Goal: Task Accomplishment & Management: Manage account settings

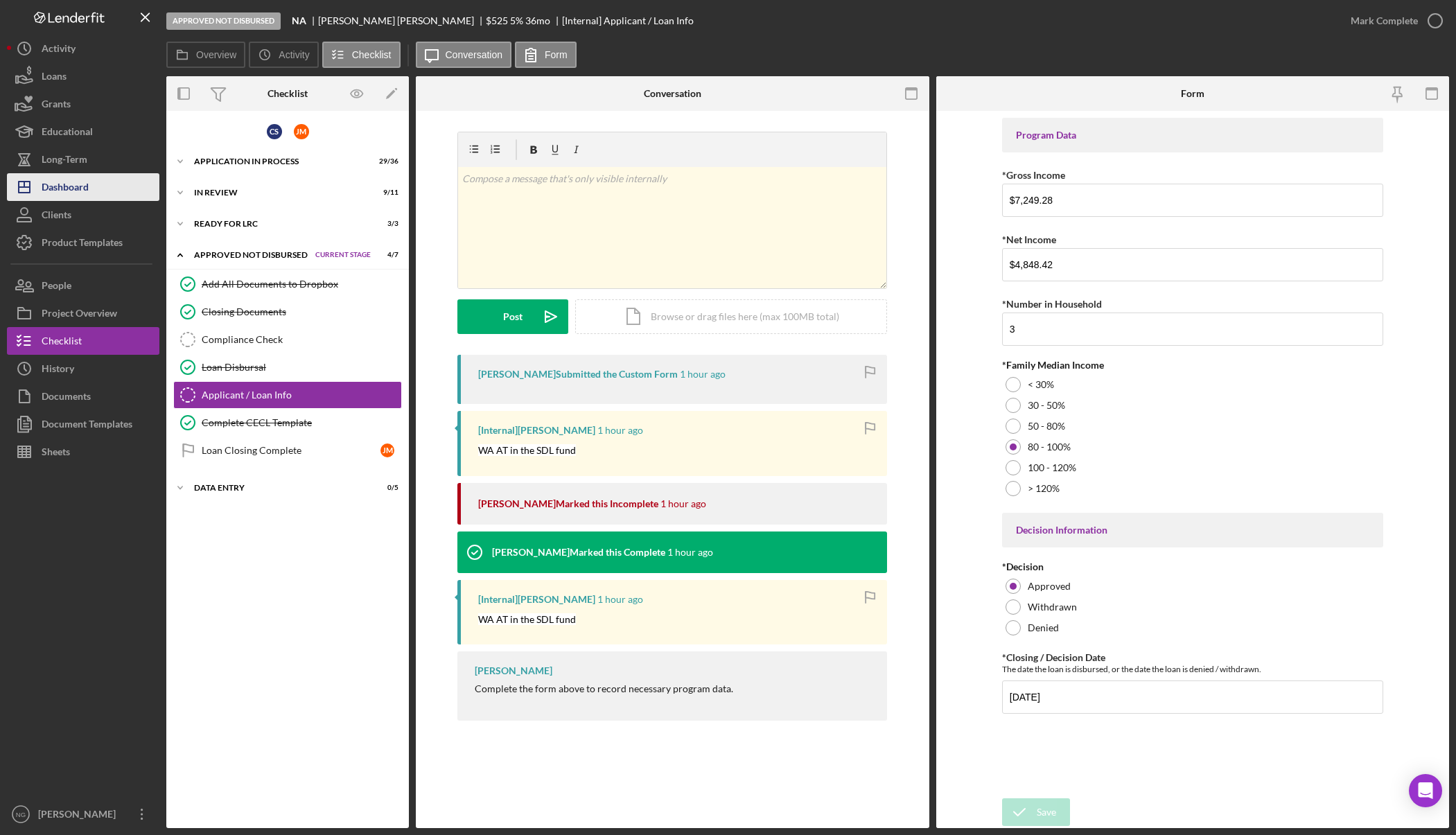
click at [90, 184] on button "Icon/Dashboard Dashboard" at bounding box center [83, 187] width 152 height 28
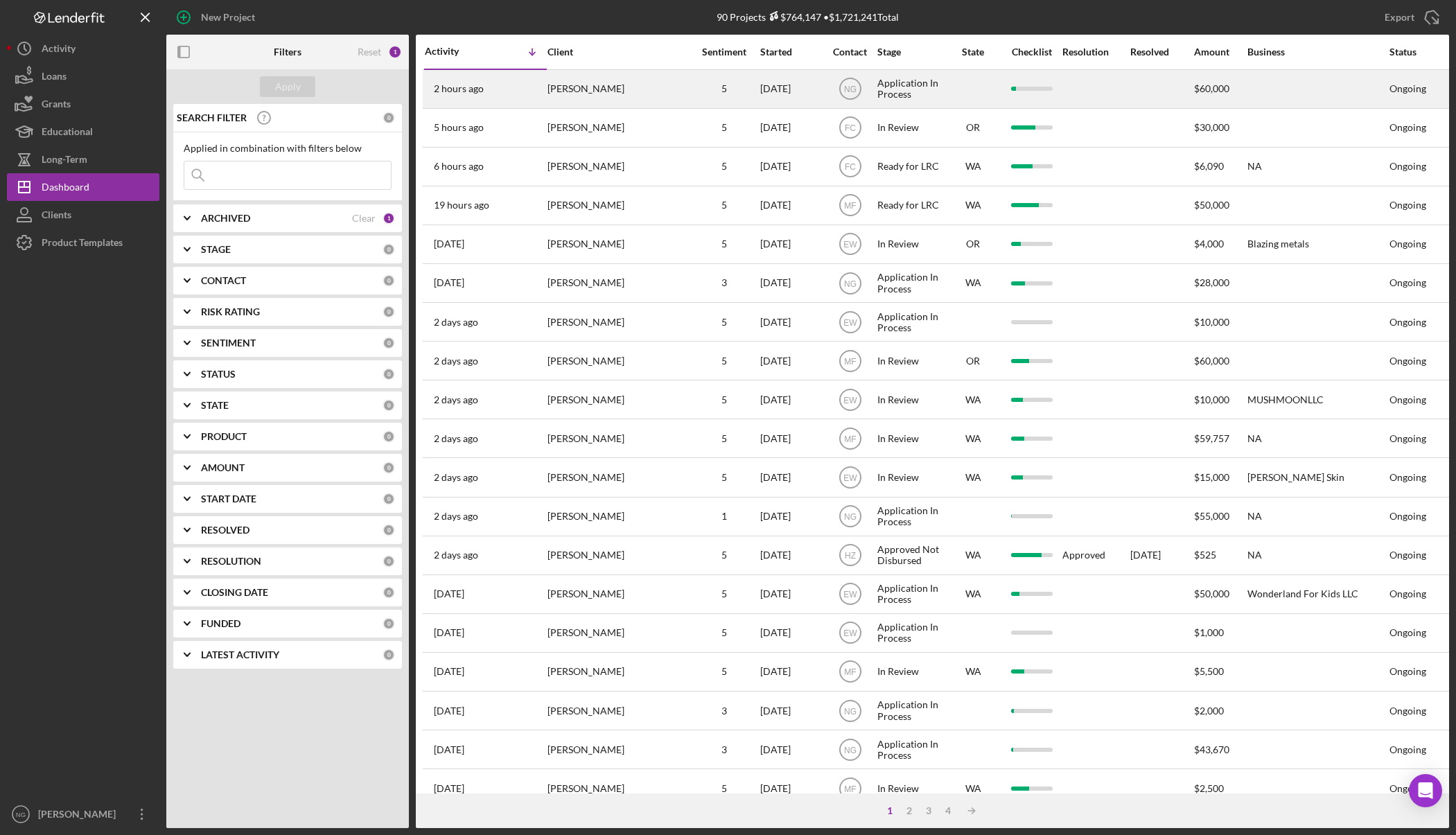
click at [642, 85] on div "[PERSON_NAME]" at bounding box center [617, 89] width 139 height 37
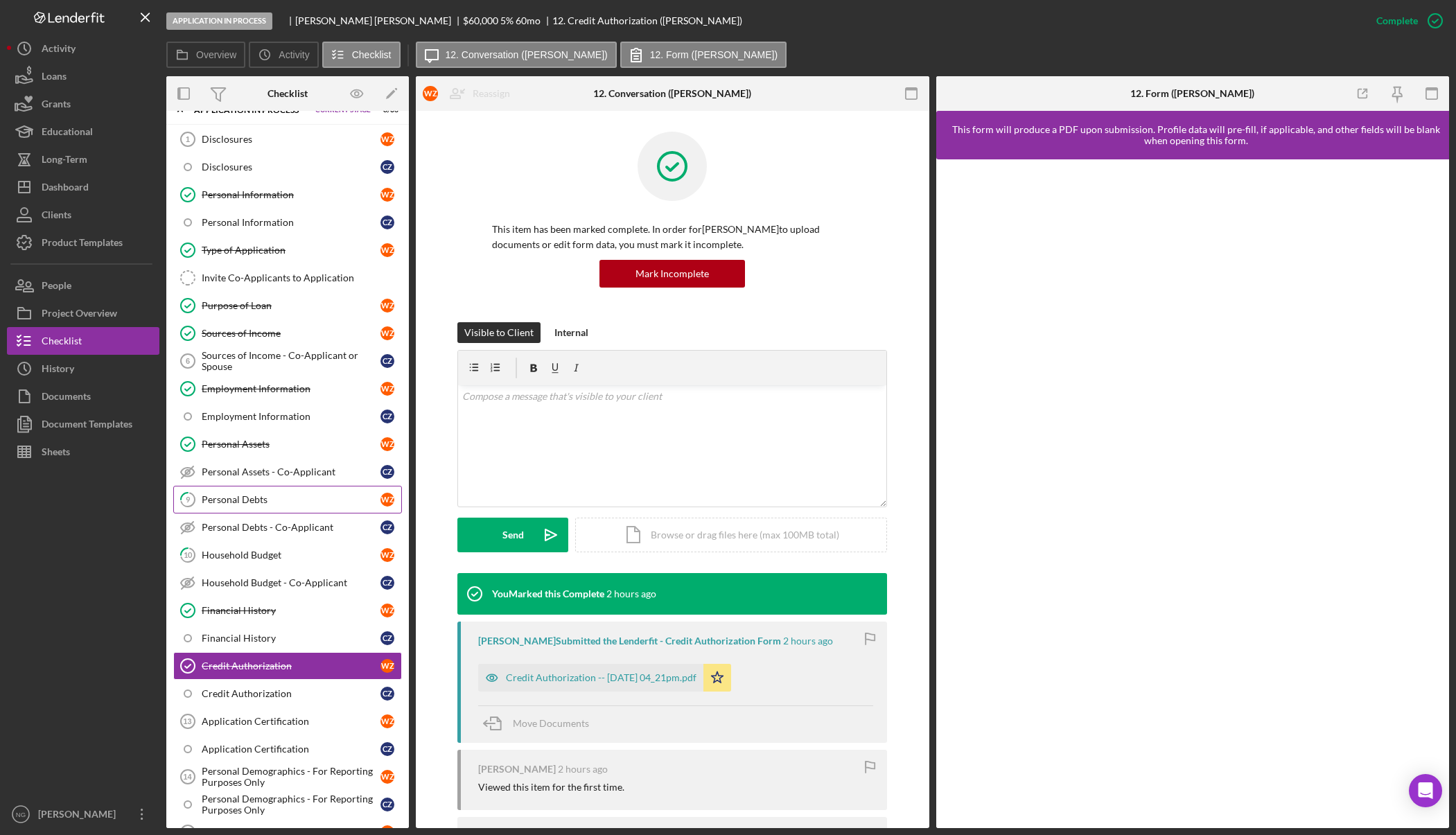
scroll to position [40, 0]
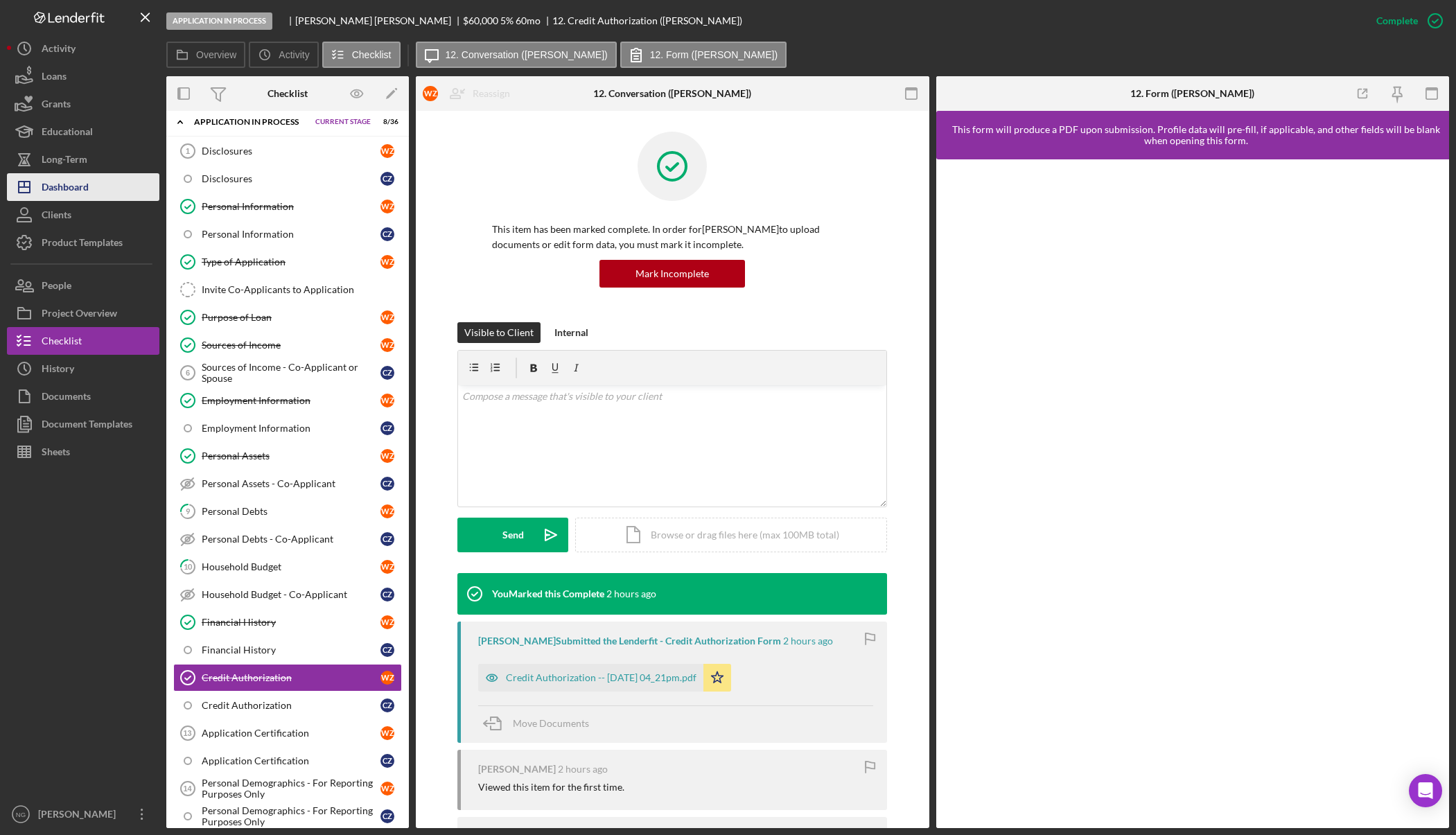
click at [95, 188] on button "Icon/Dashboard Dashboard" at bounding box center [83, 187] width 152 height 28
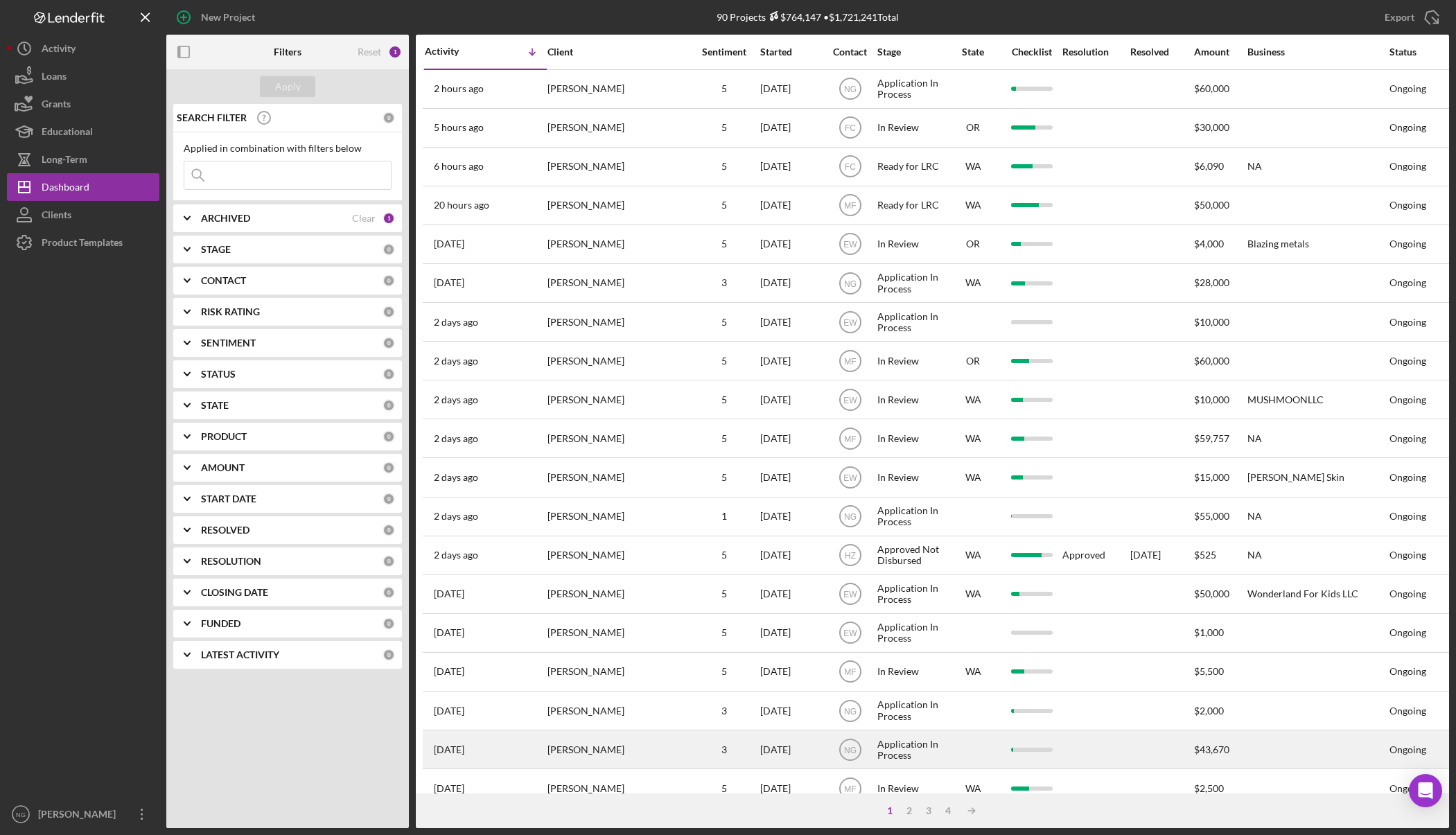
click at [597, 754] on div "[PERSON_NAME]" at bounding box center [617, 750] width 139 height 37
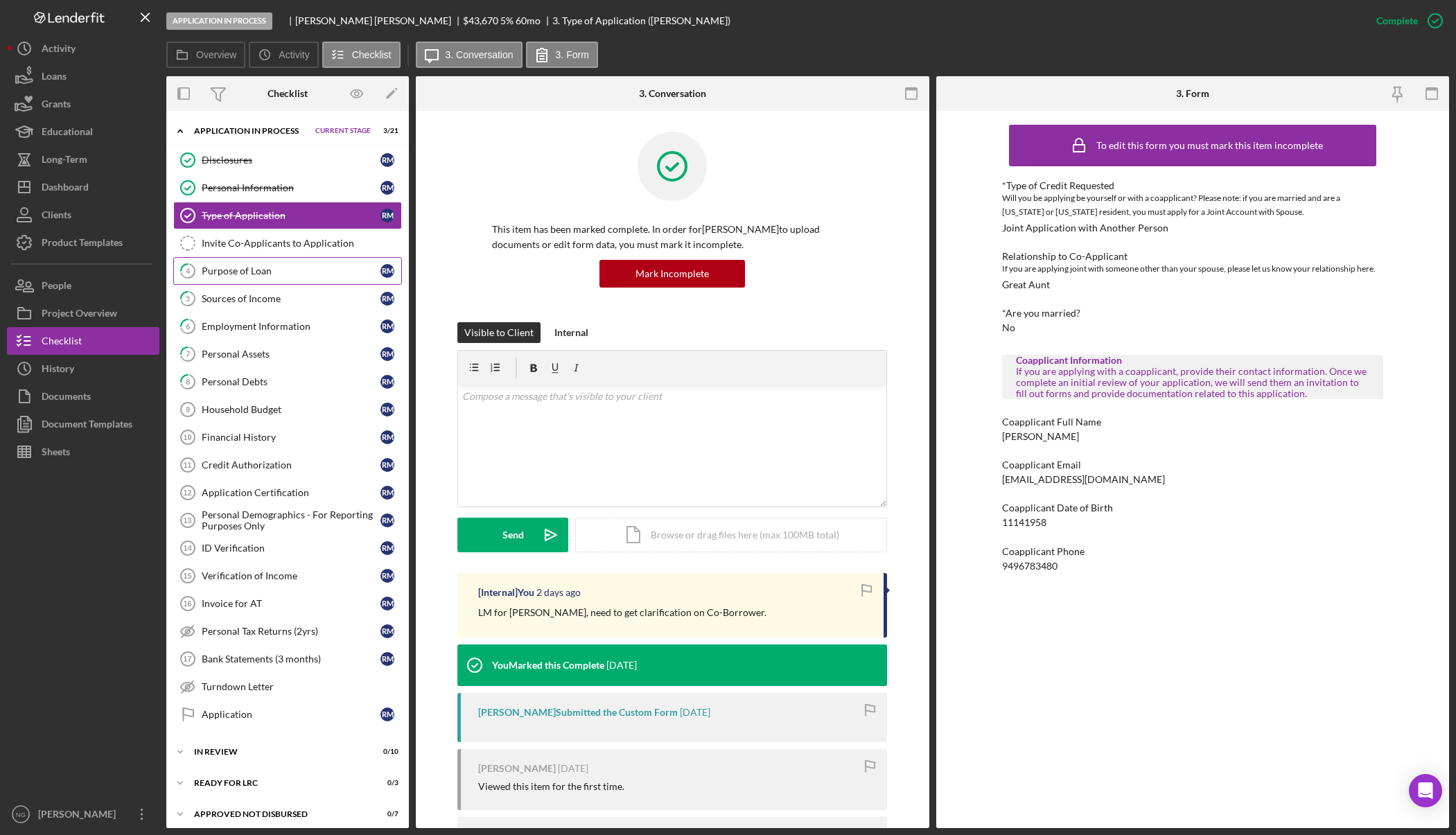
click at [267, 277] on link "4 Purpose of Loan R M" at bounding box center [287, 270] width 228 height 28
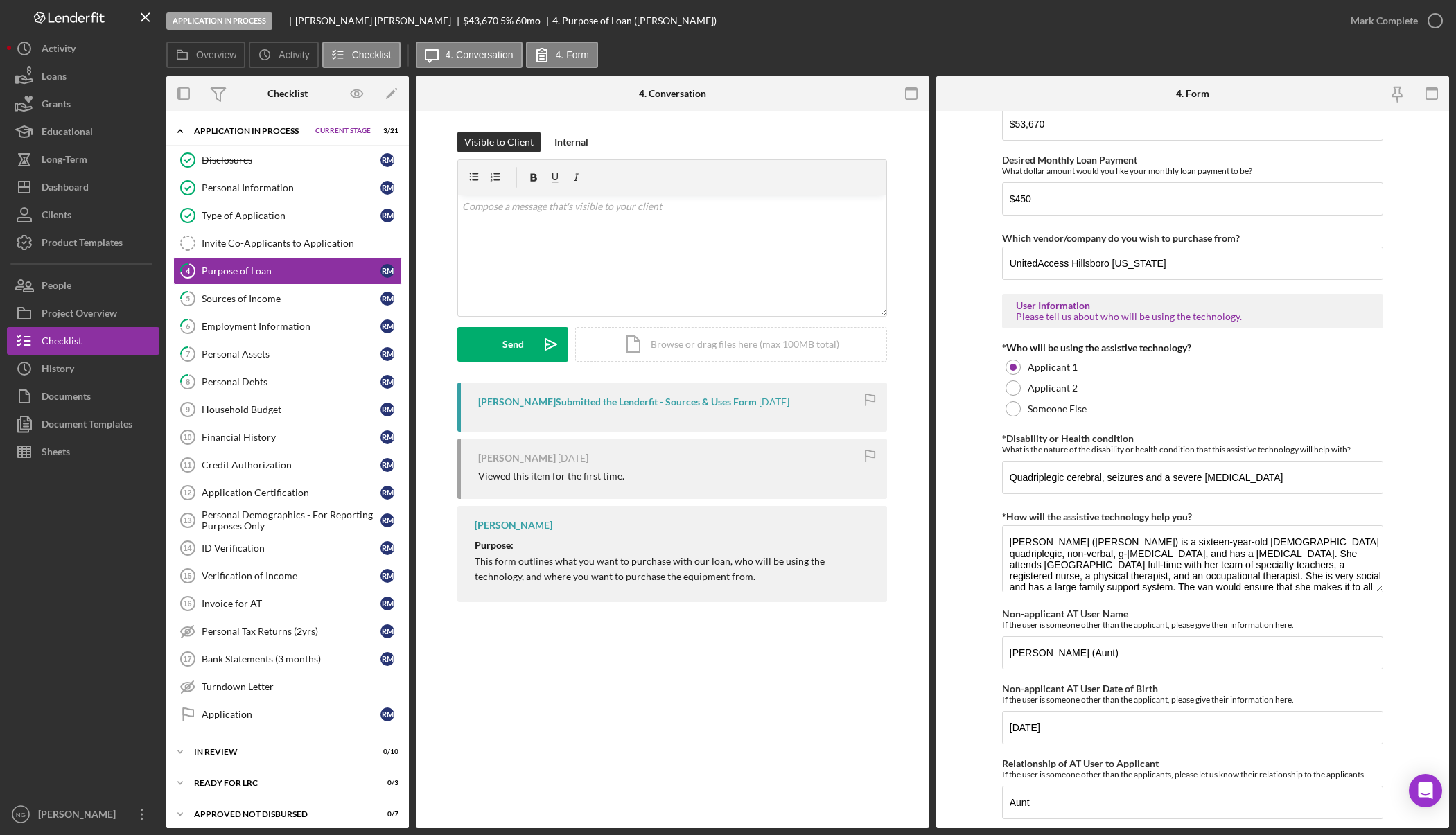
scroll to position [954, 0]
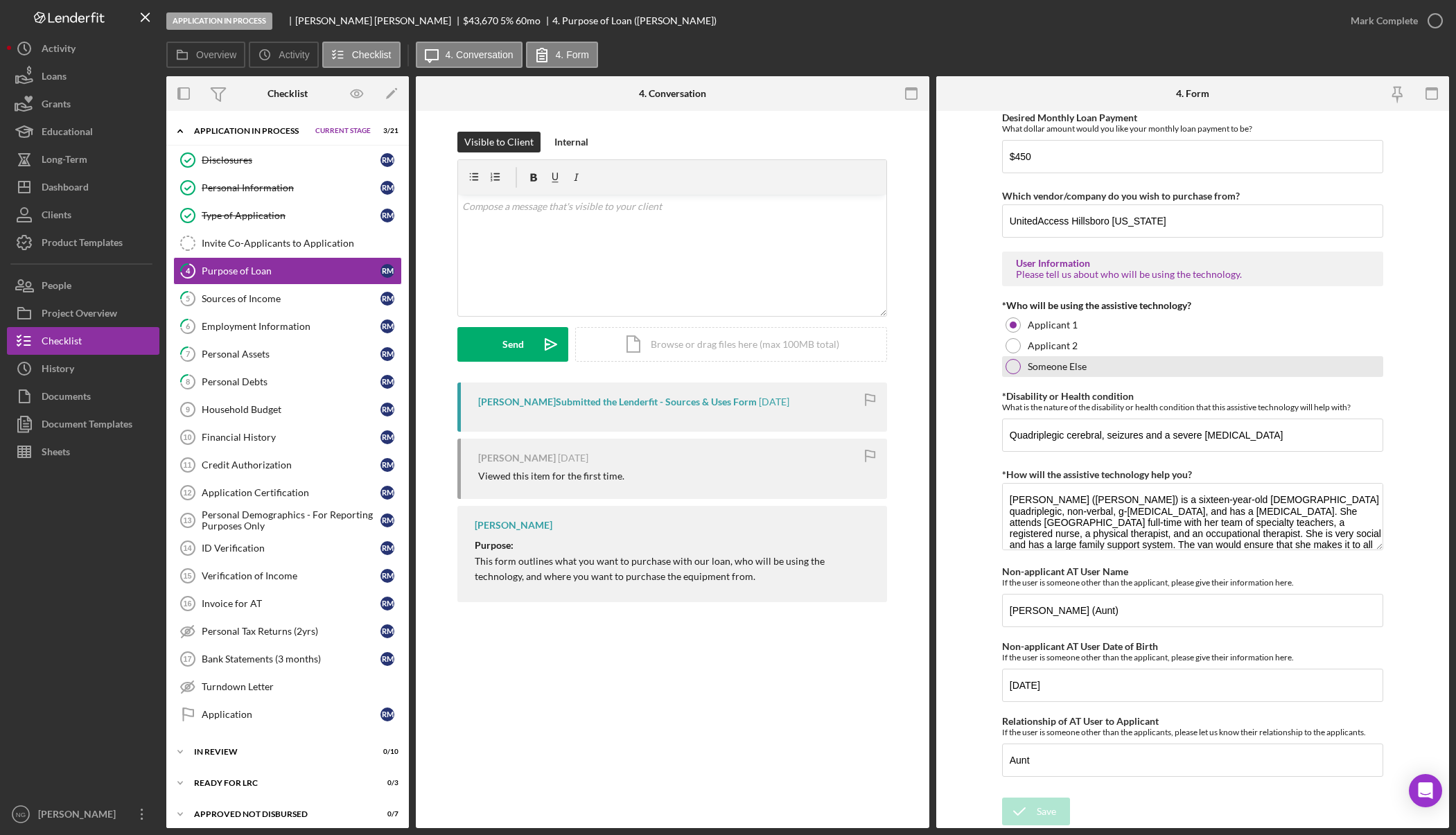
click at [1013, 370] on div at bounding box center [1012, 366] width 15 height 15
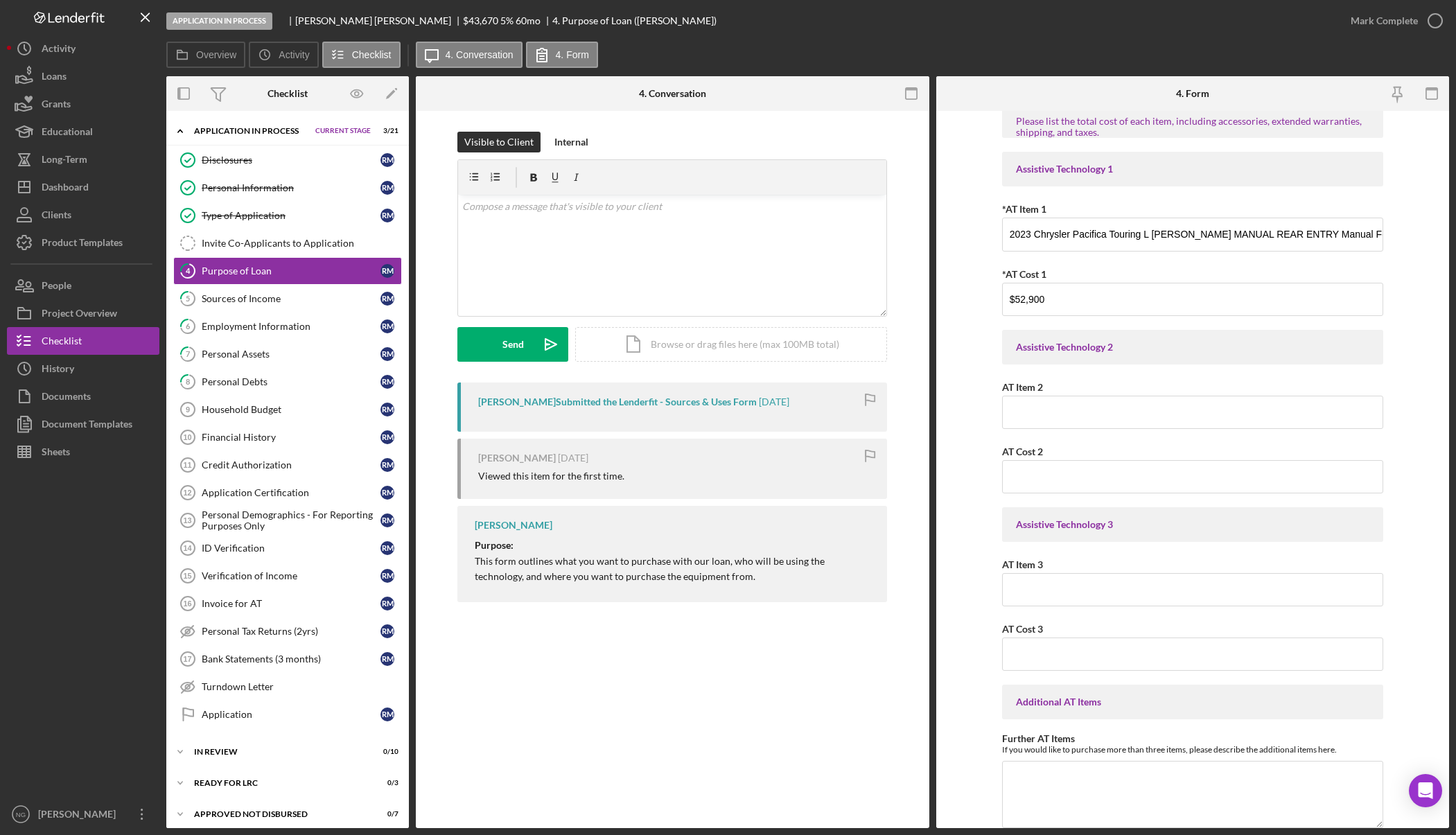
scroll to position [0, 0]
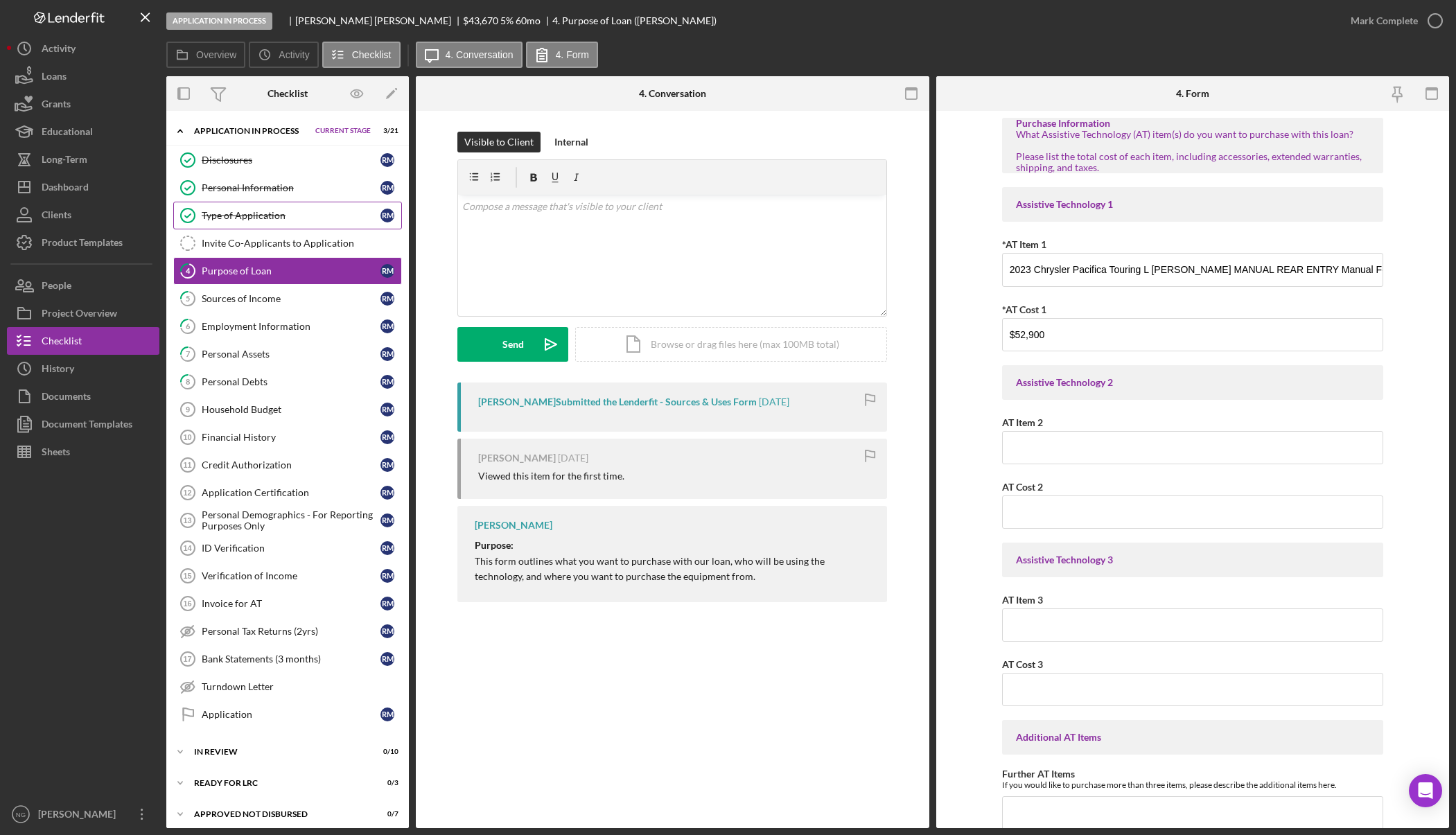
click at [255, 217] on div "Type of Application" at bounding box center [290, 216] width 179 height 11
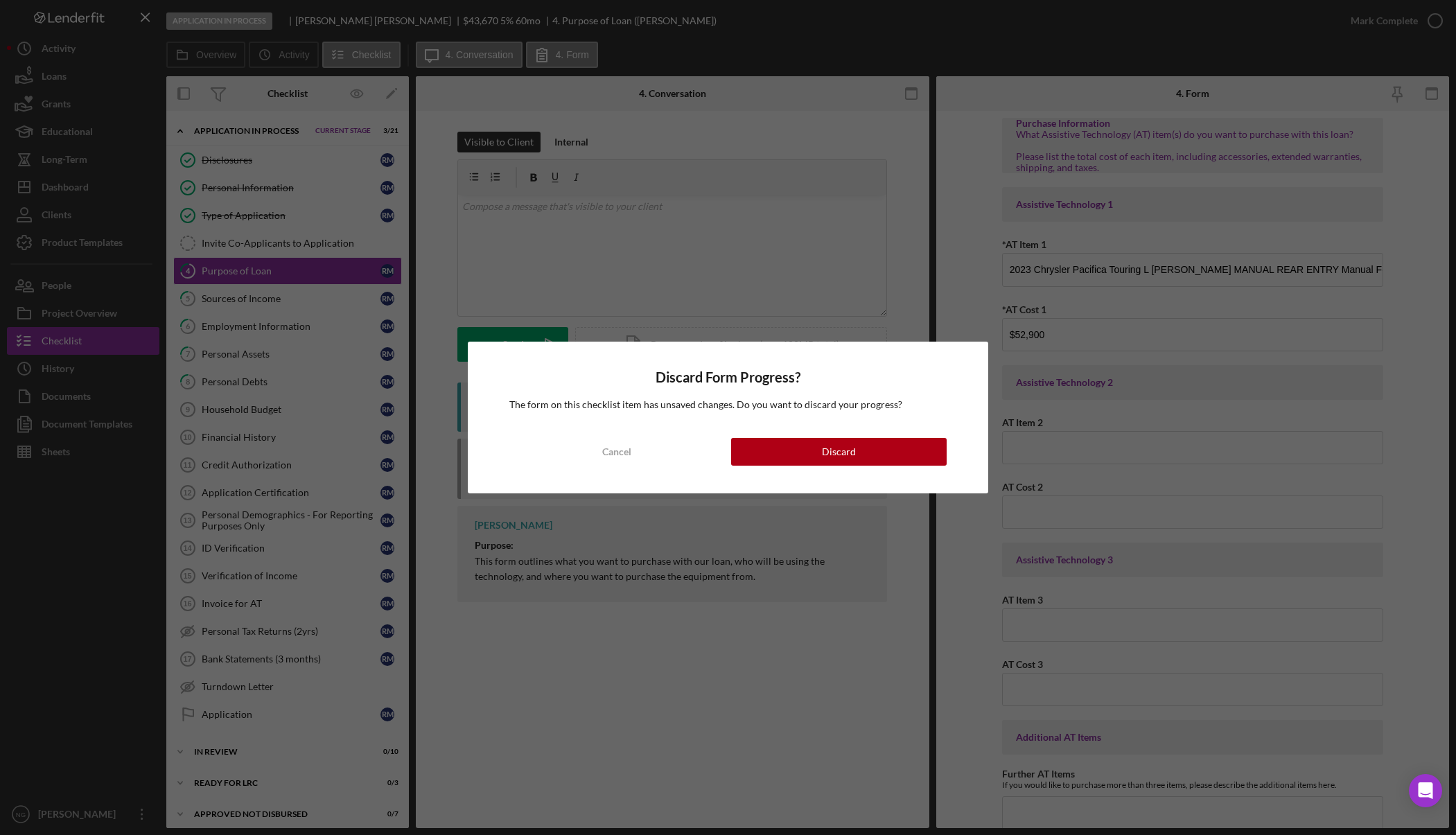
click at [874, 255] on div "Discard Form Progress? The form on this checklist item has unsaved changes. Do …" at bounding box center [728, 418] width 1456 height 835
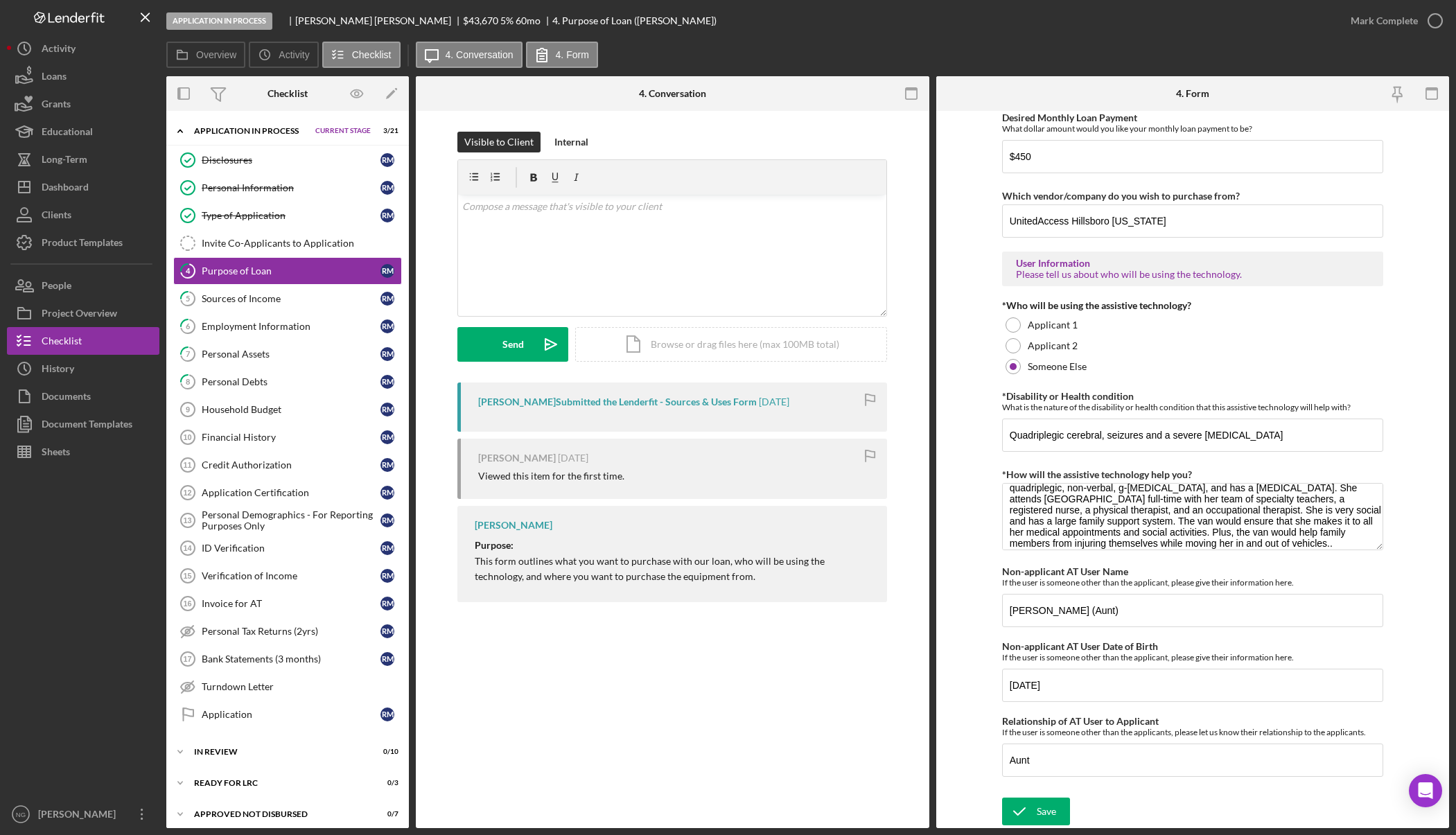
scroll to position [33, 0]
click at [1016, 813] on icon "submit" at bounding box center [1019, 811] width 35 height 35
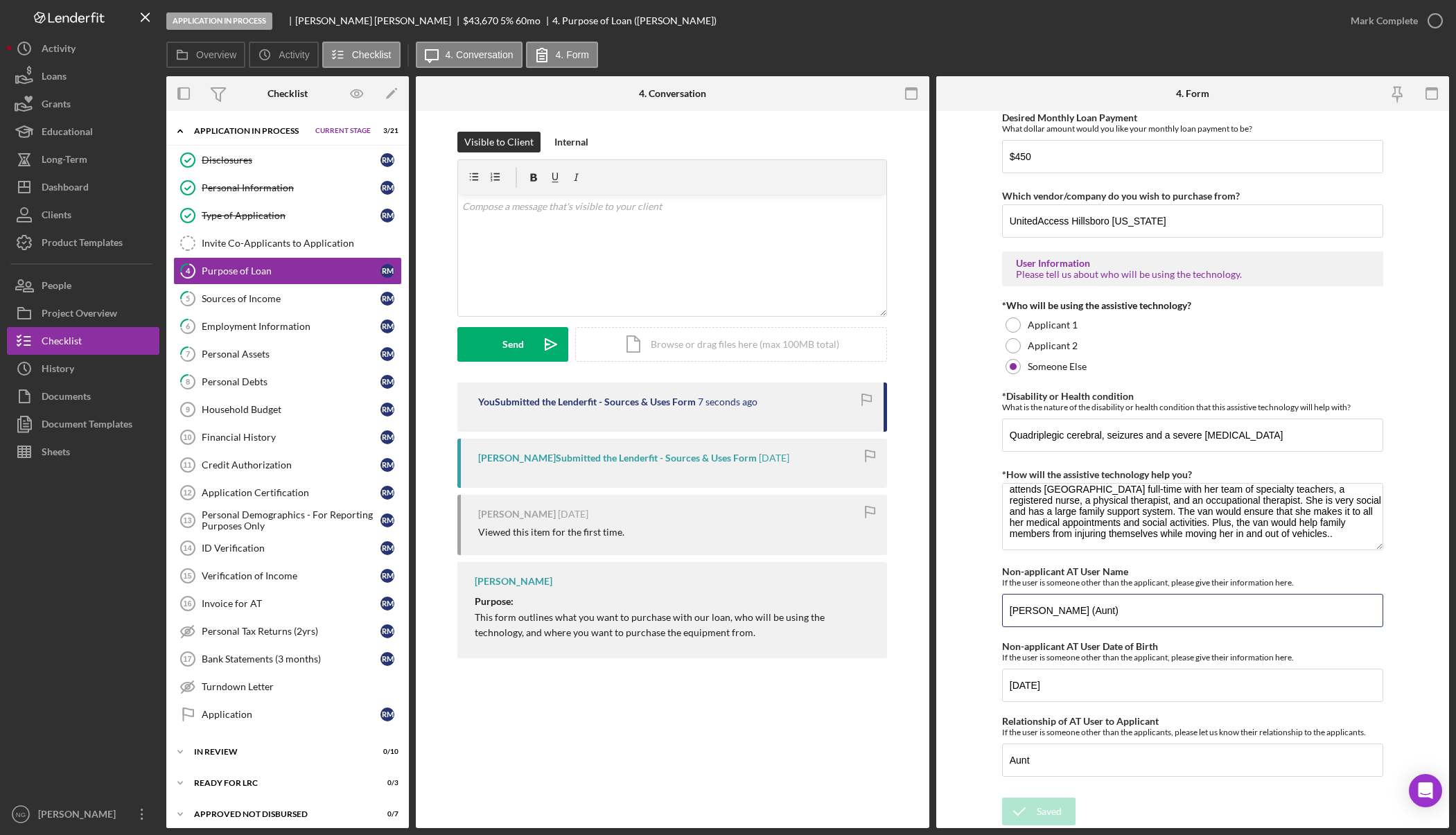
drag, startPoint x: 1138, startPoint y: 610, endPoint x: 992, endPoint y: 602, distance: 146.2
click at [992, 602] on form "Purchase Information What Assistive Technology (AT) item(s) do you want to purc…" at bounding box center [1193, 469] width 514 height 717
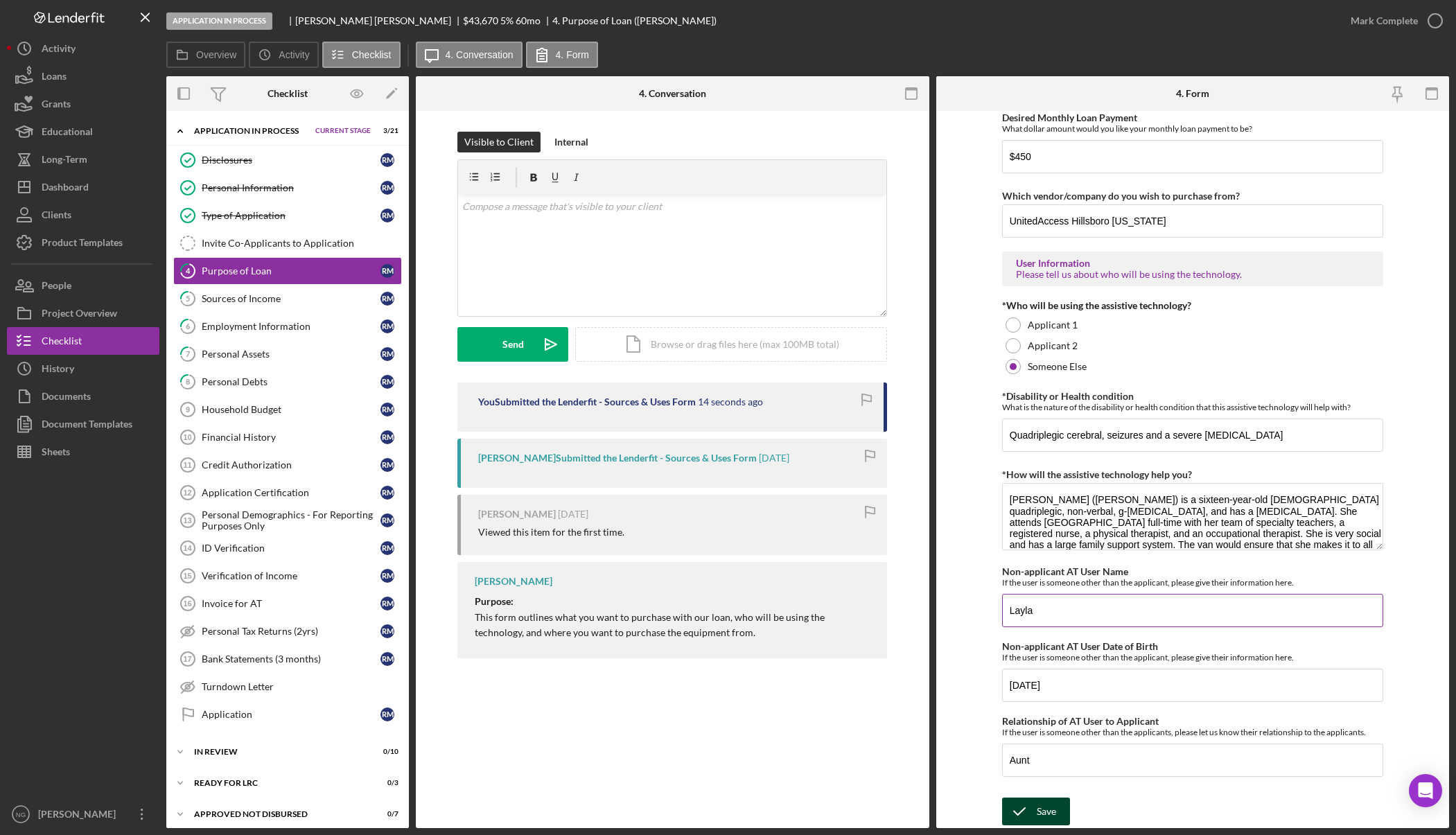
click at [1061, 613] on input "Layla" at bounding box center [1193, 610] width 381 height 33
click at [1101, 611] on input "Layla Hope" at bounding box center [1193, 610] width 381 height 33
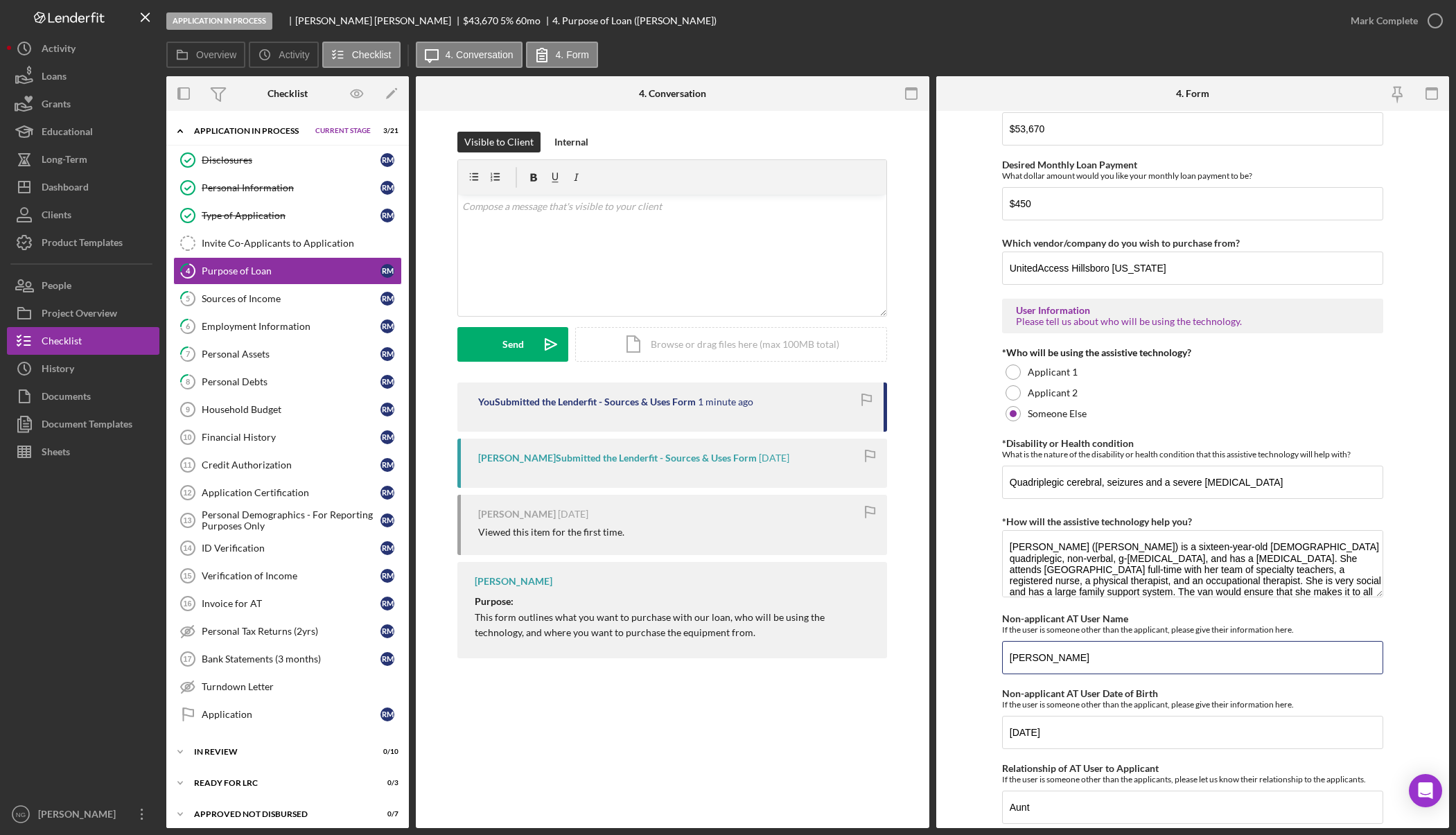
scroll to position [954, 0]
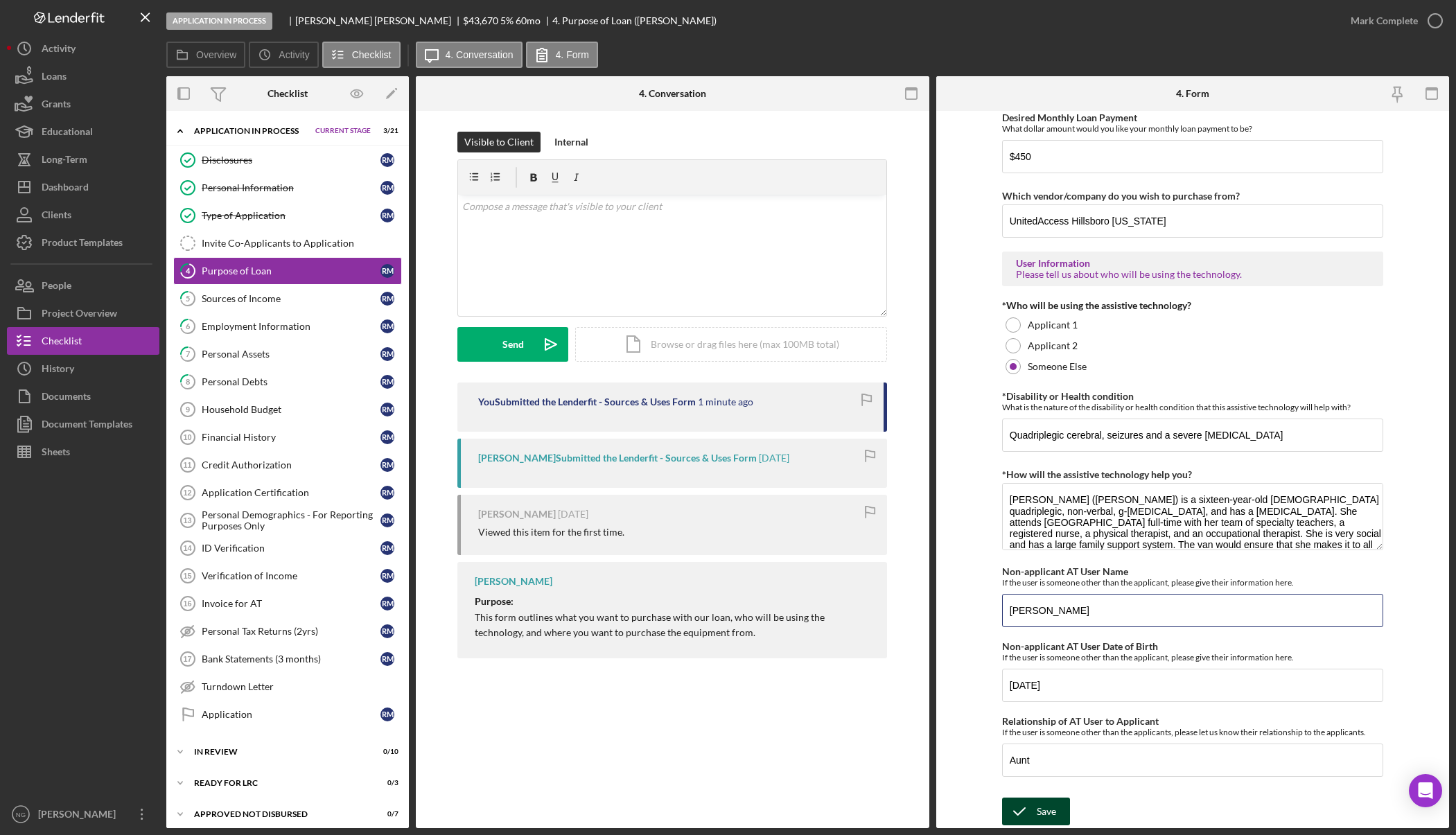
type input "[PERSON_NAME]"
click at [1028, 814] on icon "submit" at bounding box center [1019, 811] width 35 height 35
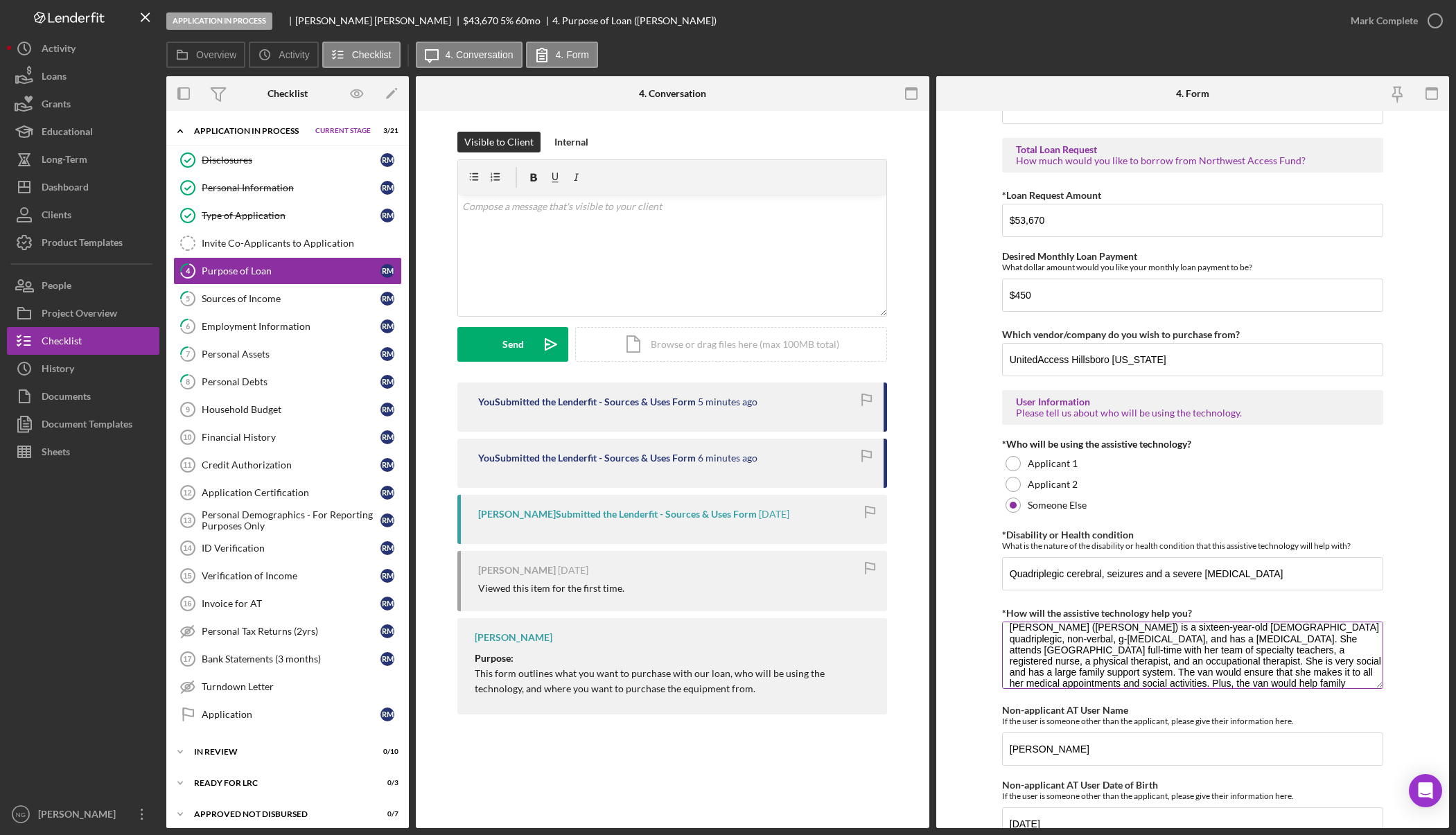
scroll to position [0, 0]
click at [1413, 568] on form "Purchase Information What Assistive Technology (AT) item(s) do you want to purc…" at bounding box center [1193, 469] width 514 height 717
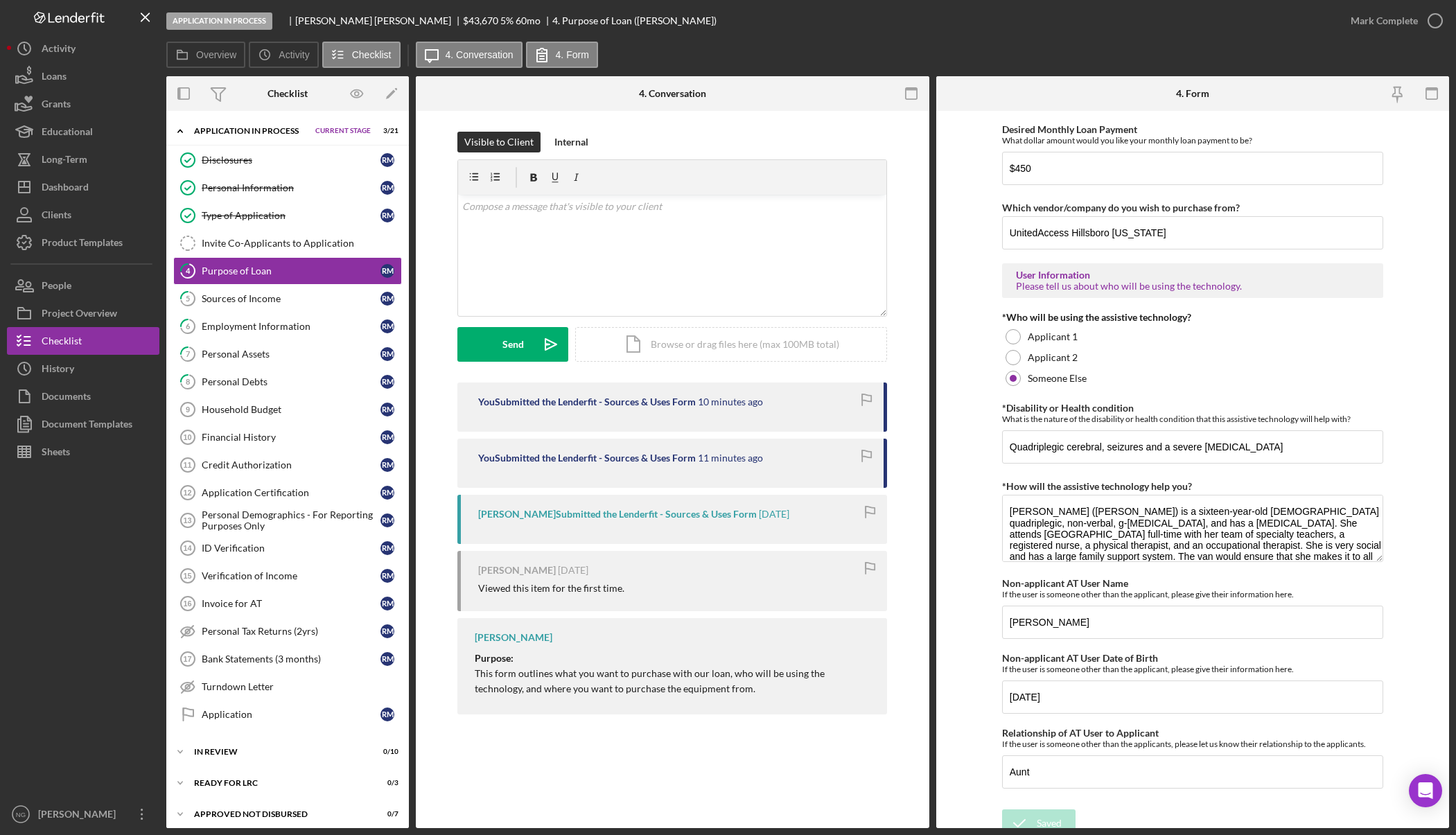
scroll to position [954, 0]
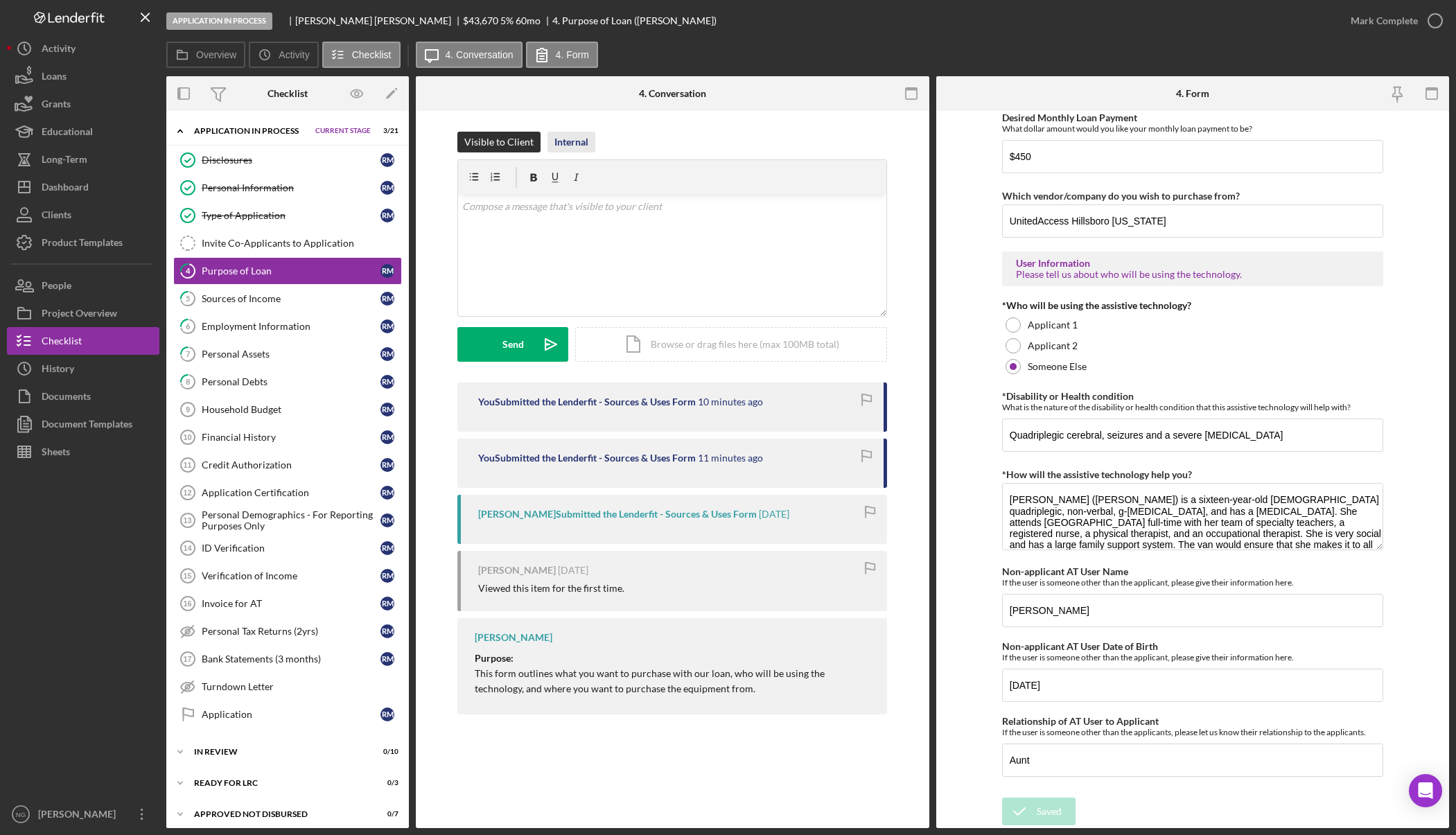
click at [578, 147] on div "Internal" at bounding box center [571, 142] width 34 height 21
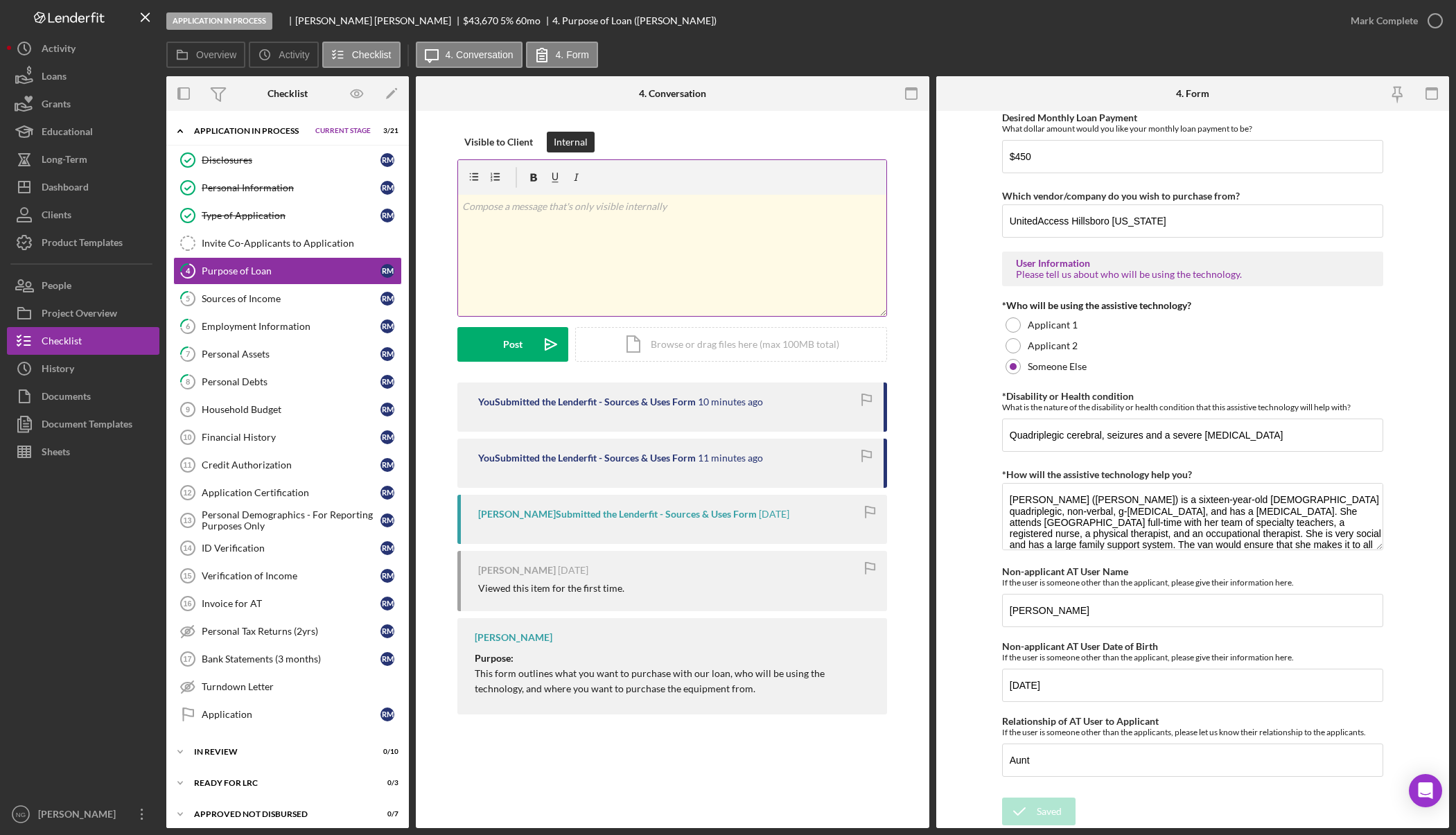
click at [605, 252] on div "v Color teal Color pink Remove color Add row above Add row below Add column bef…" at bounding box center [672, 255] width 428 height 121
click at [243, 304] on div "Sources of Income" at bounding box center [290, 299] width 179 height 11
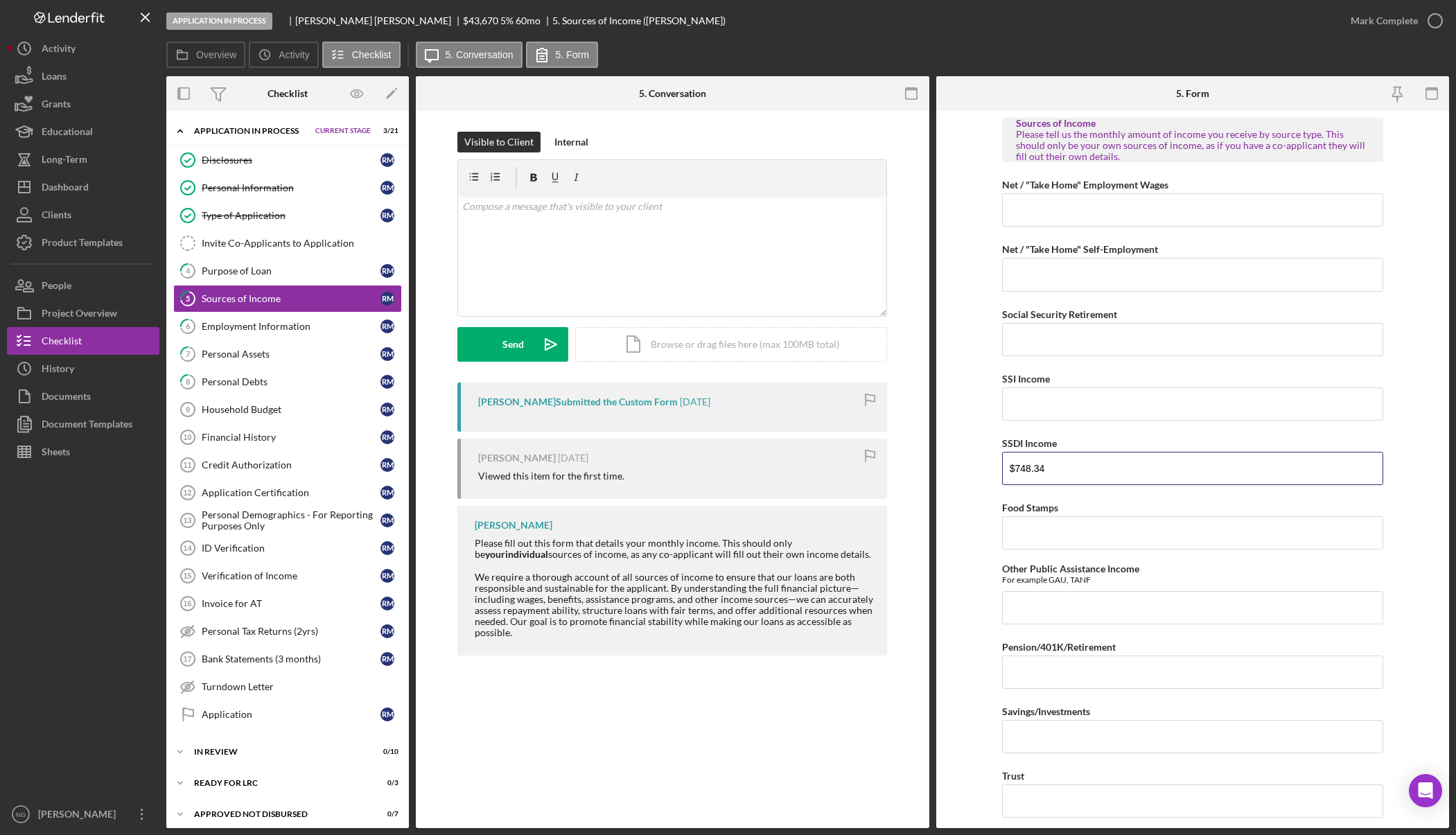
drag, startPoint x: 1093, startPoint y: 469, endPoint x: 978, endPoint y: 472, distance: 115.0
click at [978, 472] on form "Sources of Income Please tell us the monthly amount of income you receive by so…" at bounding box center [1193, 469] width 514 height 717
click at [1036, 465] on input "$748.34" at bounding box center [1193, 468] width 381 height 33
paste input "748.3"
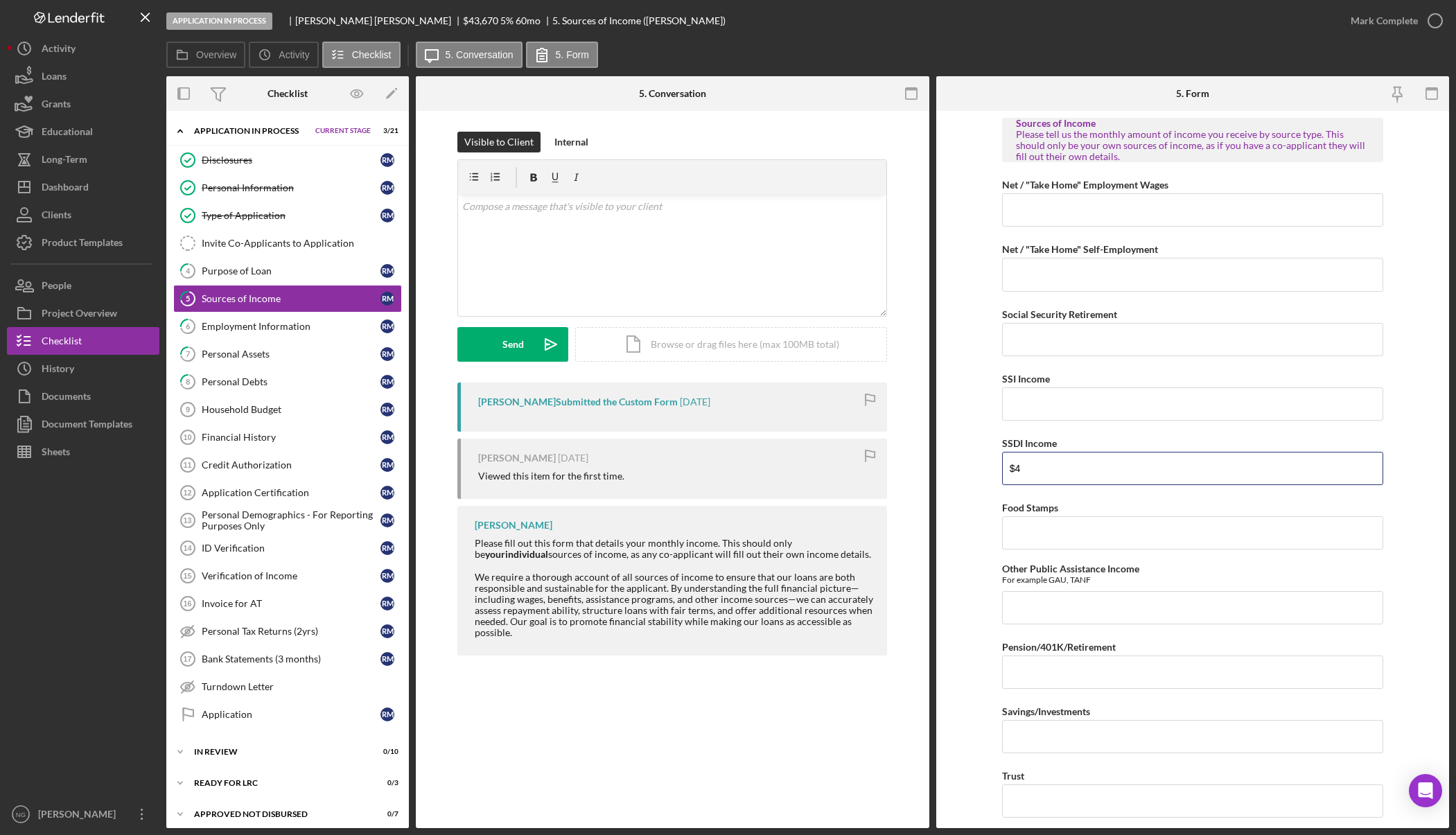
type input "$748.34"
drag, startPoint x: 1063, startPoint y: 469, endPoint x: 956, endPoint y: 462, distance: 107.2
click at [956, 462] on form "Sources of Income Please tell us the monthly amount of income you receive by so…" at bounding box center [1193, 469] width 514 height 717
click at [1026, 398] on input "SSI Income" at bounding box center [1193, 404] width 381 height 33
click at [1050, 336] on input "Social Security Retirement" at bounding box center [1193, 339] width 381 height 33
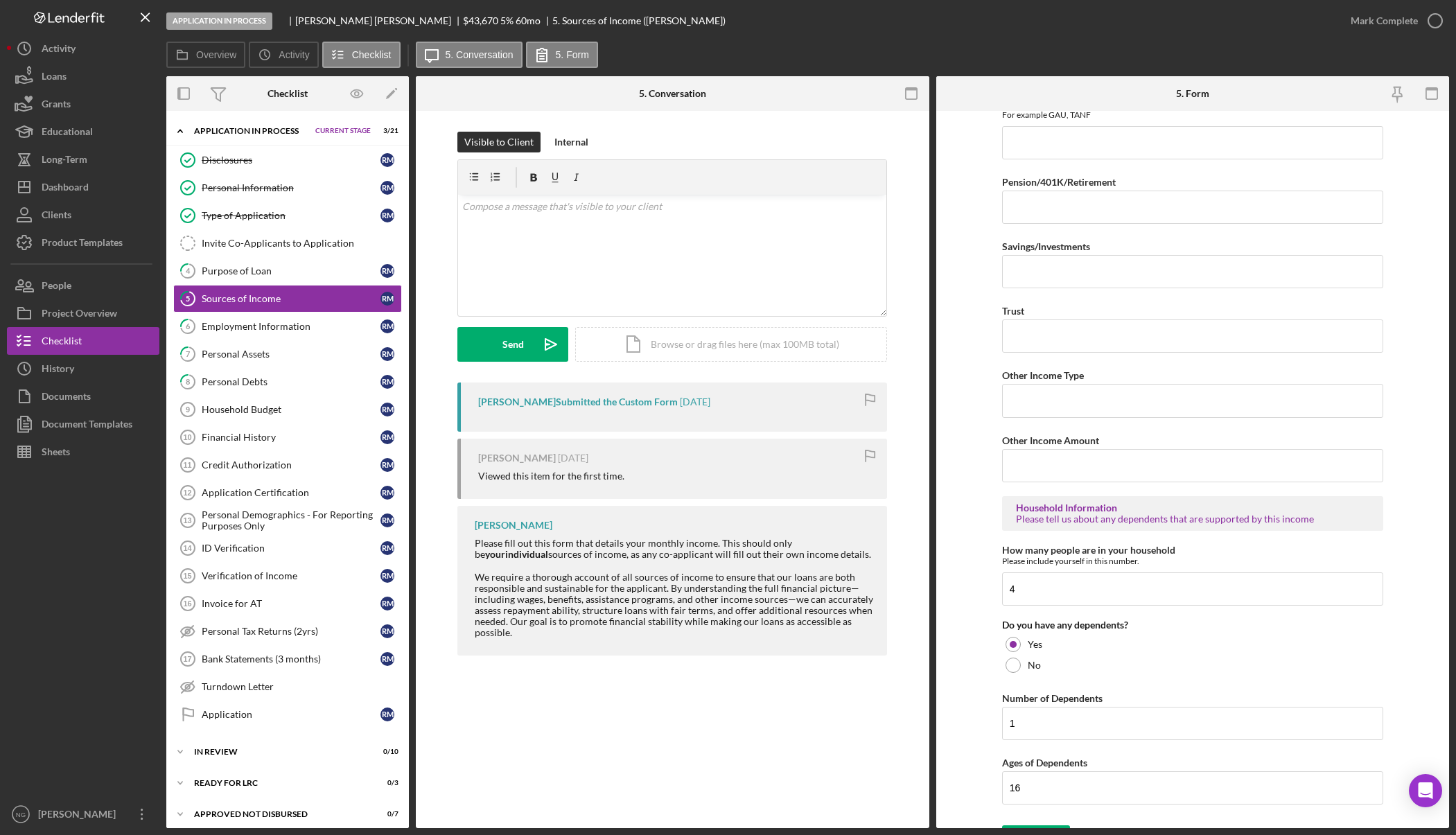
scroll to position [492, 0]
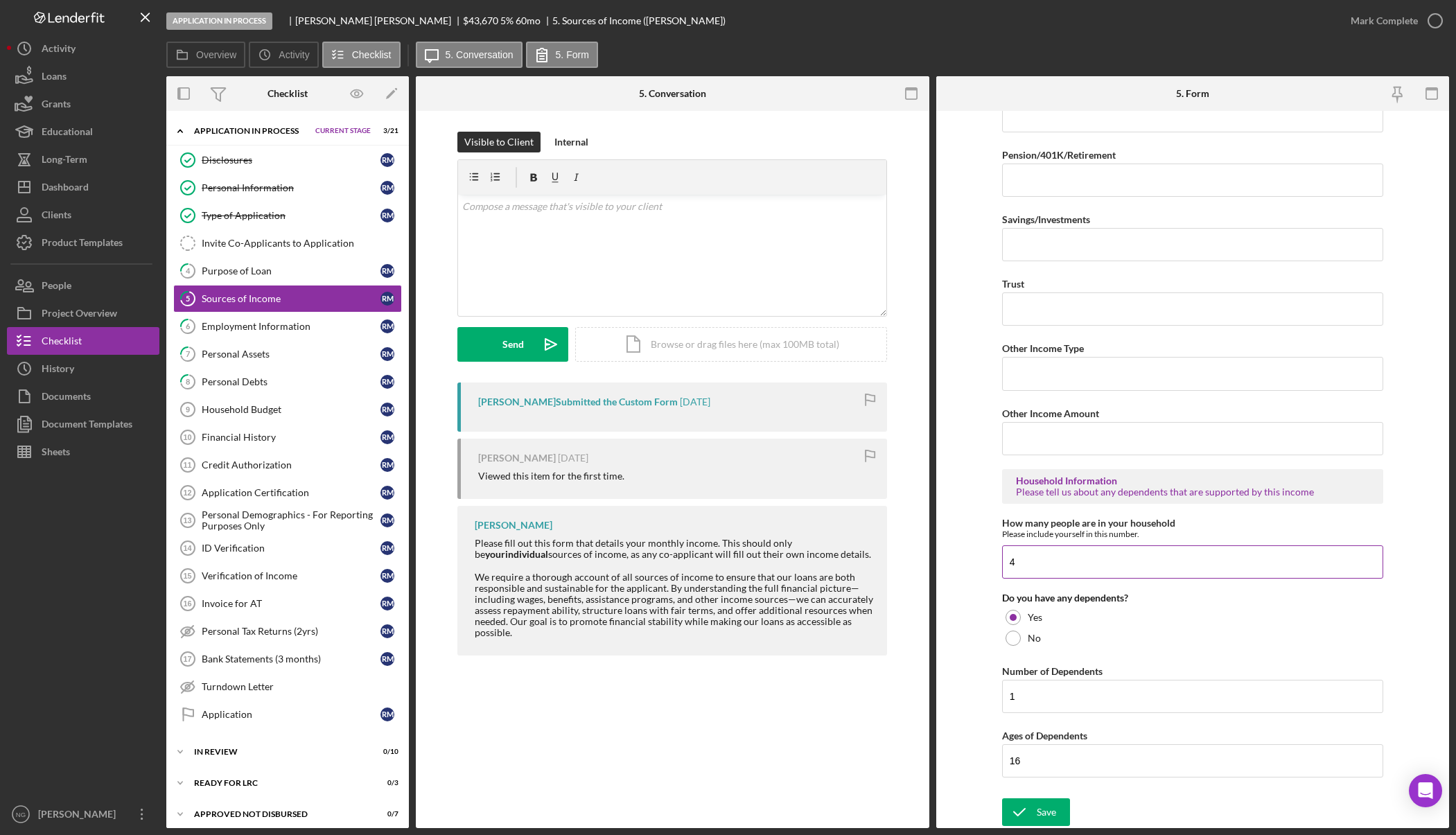
type input "$3,200.00"
click at [1066, 558] on input "4" at bounding box center [1193, 562] width 381 height 33
click at [1014, 640] on div at bounding box center [1012, 637] width 15 height 15
click at [1026, 696] on input "1" at bounding box center [1193, 696] width 381 height 33
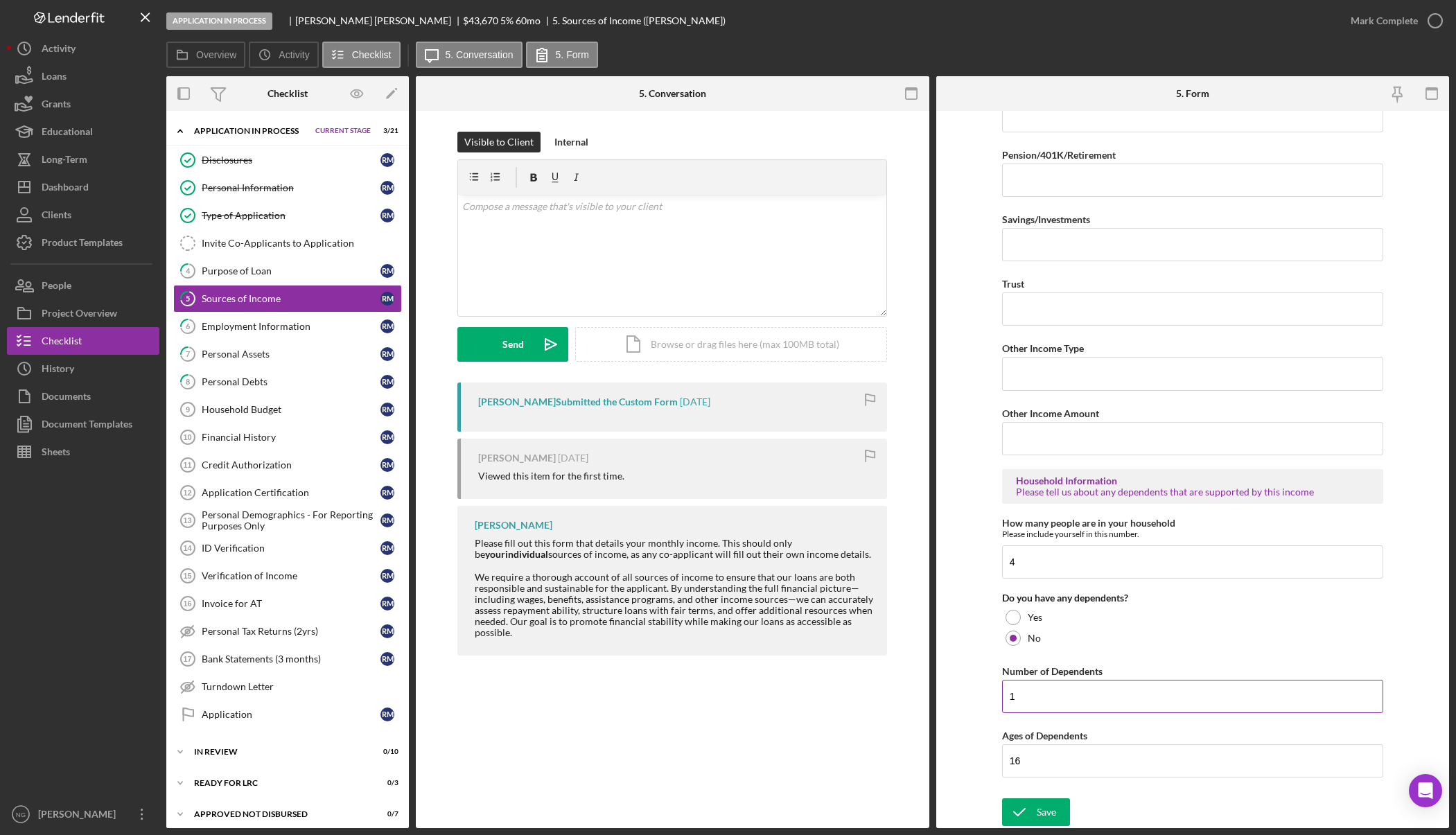
click at [1030, 699] on input "1" at bounding box center [1193, 696] width 381 height 33
type input "0"
click at [1075, 769] on input "16" at bounding box center [1193, 760] width 381 height 33
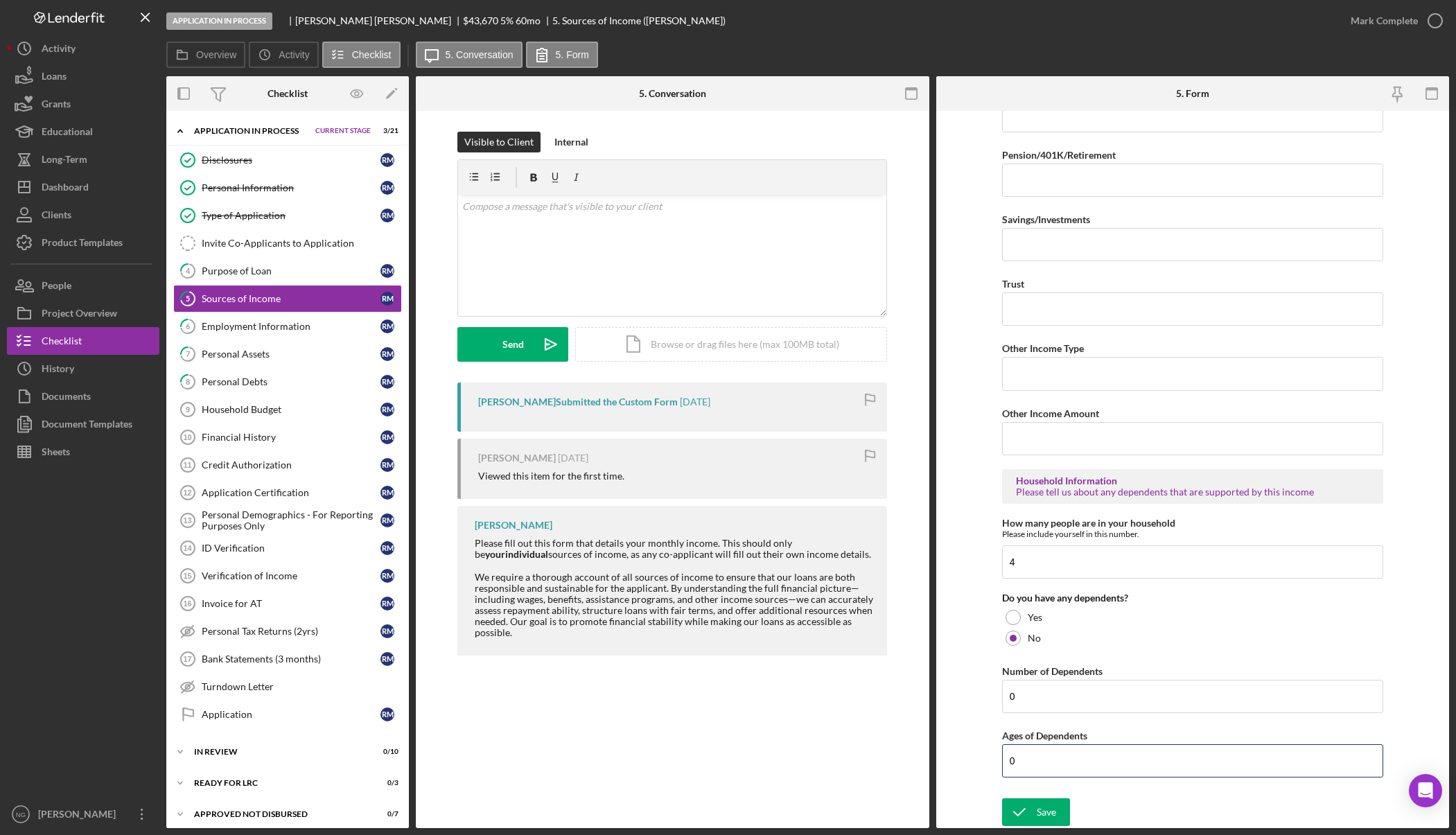
type input "0"
click at [1033, 754] on input "0" at bounding box center [1193, 760] width 381 height 33
drag, startPoint x: 1053, startPoint y: 810, endPoint x: 1036, endPoint y: 801, distance: 19.2
click at [1053, 811] on div "Save" at bounding box center [1046, 812] width 19 height 28
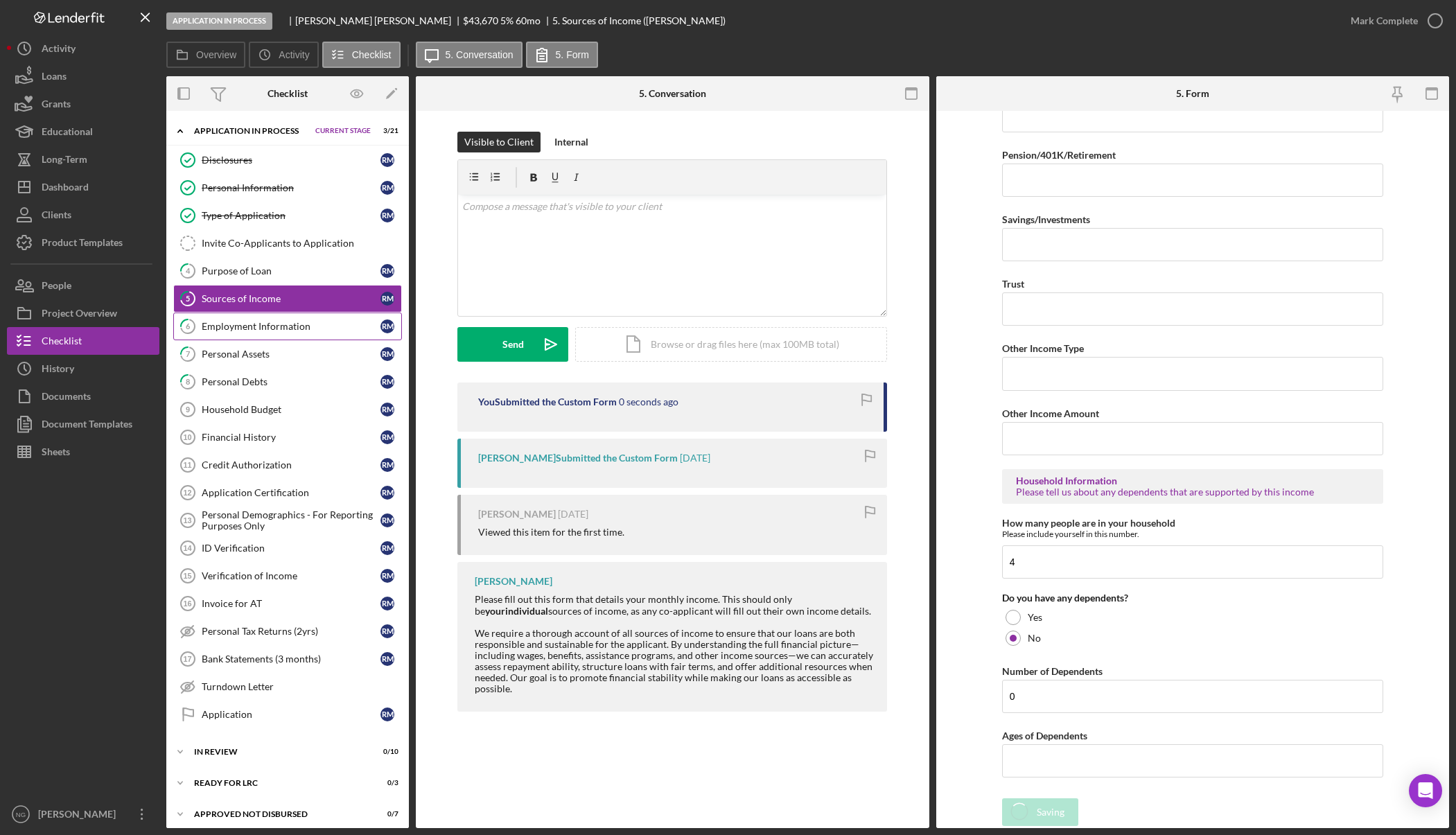
click at [285, 325] on div "Employment Information" at bounding box center [290, 326] width 179 height 11
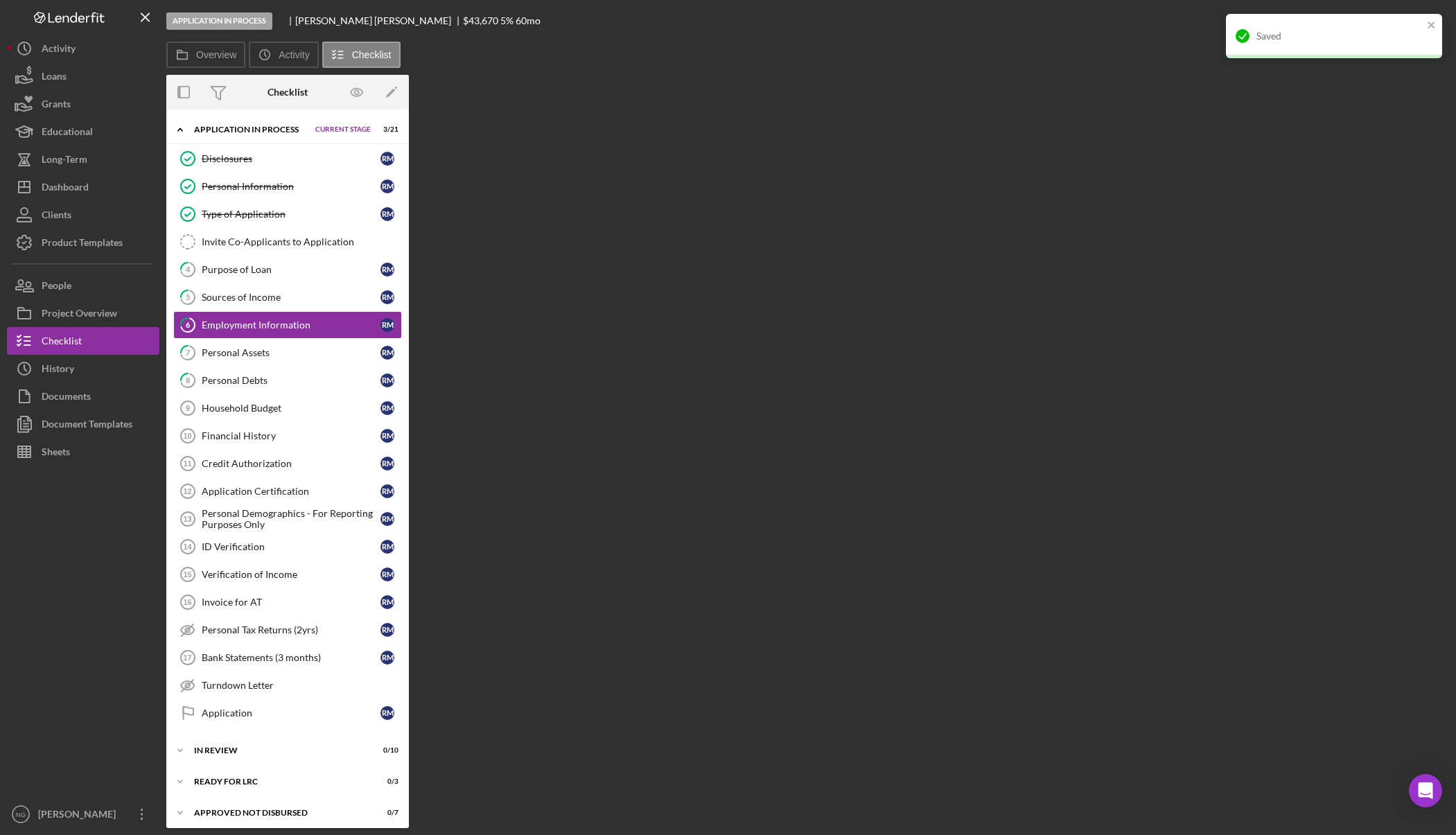
click at [865, 452] on div "Overview Internal Workflow Stage Application In Process Icon/Dropdown Arrow Arc…" at bounding box center [807, 451] width 1282 height 753
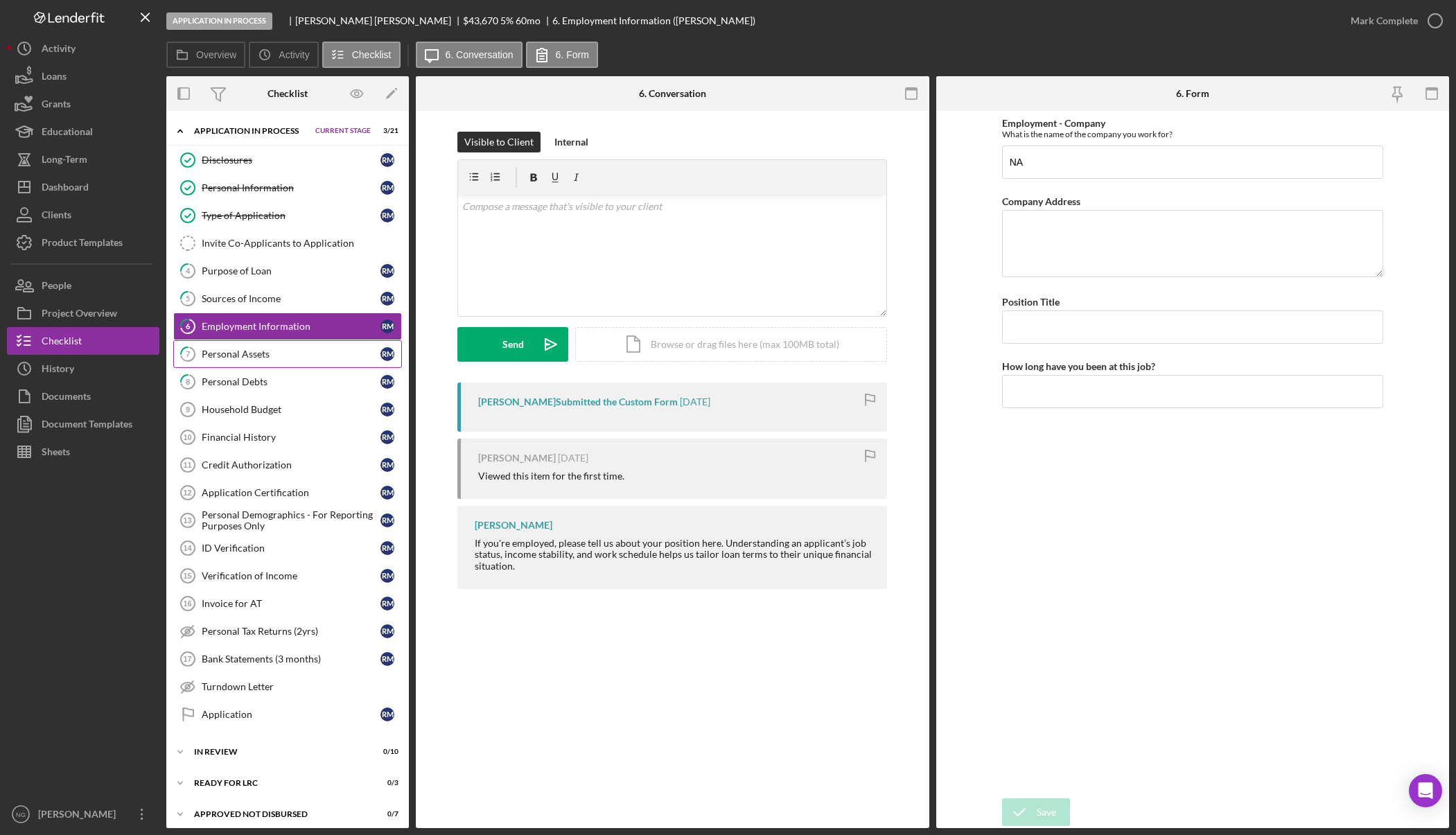
click at [289, 350] on div "Personal Assets" at bounding box center [290, 354] width 179 height 11
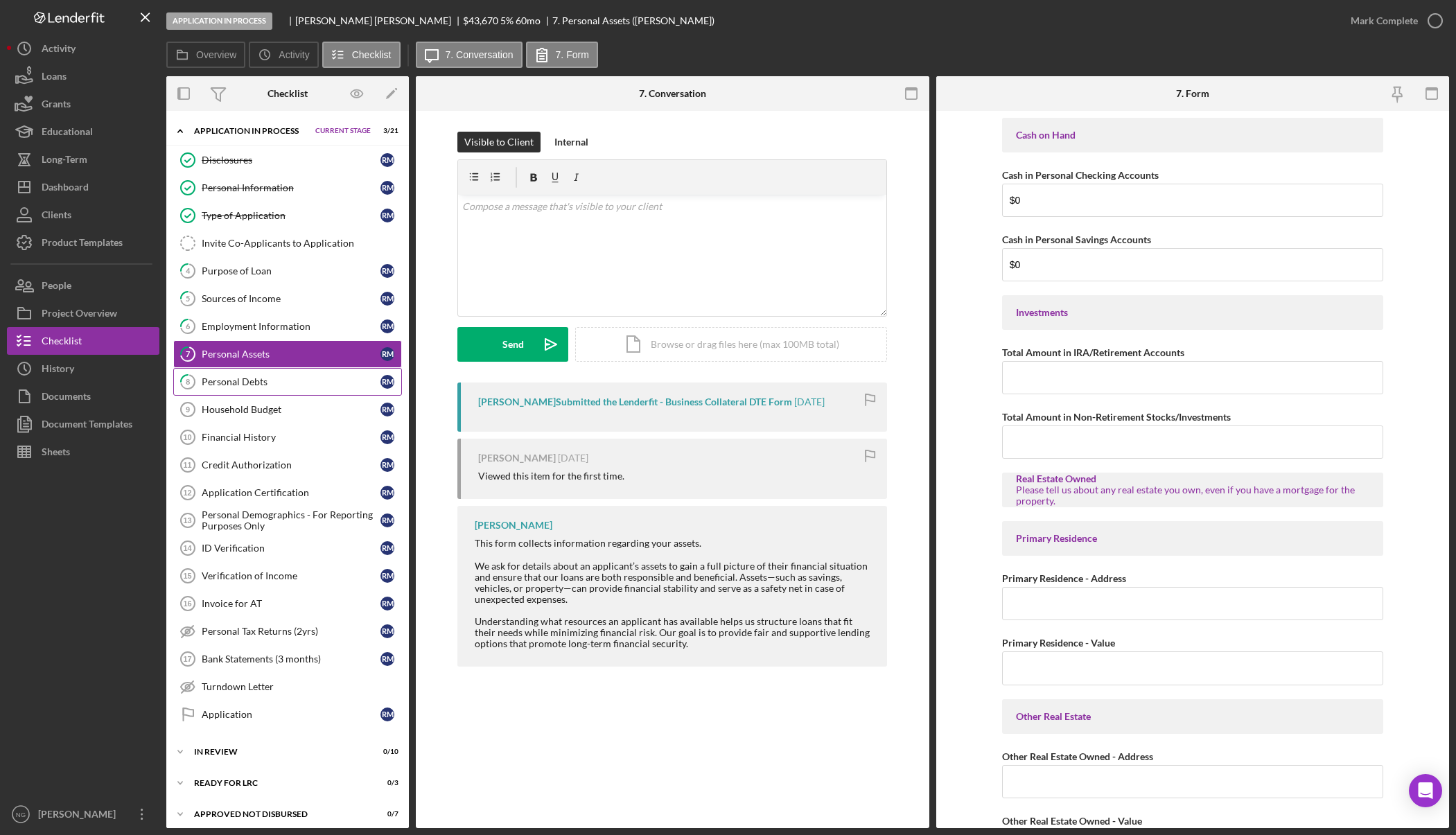
click at [290, 374] on link "8 Personal Debts R M" at bounding box center [287, 381] width 228 height 28
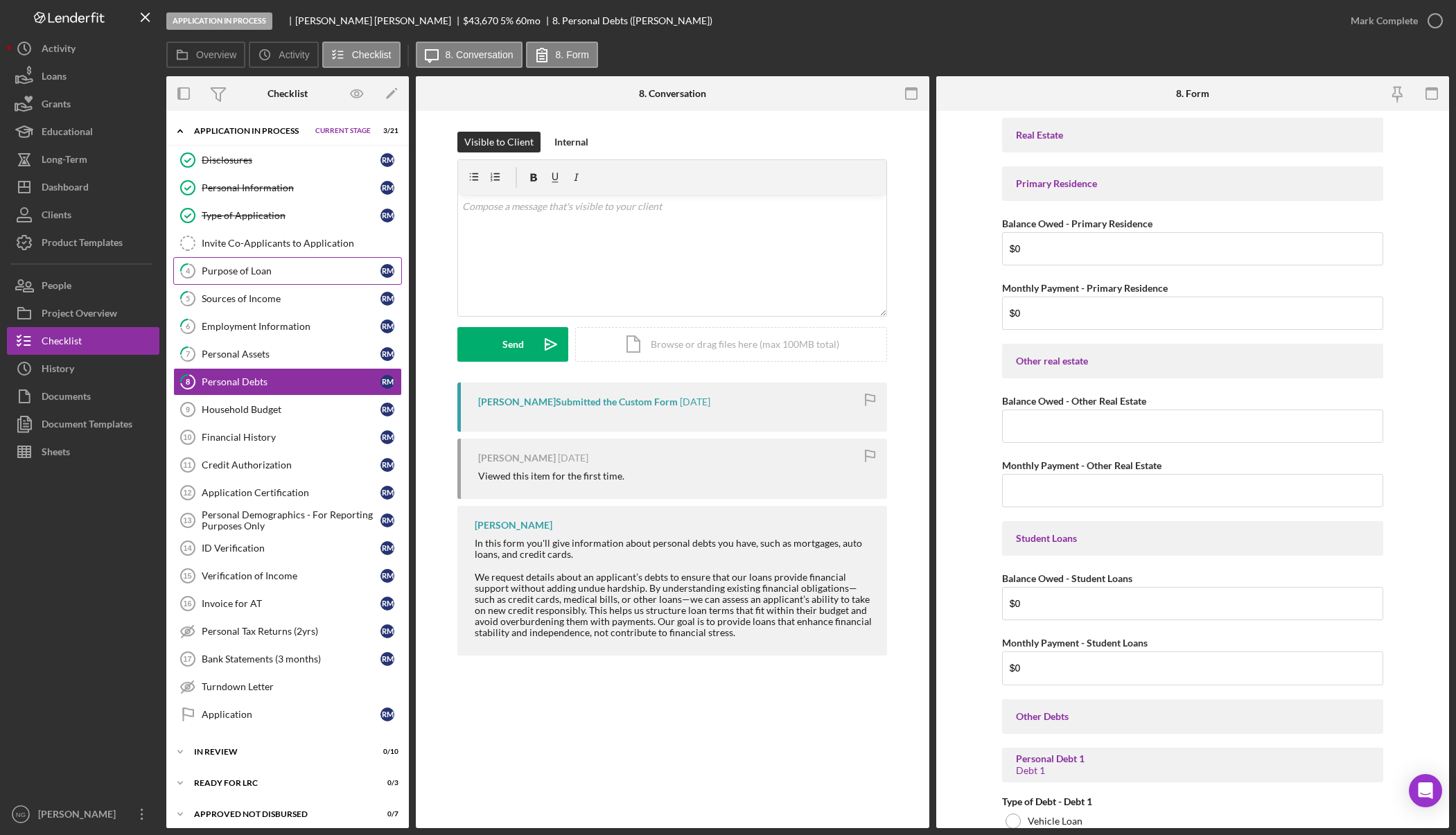
click at [240, 275] on div "Purpose of Loan" at bounding box center [290, 271] width 179 height 11
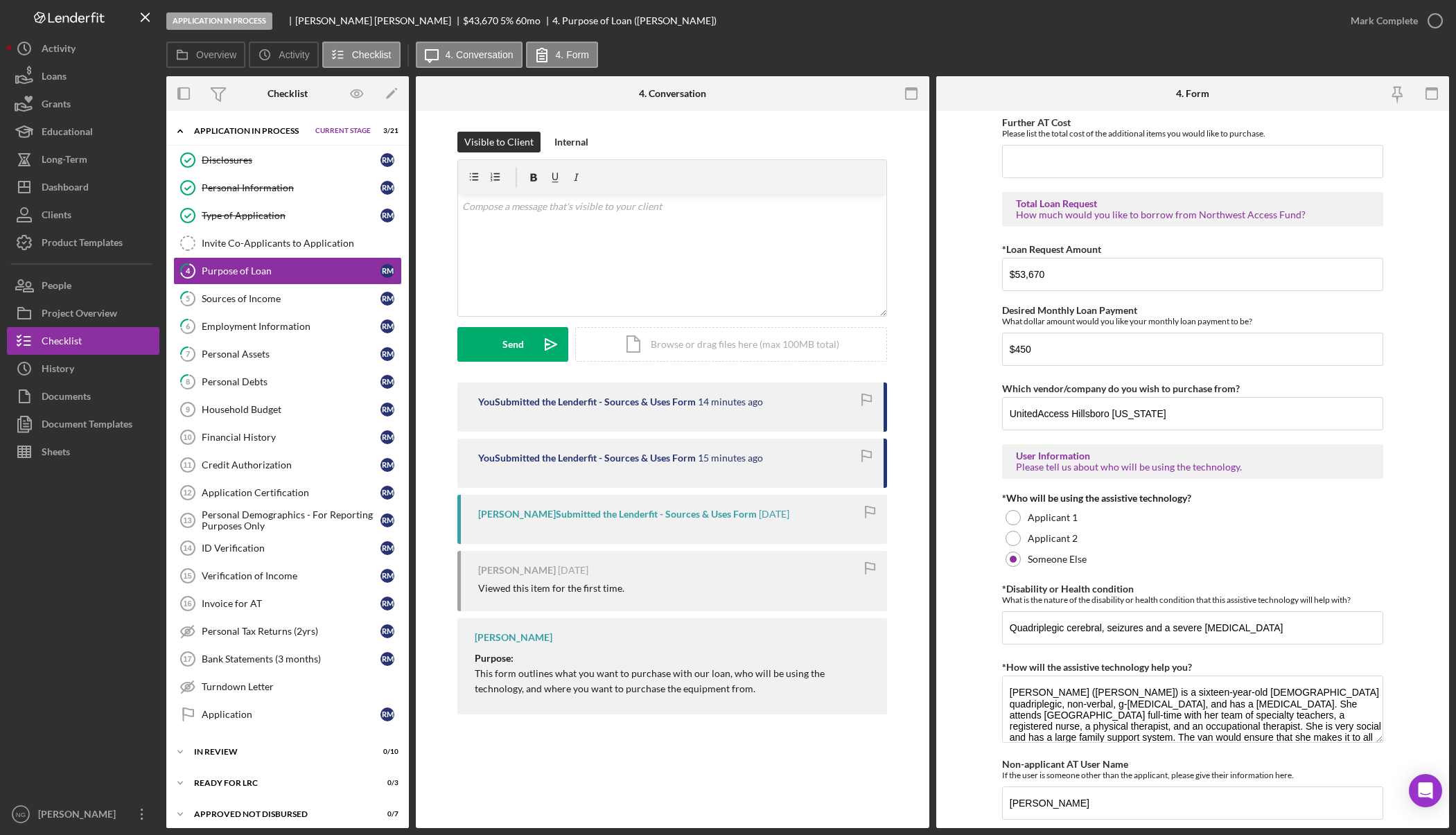
scroll to position [954, 0]
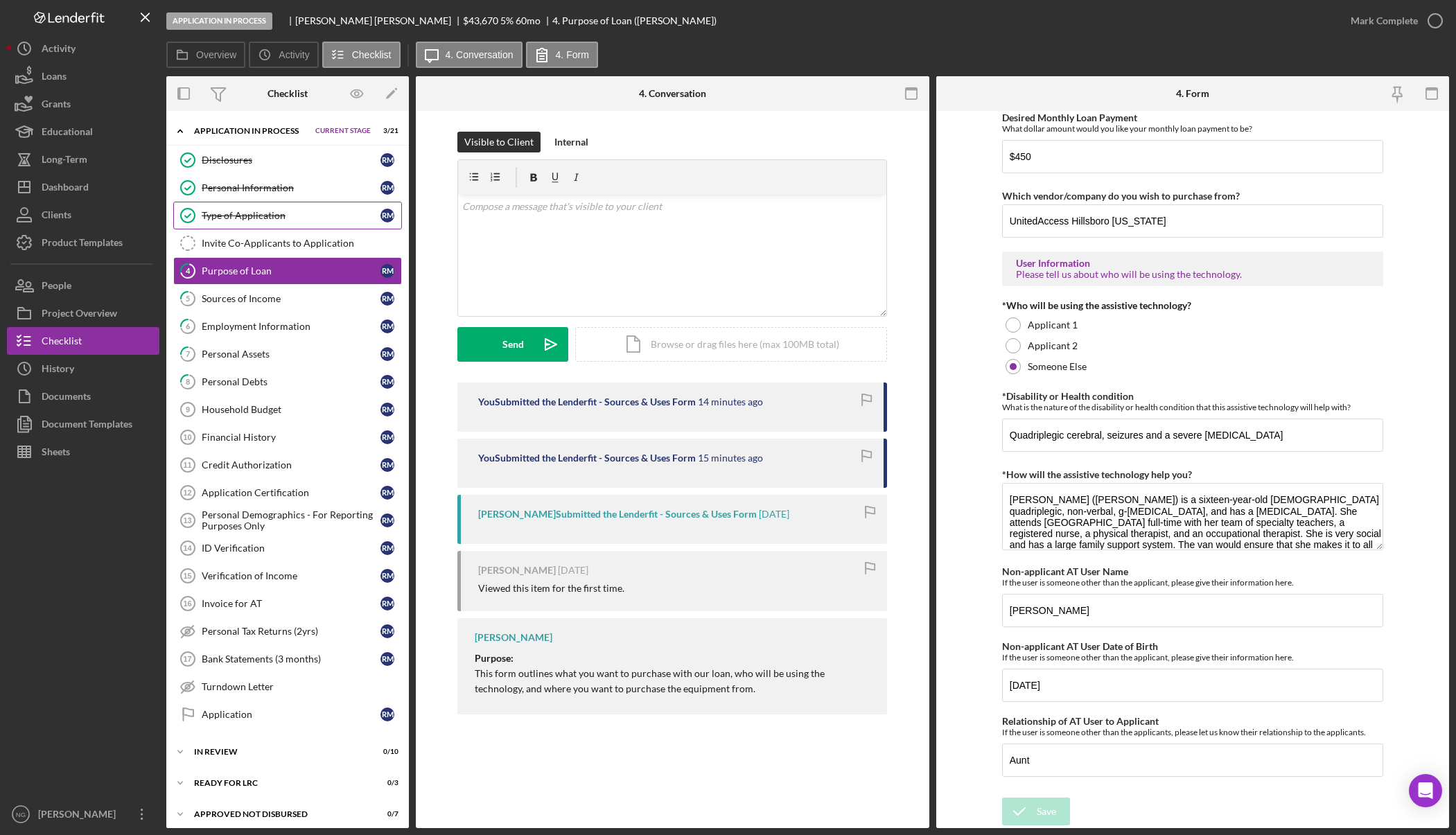
click at [256, 223] on link "Type of Application Type of Application R M" at bounding box center [287, 215] width 228 height 28
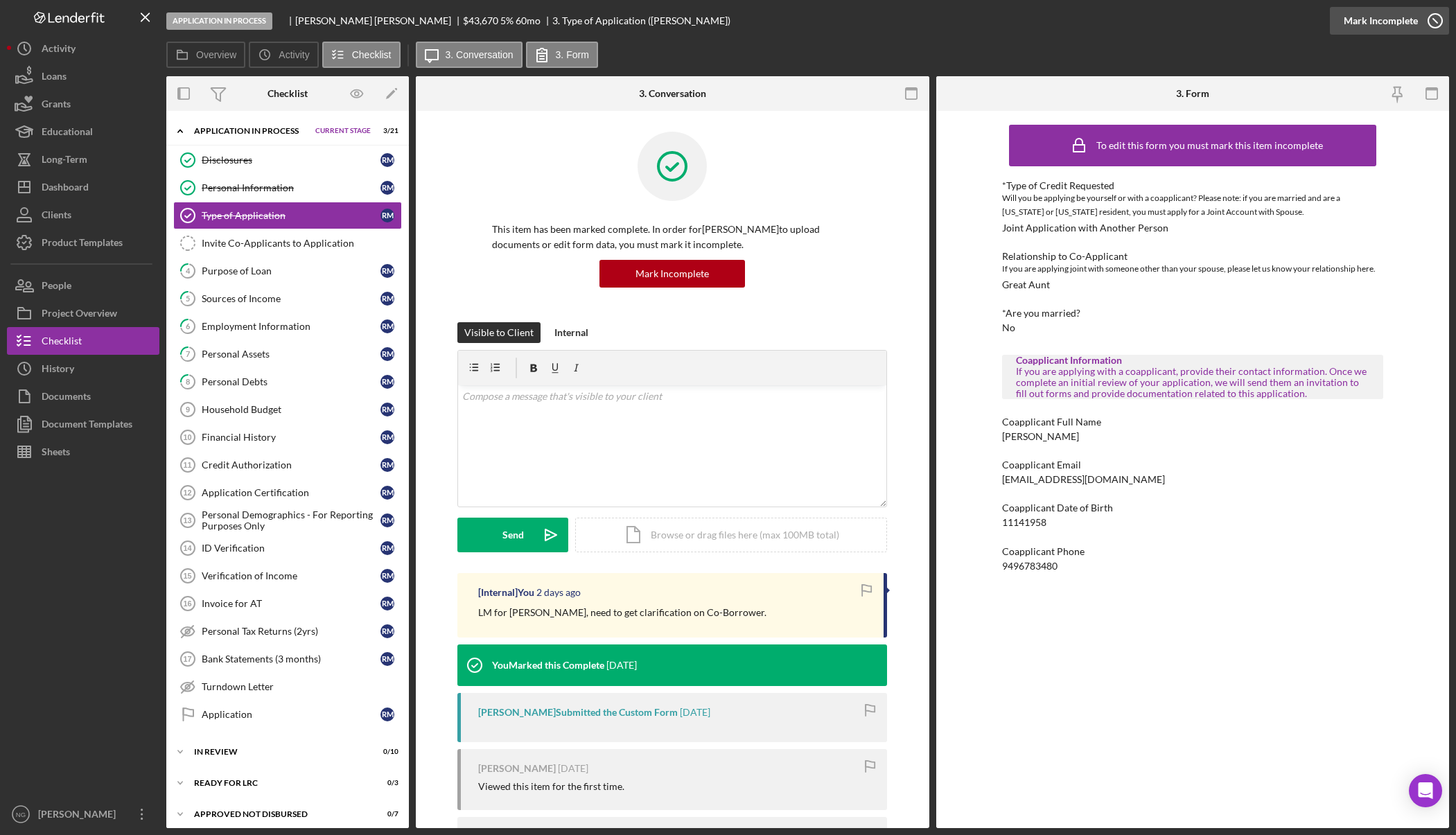
click at [1424, 24] on icon "button" at bounding box center [1435, 21] width 35 height 35
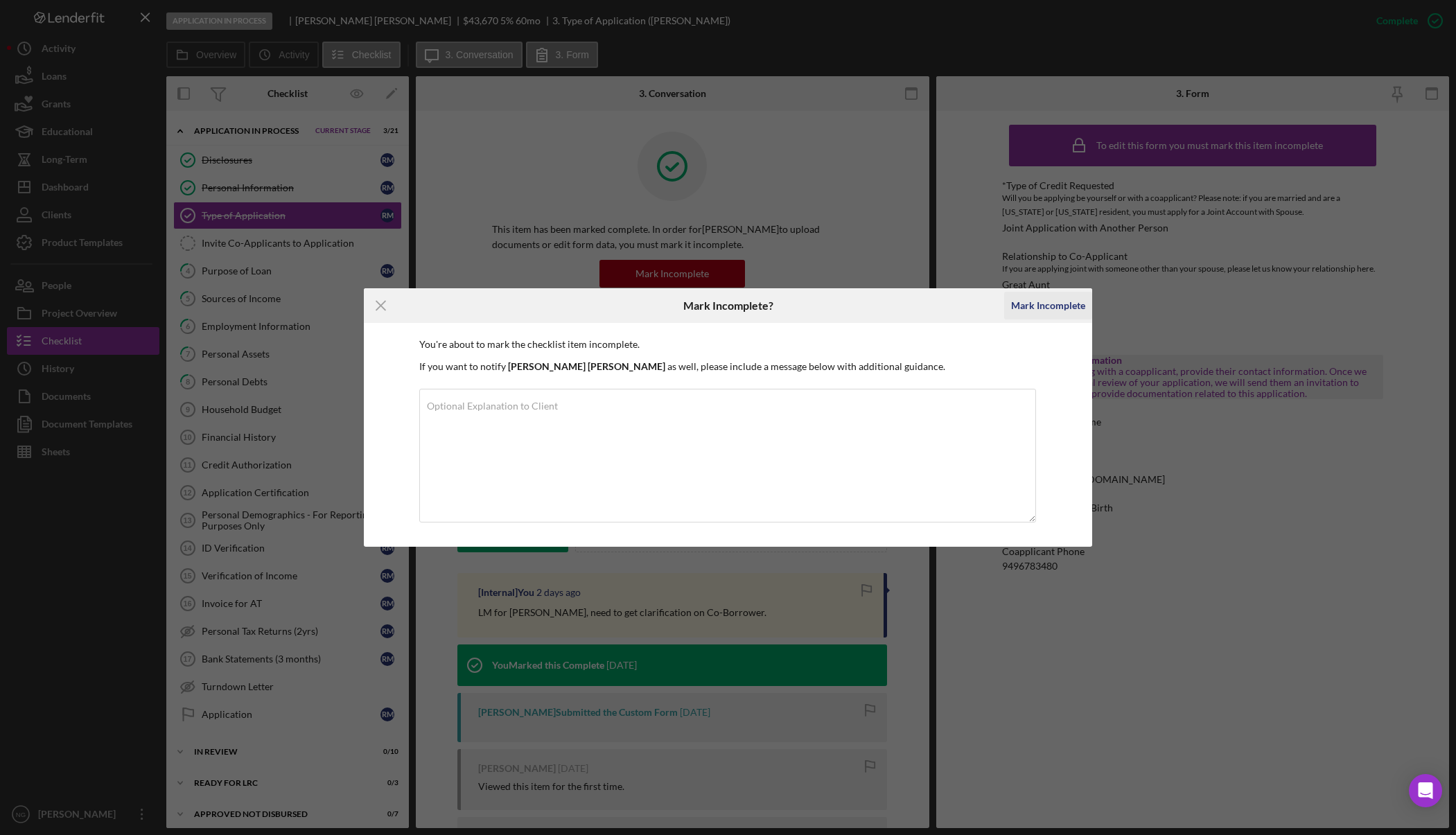
click at [1070, 306] on div "Mark Incomplete" at bounding box center [1048, 305] width 74 height 28
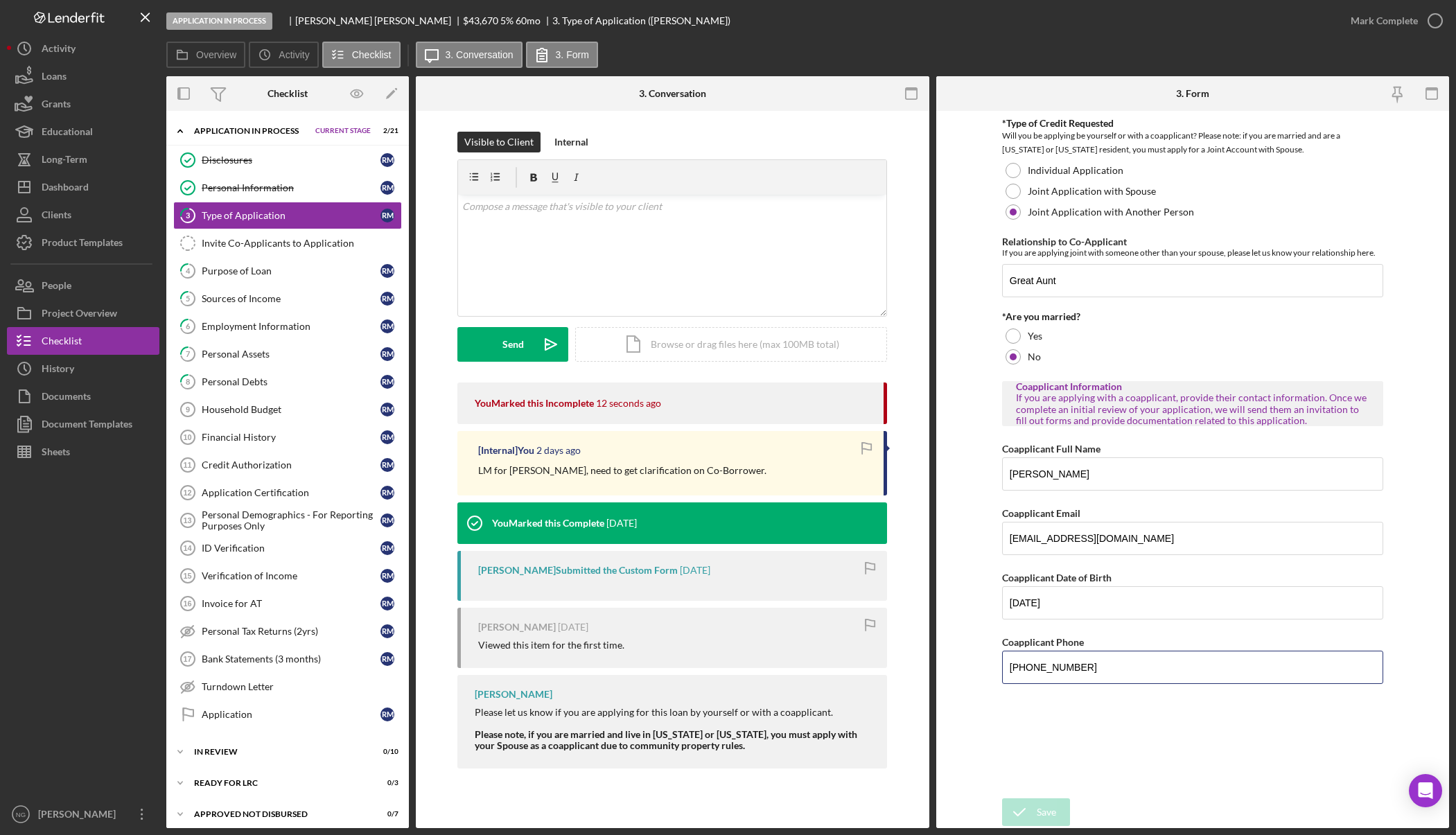
drag, startPoint x: 1084, startPoint y: 666, endPoint x: 989, endPoint y: 664, distance: 95.0
click at [989, 664] on form "*Type of Credit Requested Will you be applying be yourself or with a coapplican…" at bounding box center [1193, 469] width 514 height 717
click at [1103, 672] on input "[PHONE_NUMBER]" at bounding box center [1193, 667] width 381 height 33
drag, startPoint x: 1110, startPoint y: 671, endPoint x: 972, endPoint y: 666, distance: 138.1
click at [972, 666] on form "*Type of Credit Requested Will you be applying be yourself or with a coapplican…" at bounding box center [1193, 469] width 514 height 717
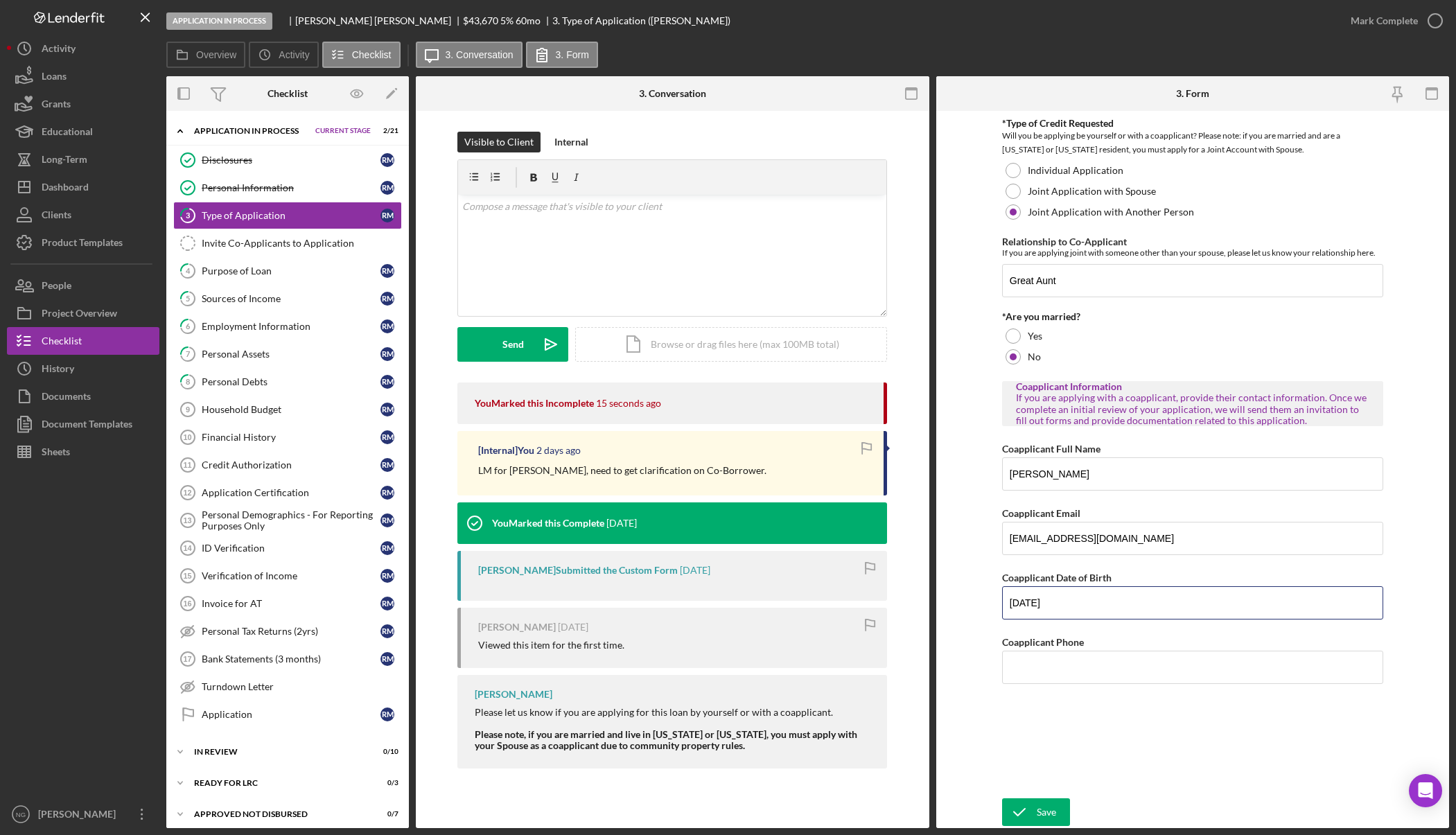
drag, startPoint x: 1090, startPoint y: 603, endPoint x: 967, endPoint y: 603, distance: 123.0
click at [967, 603] on form "*Type of Credit Requested Will you be applying be yourself or with a coapplican…" at bounding box center [1193, 469] width 514 height 717
drag, startPoint x: 1142, startPoint y: 544, endPoint x: 1005, endPoint y: 539, distance: 137.1
click at [1005, 539] on input "[EMAIL_ADDRESS][DOMAIN_NAME]" at bounding box center [1193, 538] width 381 height 33
drag, startPoint x: 1095, startPoint y: 477, endPoint x: 960, endPoint y: 474, distance: 135.0
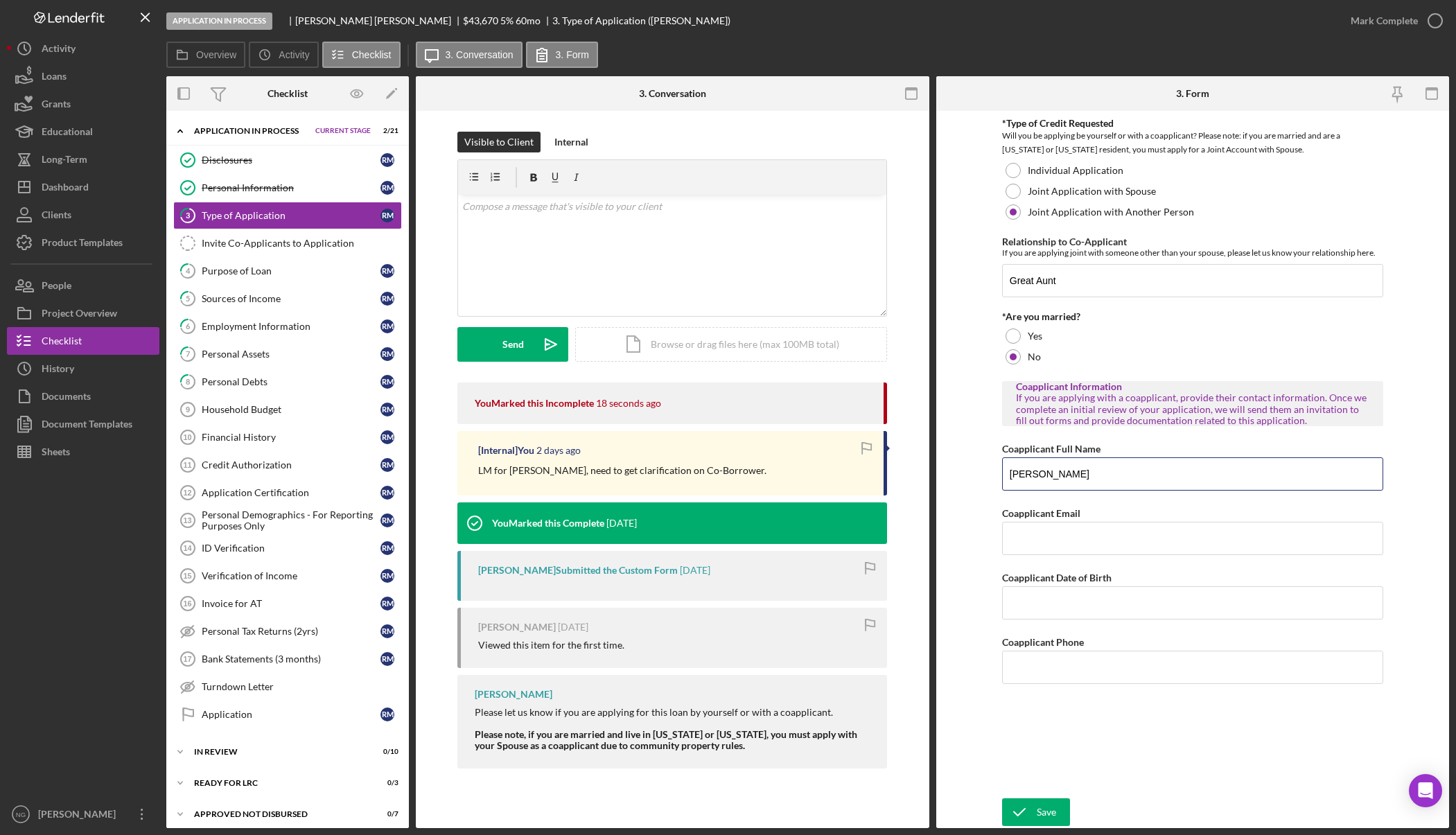
click at [960, 474] on form "*Type of Credit Requested Will you be applying be yourself or with a coapplican…" at bounding box center [1193, 469] width 514 height 717
drag, startPoint x: 1109, startPoint y: 284, endPoint x: 953, endPoint y: 280, distance: 156.1
click at [953, 280] on form "*Type of Credit Requested Will you be applying be yourself or with a coapplican…" at bounding box center [1193, 469] width 514 height 717
click at [1011, 174] on div at bounding box center [1012, 170] width 15 height 15
click at [1023, 807] on icon "submit" at bounding box center [1019, 812] width 35 height 35
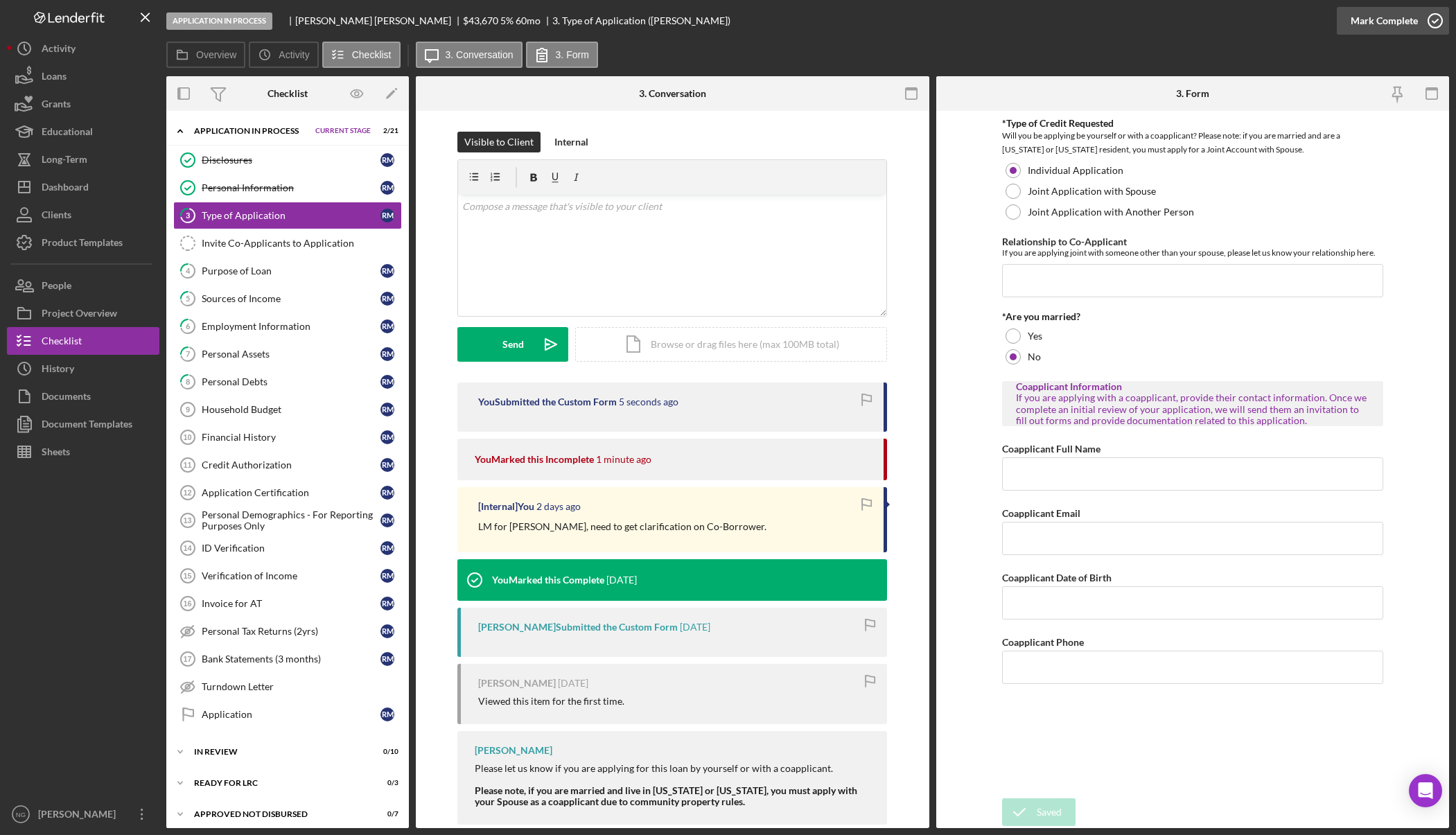
click at [1435, 29] on icon "button" at bounding box center [1435, 21] width 35 height 35
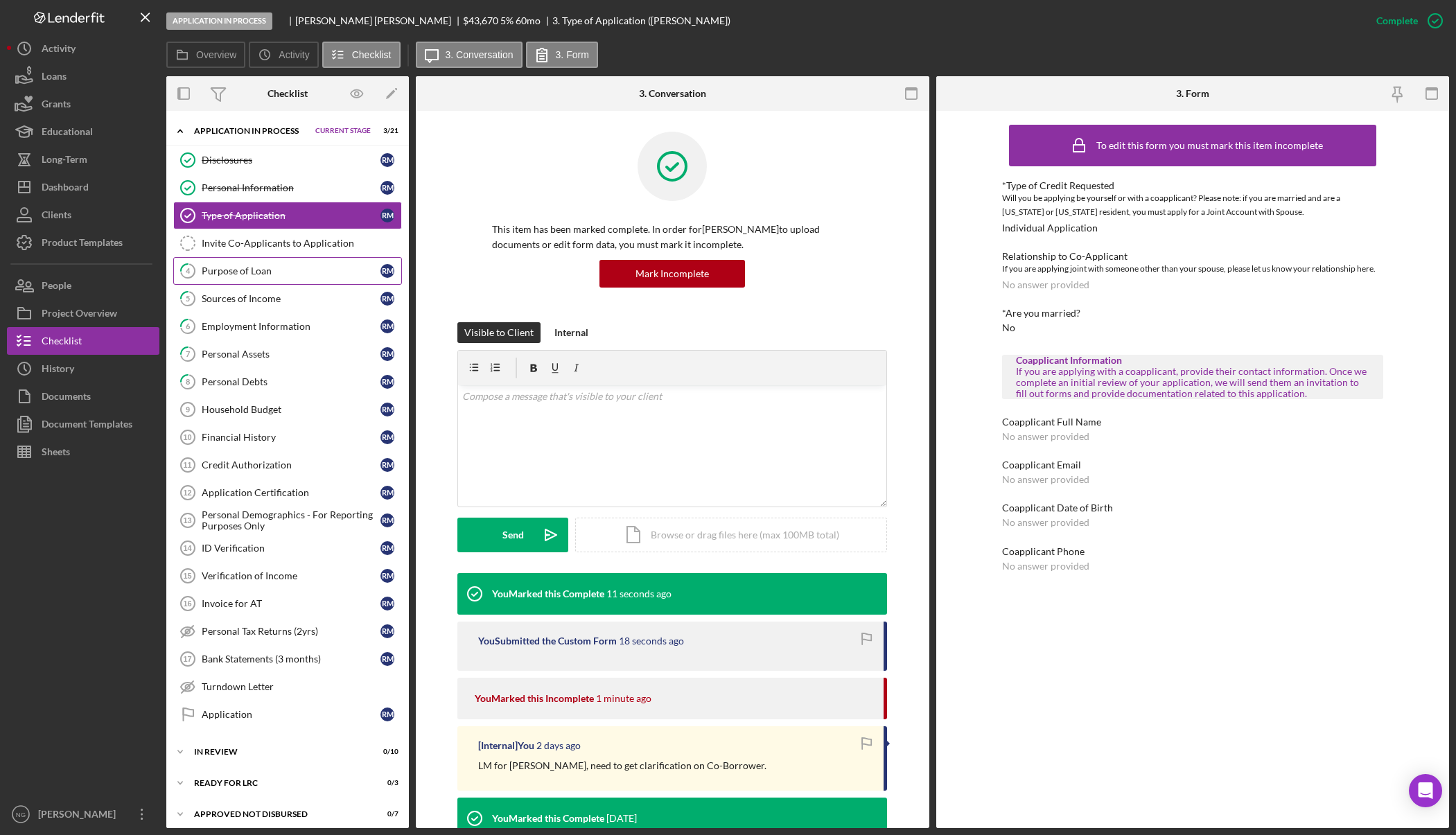
click at [242, 266] on div "Purpose of Loan" at bounding box center [290, 271] width 179 height 11
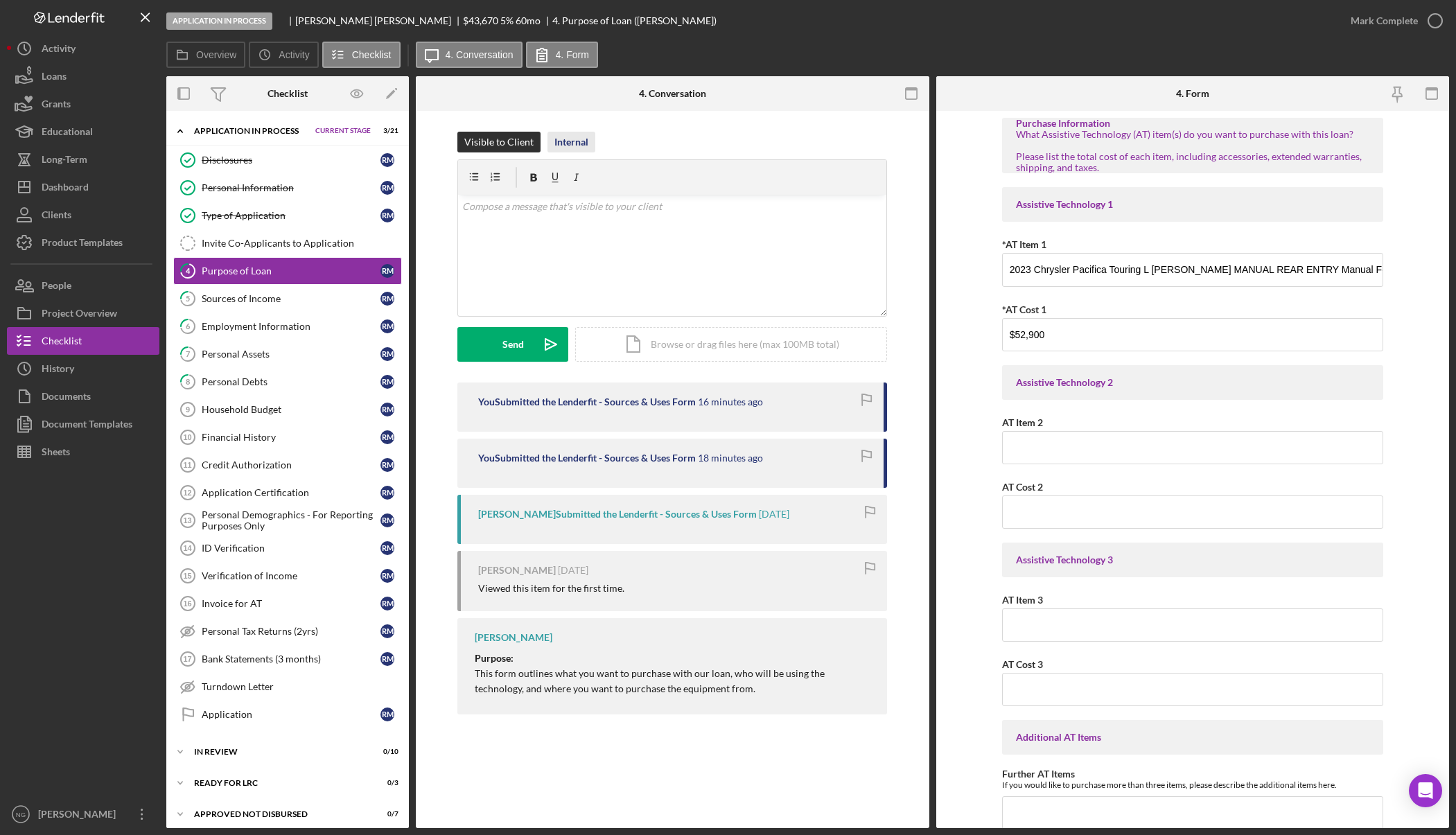
click at [578, 137] on div "Internal" at bounding box center [571, 142] width 34 height 21
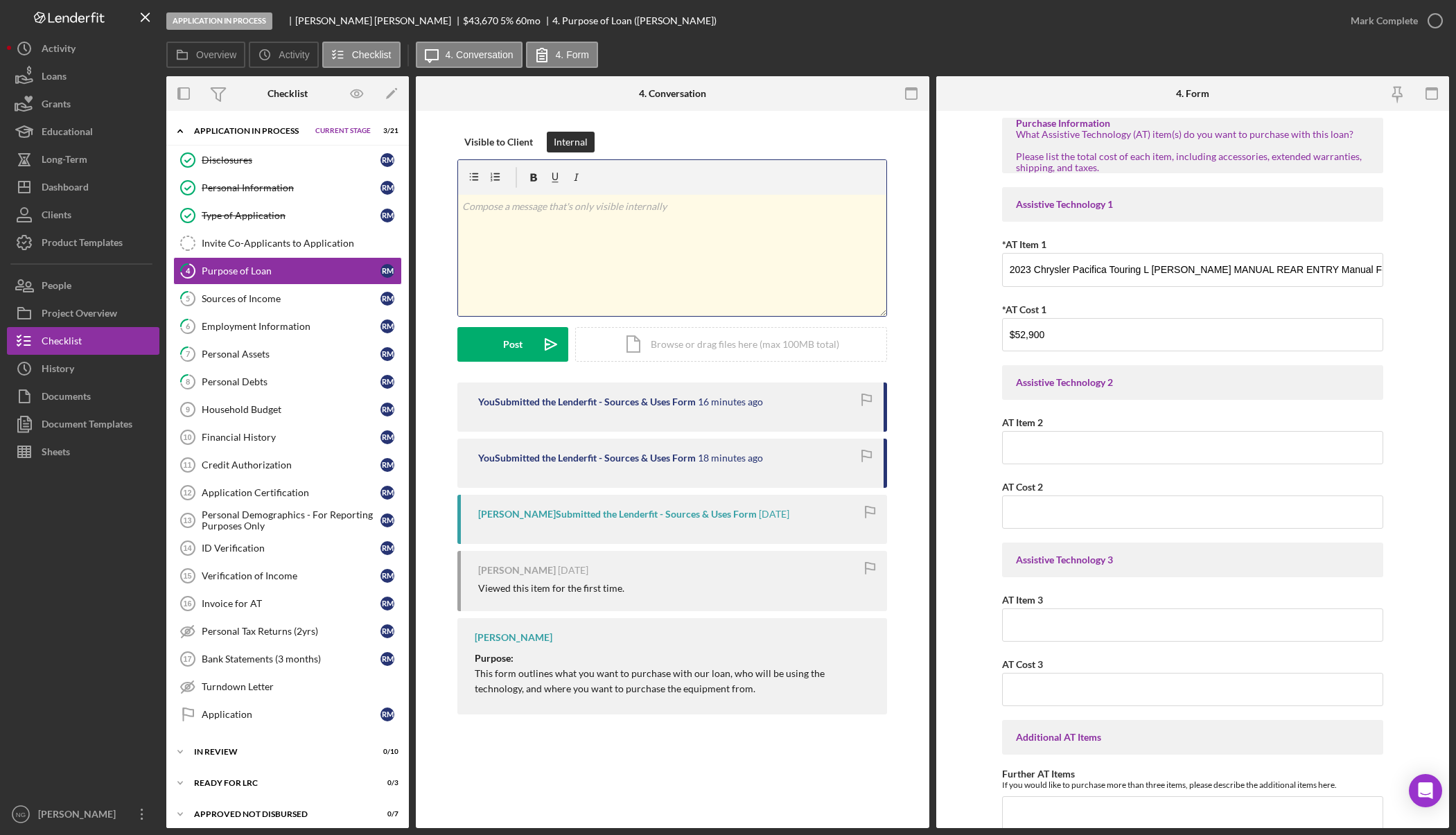
click at [566, 213] on p at bounding box center [672, 206] width 420 height 15
click at [516, 227] on p "Spoke with [PERSON_NAME] she is needing the loan so that the family can get her…" at bounding box center [672, 215] width 420 height 31
click at [656, 225] on p "Spoke with [PERSON_NAME] she is needing the loan so that the family can get her…" at bounding box center [672, 215] width 420 height 31
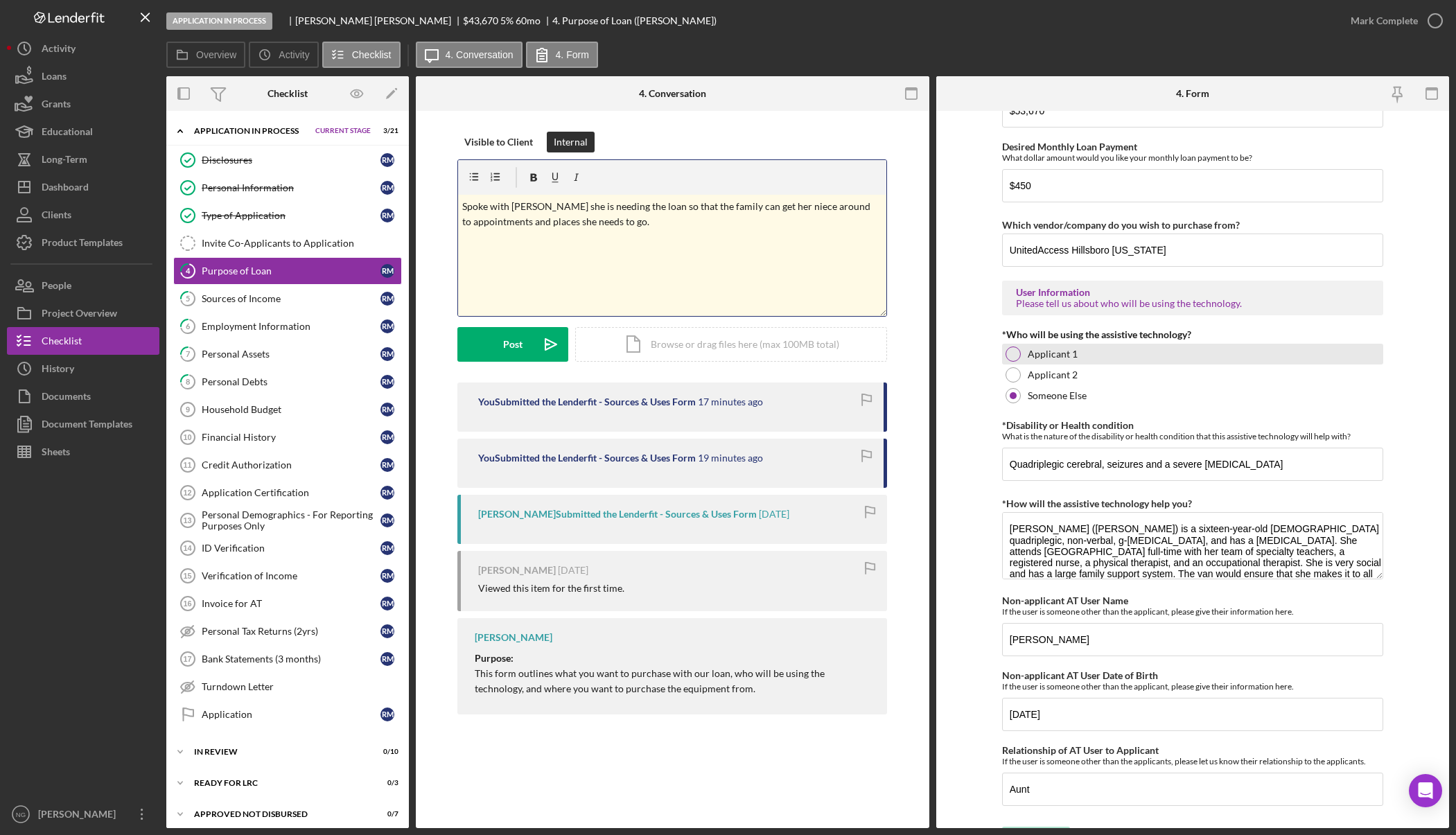
scroll to position [954, 0]
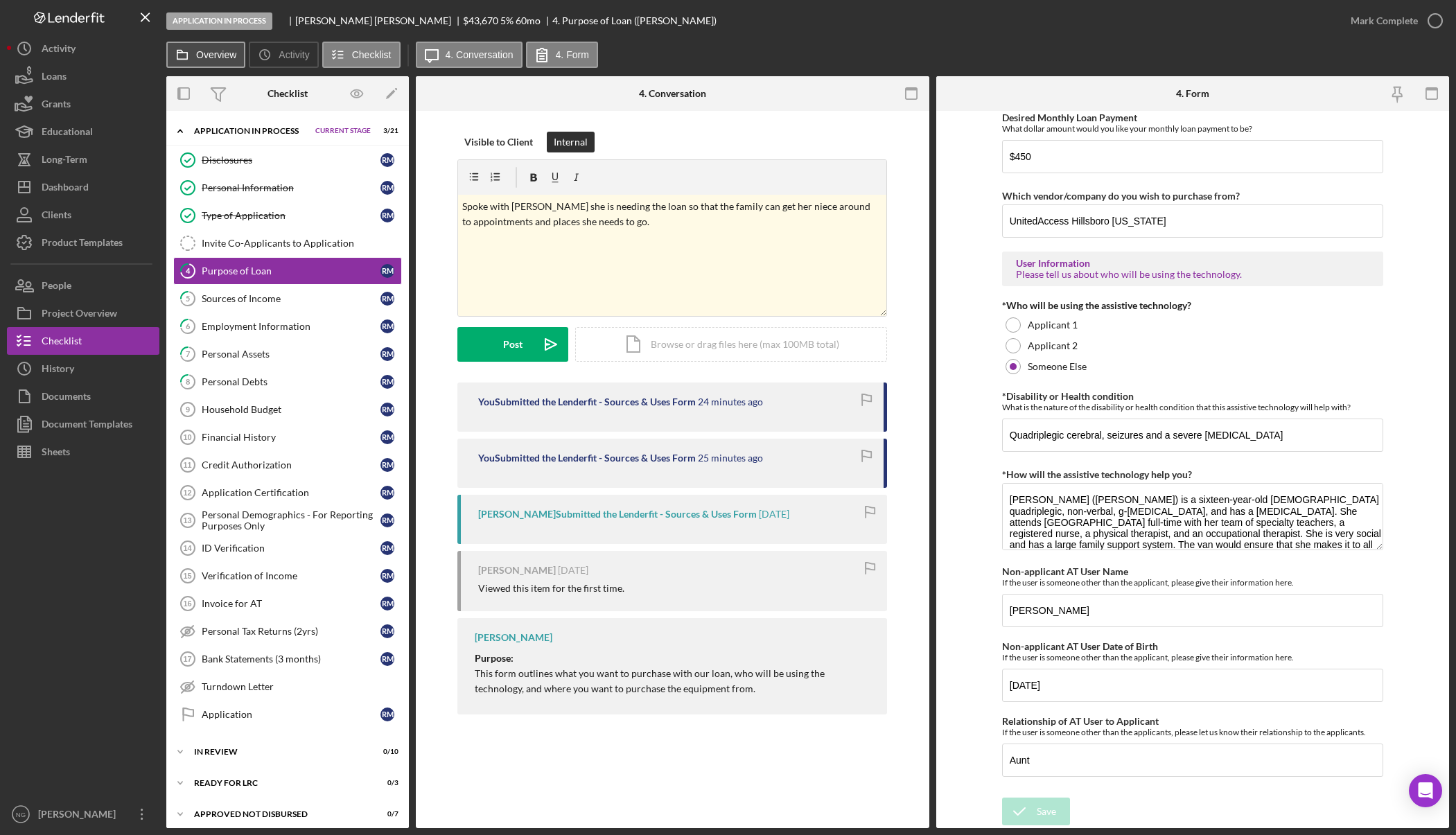
click at [200, 57] on label "Overview" at bounding box center [216, 55] width 40 height 11
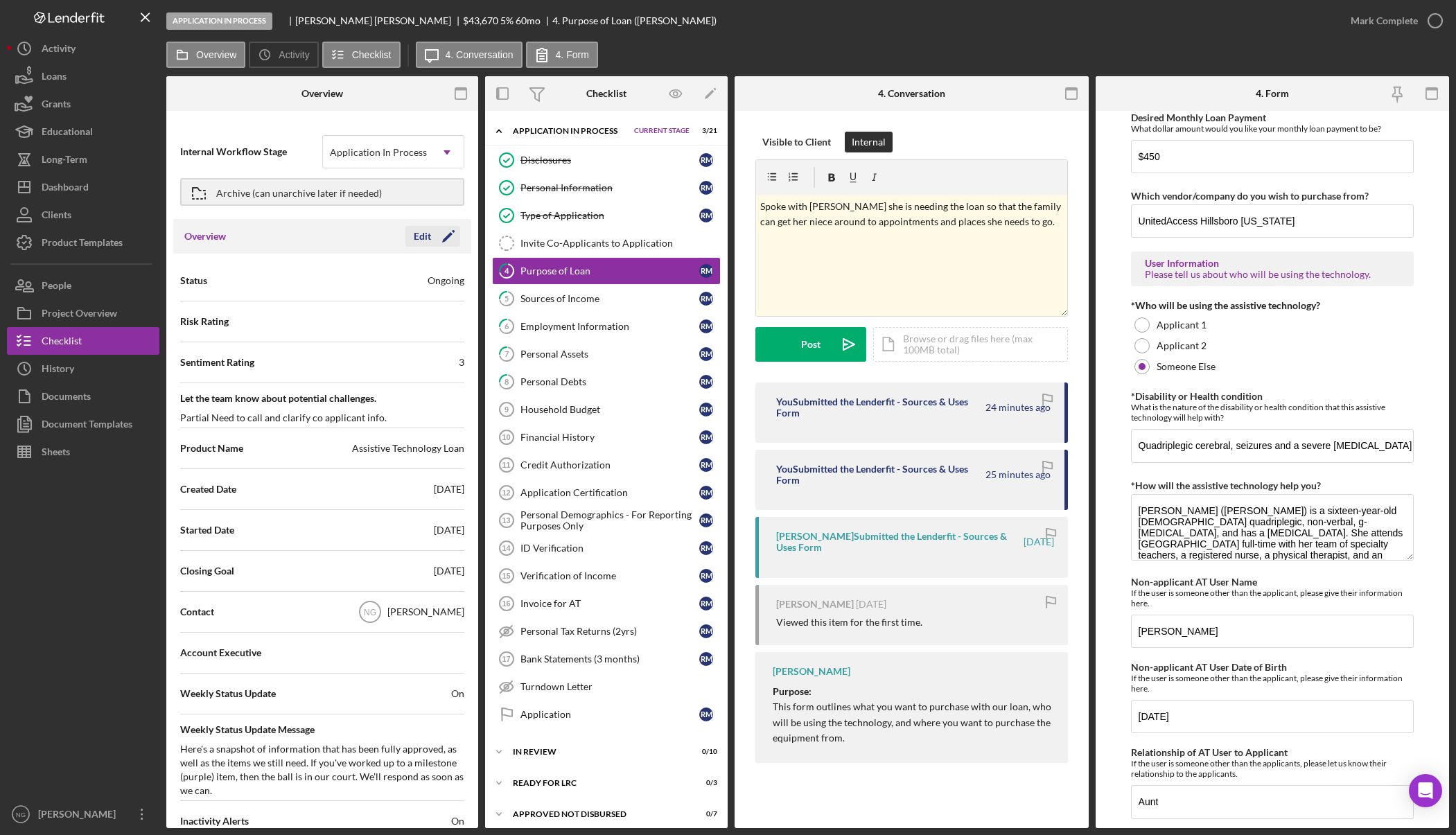
click at [441, 238] on icon "Icon/Edit" at bounding box center [448, 236] width 35 height 35
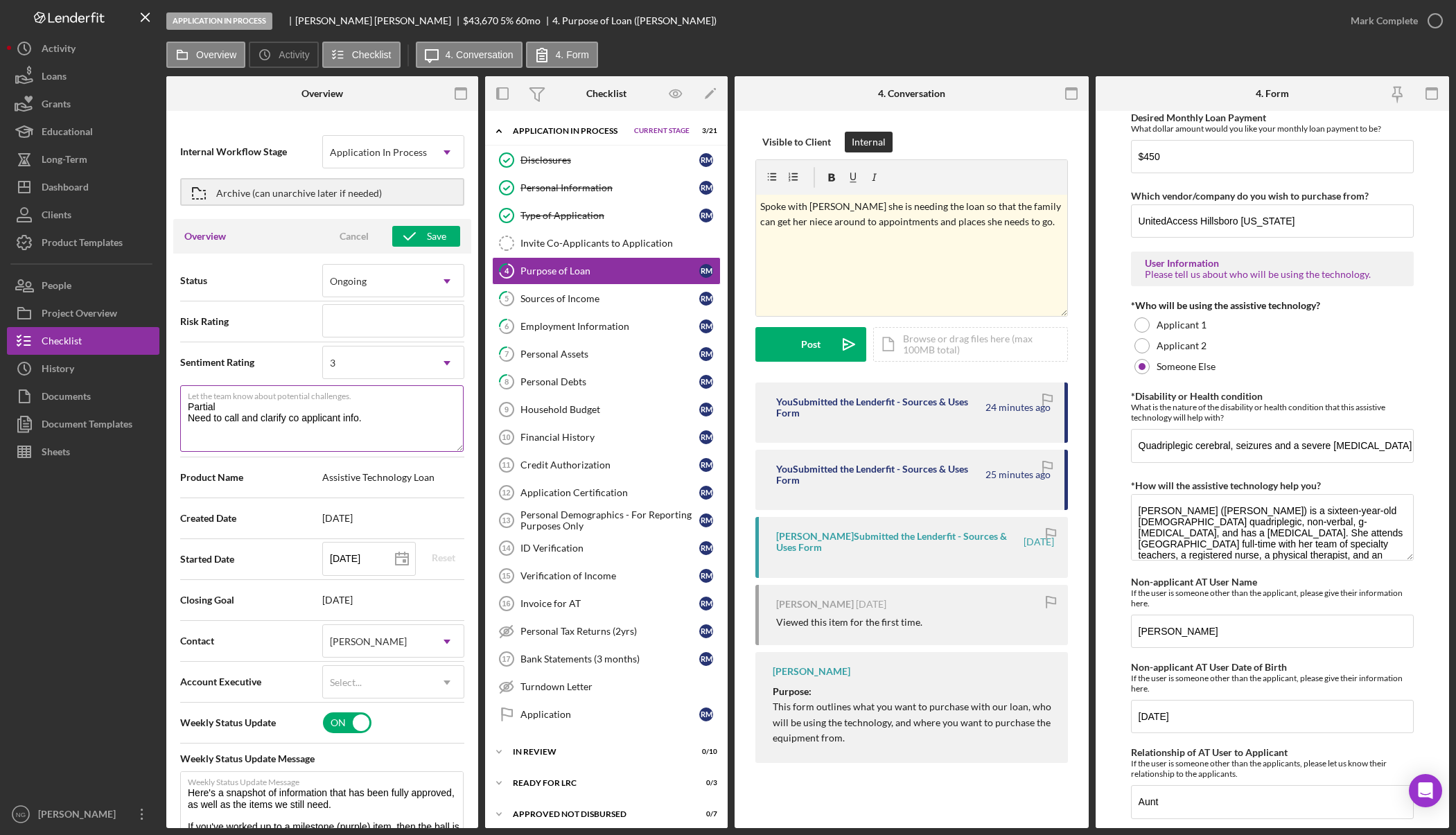
drag, startPoint x: 387, startPoint y: 430, endPoint x: 184, endPoint y: 416, distance: 203.5
click at [184, 416] on textarea "Partial Need to call and clarify co applicant info." at bounding box center [322, 419] width 283 height 67
type textarea "Partially complete"
click at [432, 231] on div "Save" at bounding box center [436, 236] width 19 height 21
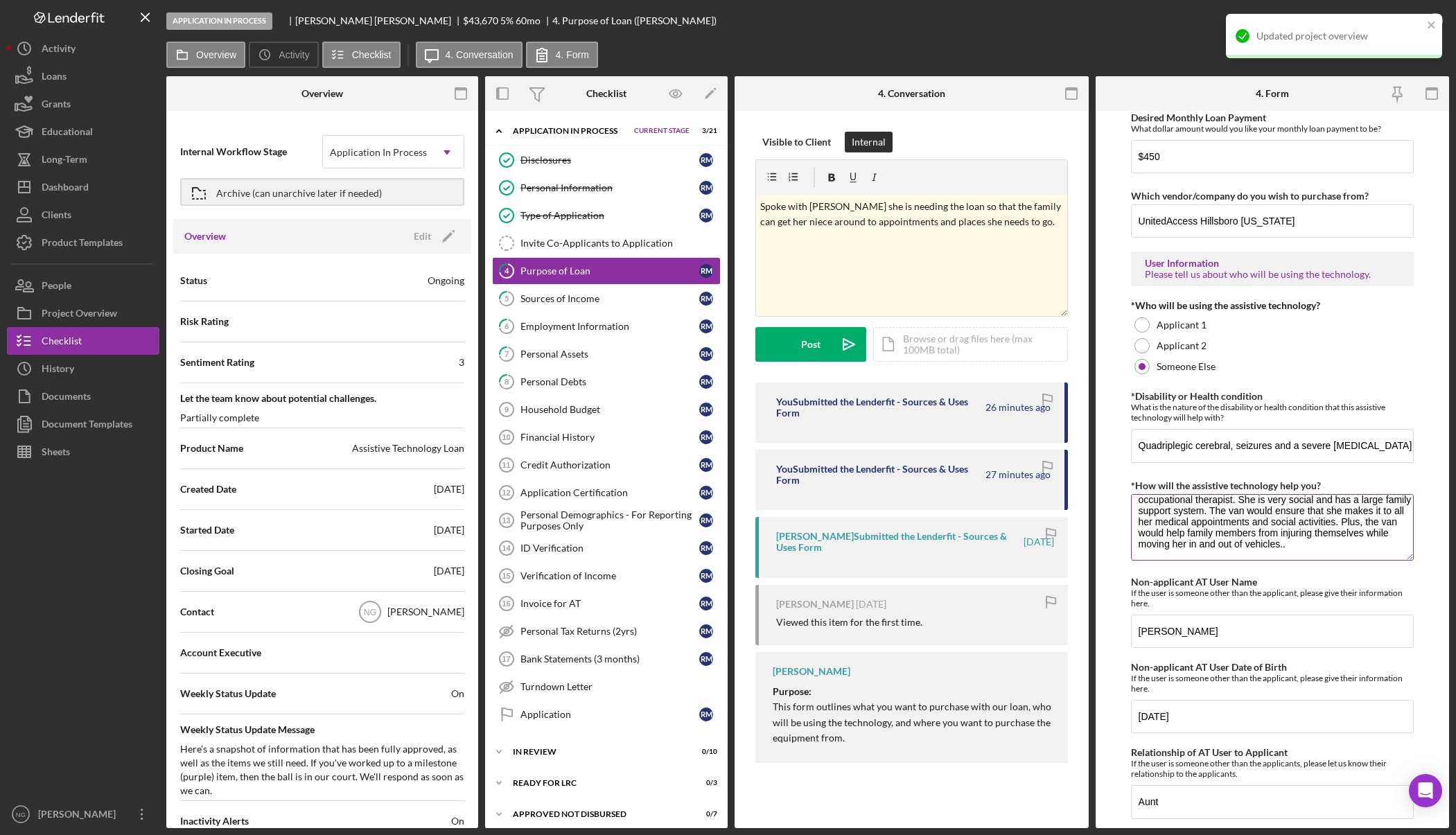
scroll to position [0, 0]
click at [24, 550] on div at bounding box center [83, 633] width 152 height 335
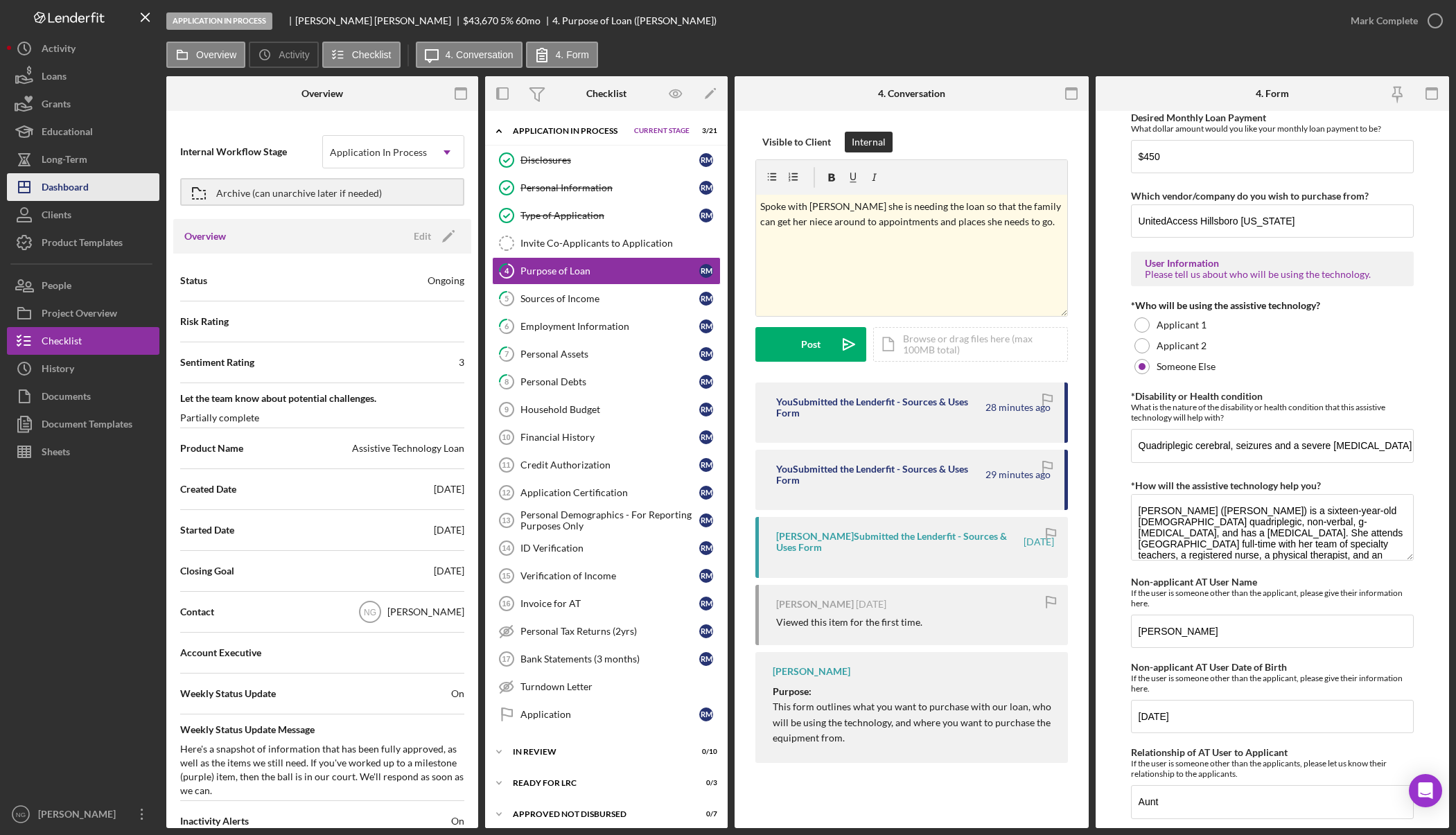
click at [91, 192] on button "Icon/Dashboard Dashboard" at bounding box center [83, 187] width 152 height 28
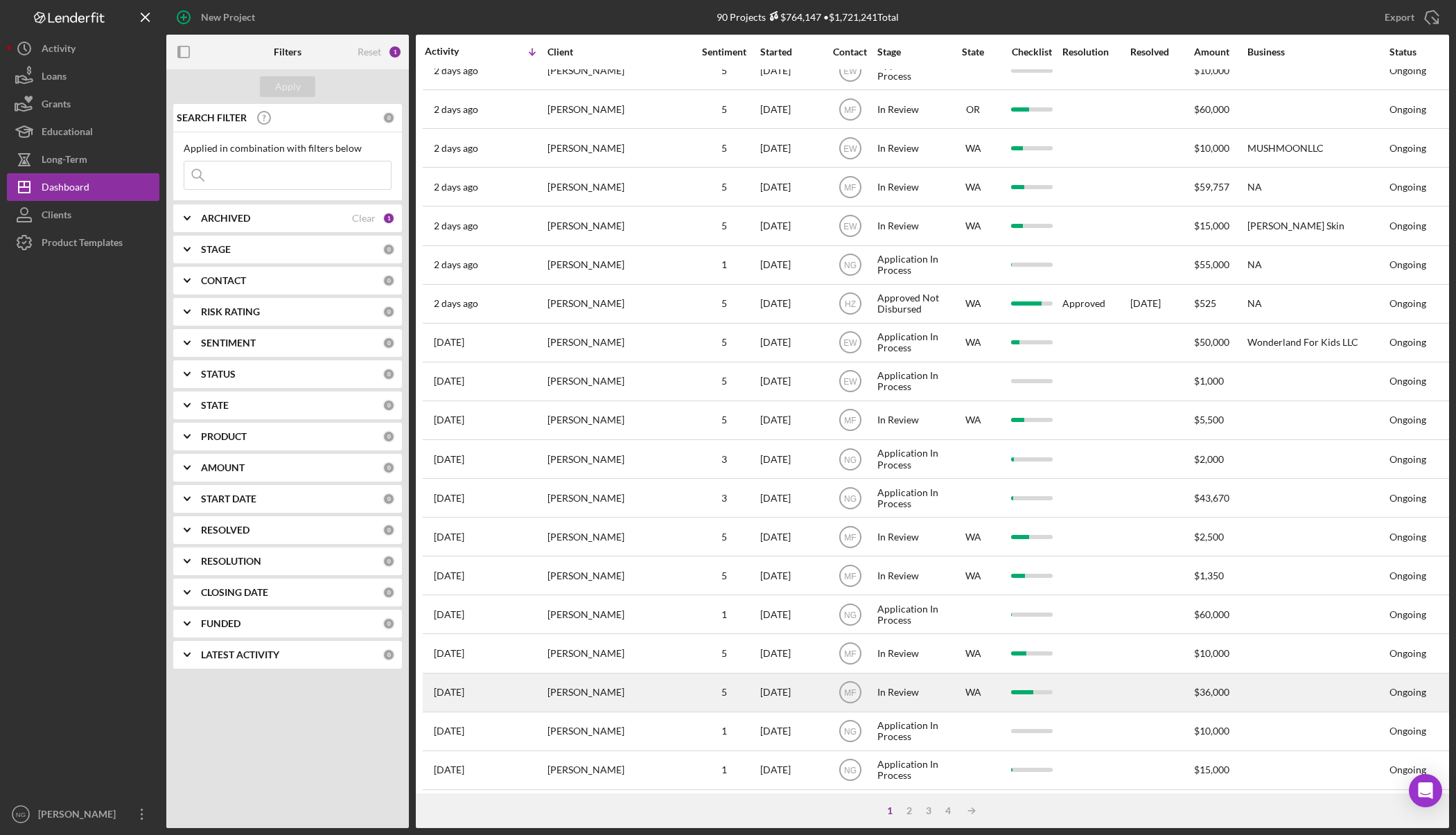
scroll to position [265, 0]
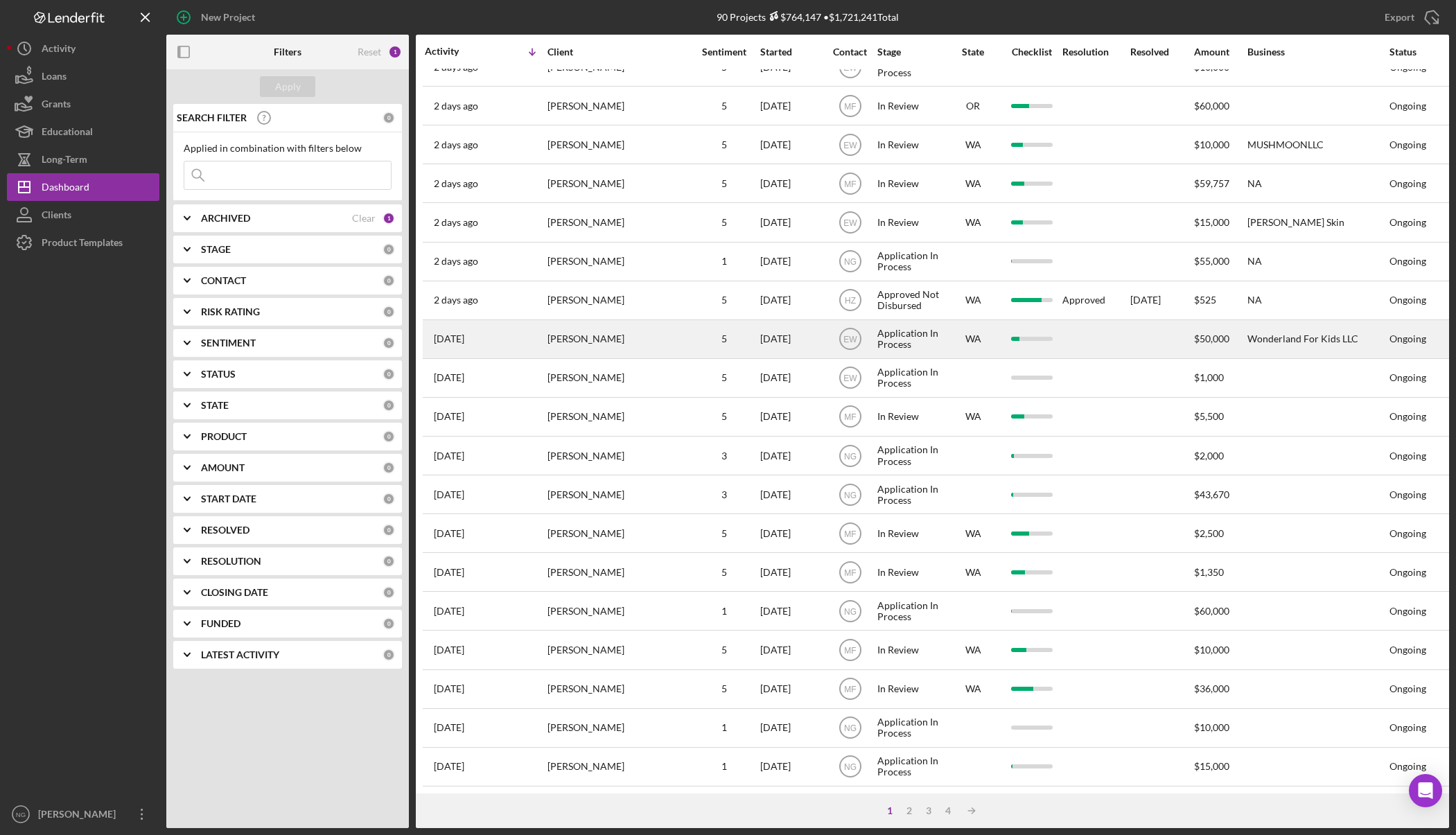
click at [632, 321] on div "[PERSON_NAME]" at bounding box center [617, 339] width 139 height 37
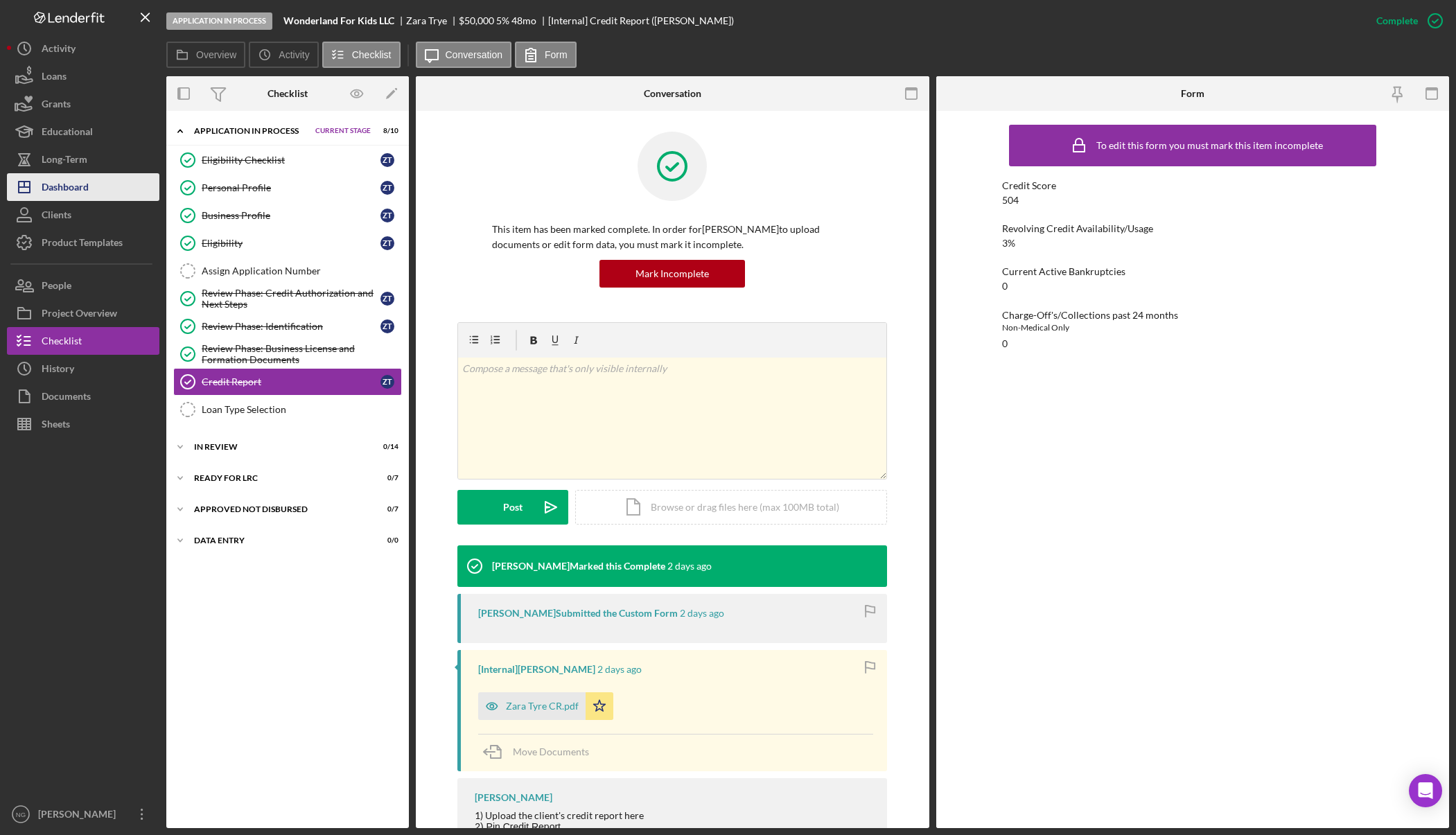
click at [69, 195] on div "Dashboard" at bounding box center [65, 189] width 47 height 31
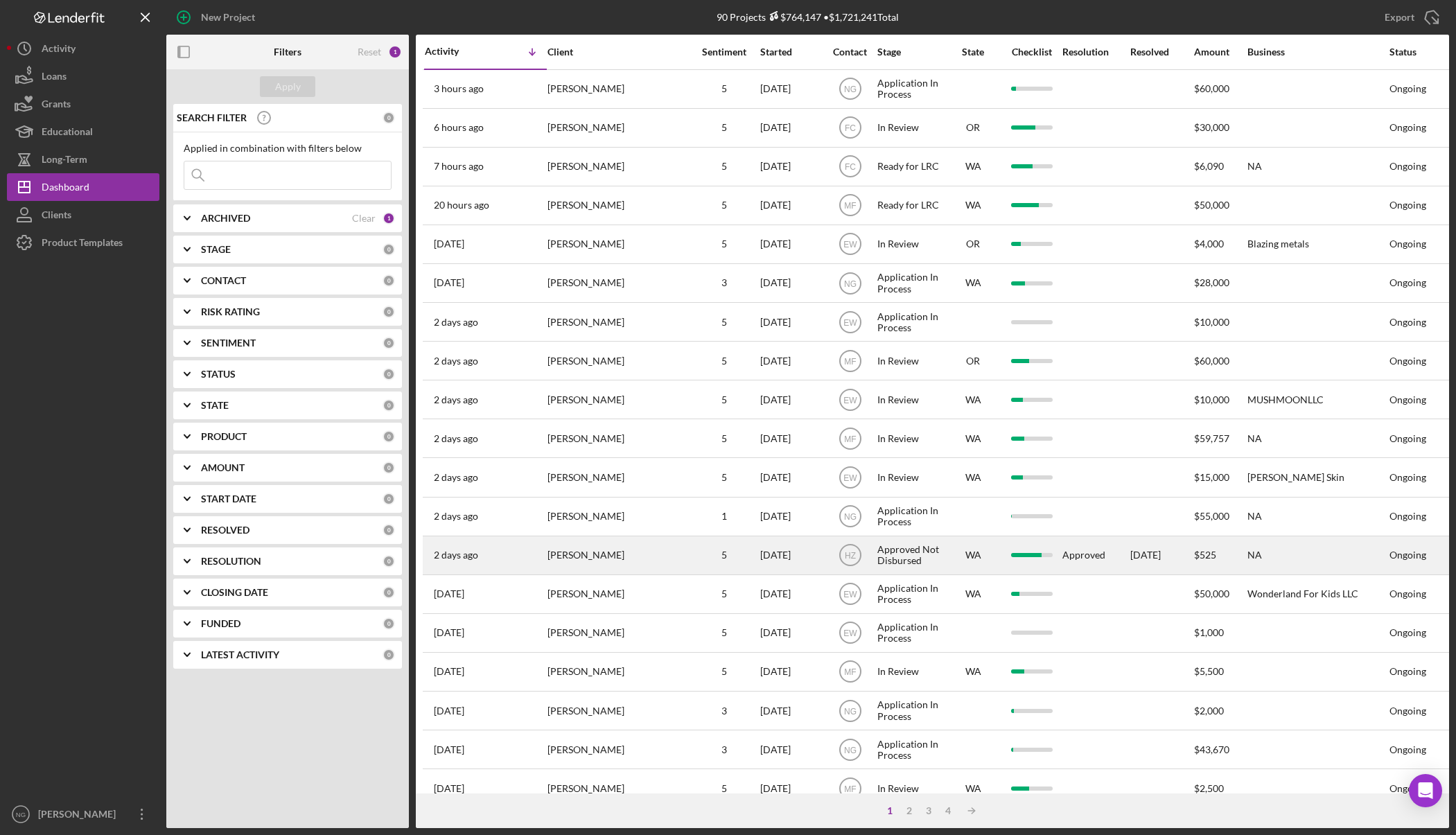
click at [676, 572] on div "[PERSON_NAME]" at bounding box center [617, 555] width 139 height 37
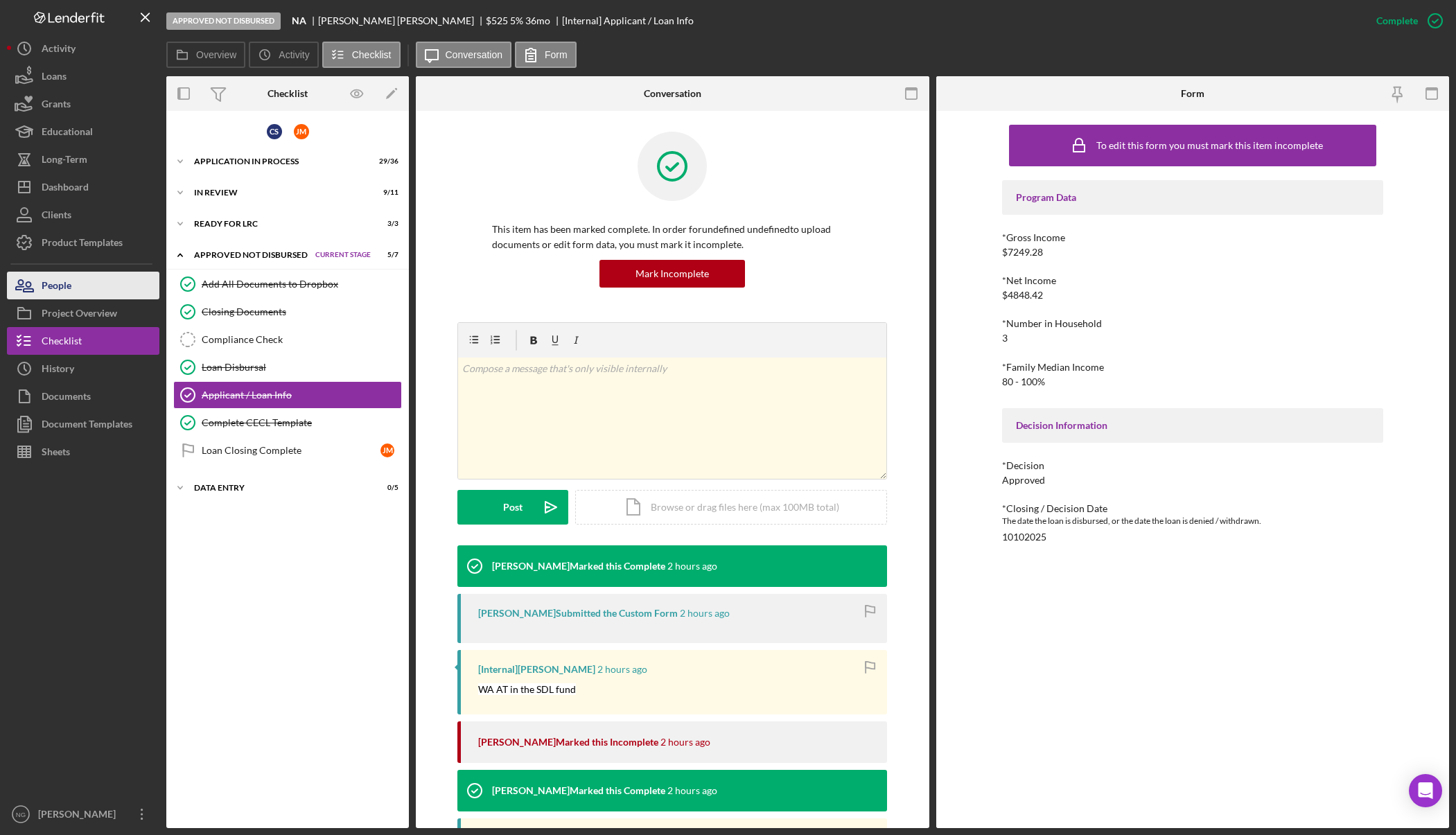
click at [41, 289] on div "People" at bounding box center [56, 287] width 30 height 31
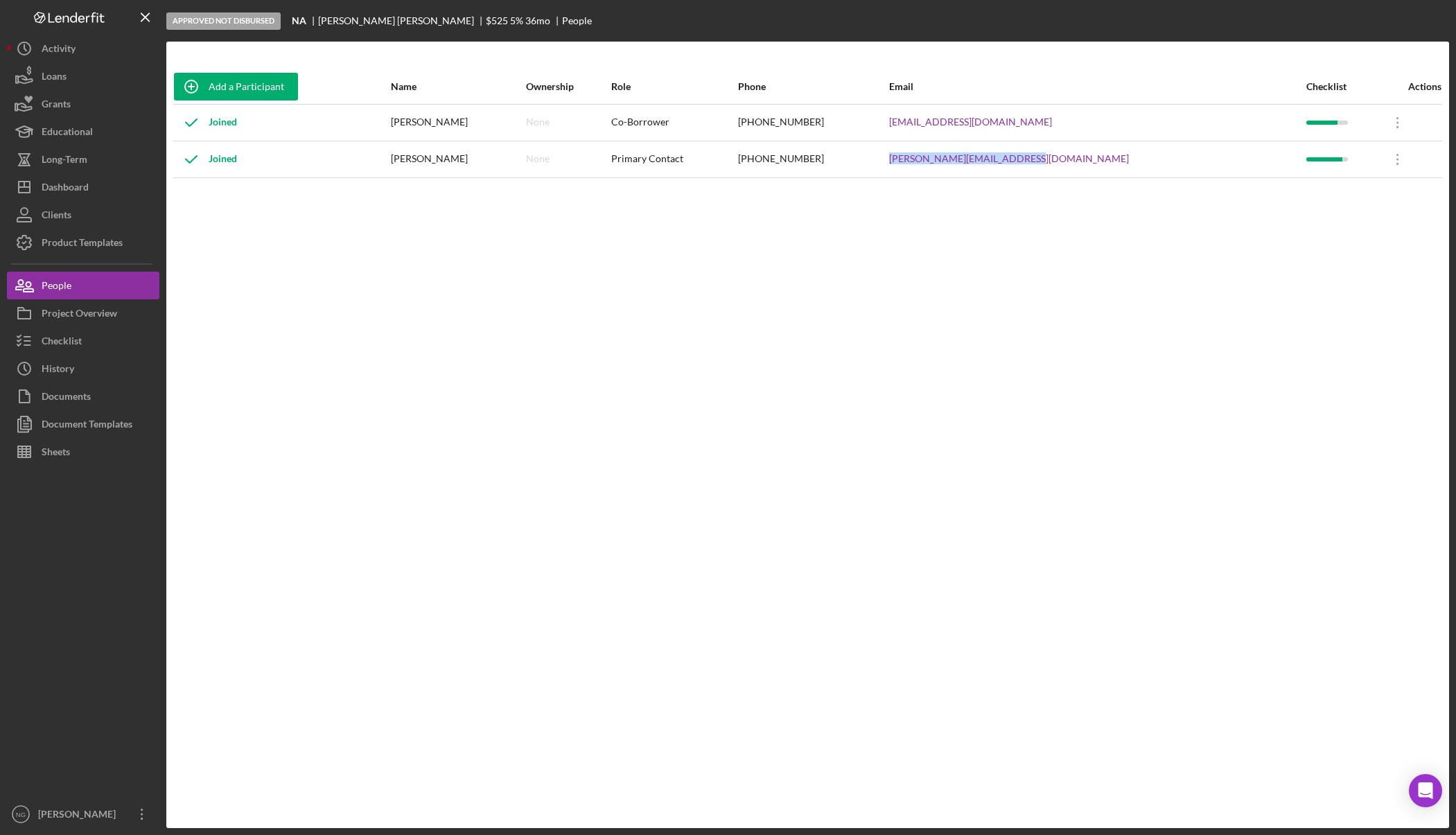
drag, startPoint x: 1128, startPoint y: 161, endPoint x: 991, endPoint y: 166, distance: 137.1
click at [991, 166] on tr "Joined [PERSON_NAME] None Primary Contact [PHONE_NUMBER] [PERSON_NAME][EMAIL_AD…" at bounding box center [808, 159] width 1269 height 37
copy tr "[PERSON_NAME][EMAIL_ADDRESS][DOMAIN_NAME]"
click at [888, 156] on div "[PHONE_NUMBER]" at bounding box center [812, 159] width 149 height 35
drag, startPoint x: 915, startPoint y: 157, endPoint x: 846, endPoint y: 158, distance: 69.0
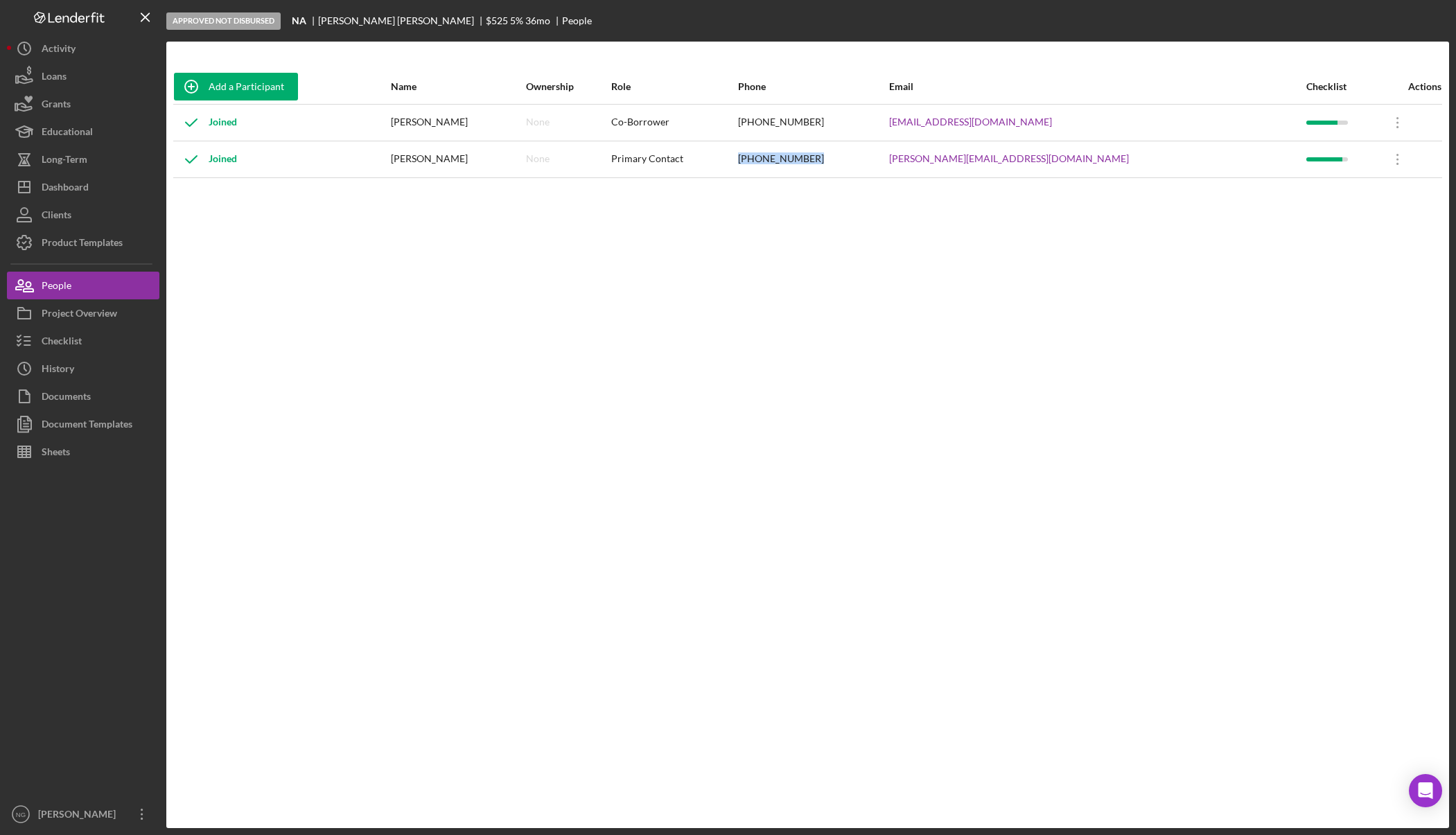
click at [846, 158] on div "[PHONE_NUMBER]" at bounding box center [812, 159] width 149 height 35
copy div "[PHONE_NUMBER]"
drag, startPoint x: 1106, startPoint y: 121, endPoint x: 993, endPoint y: 130, distance: 113.4
click at [993, 130] on div "[EMAIL_ADDRESS][DOMAIN_NAME]" at bounding box center [1097, 122] width 415 height 35
copy link "[EMAIL_ADDRESS][DOMAIN_NAME]"
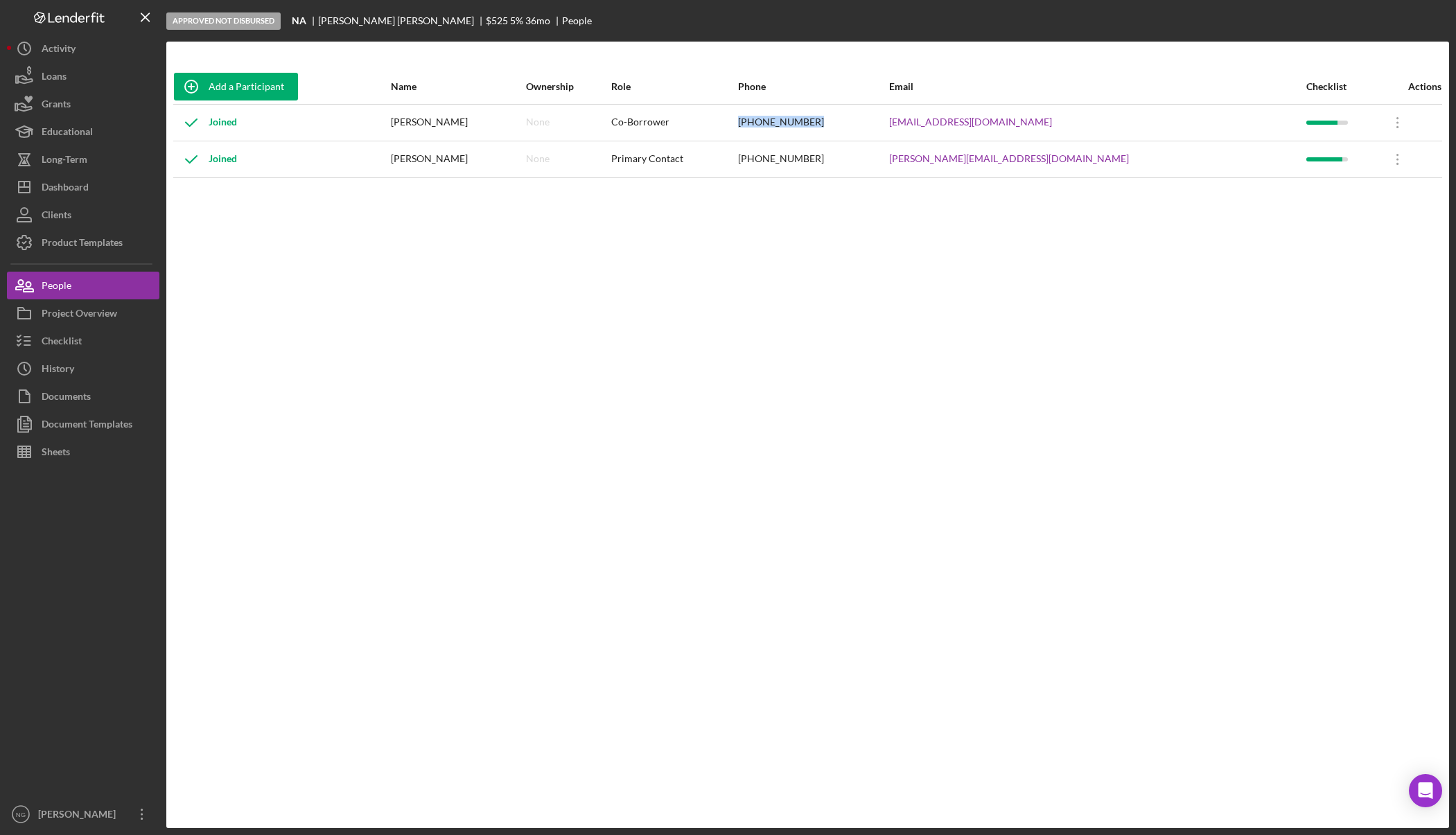
drag, startPoint x: 917, startPoint y: 124, endPoint x: 844, endPoint y: 131, distance: 73.3
click at [844, 131] on tr "Joined [PERSON_NAME] None Co-Borrower [PHONE_NUMBER] [EMAIL_ADDRESS][DOMAIN_NAM…" at bounding box center [808, 122] width 1269 height 37
copy tr "[PHONE_NUMBER]"
click at [79, 343] on div "Checklist" at bounding box center [61, 343] width 40 height 31
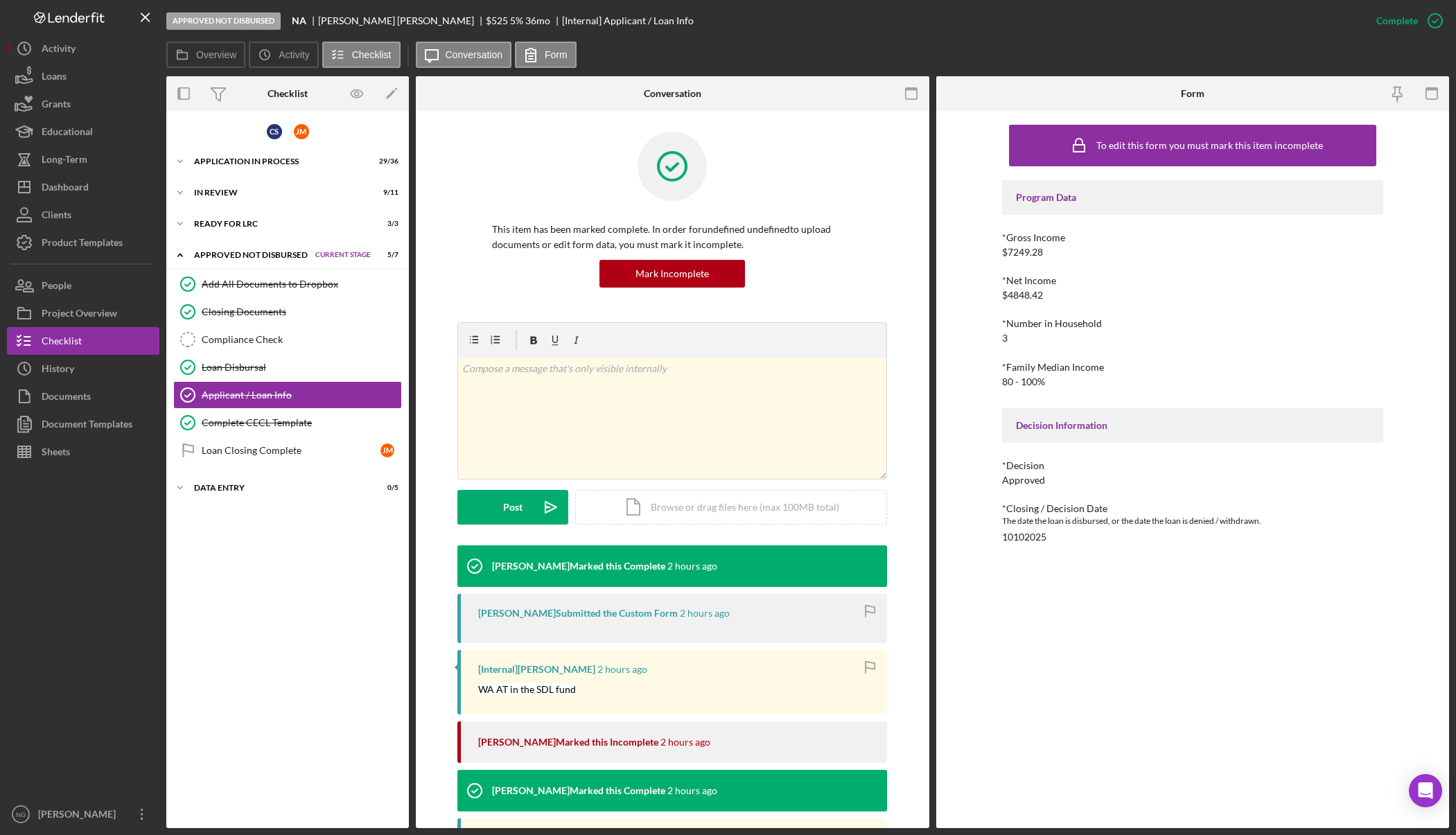
click at [1174, 588] on div "To edit this form you must mark this item incomplete Program Data *Gross Income…" at bounding box center [1193, 469] width 381 height 703
click at [214, 366] on div "Loan Disbursal" at bounding box center [301, 367] width 200 height 11
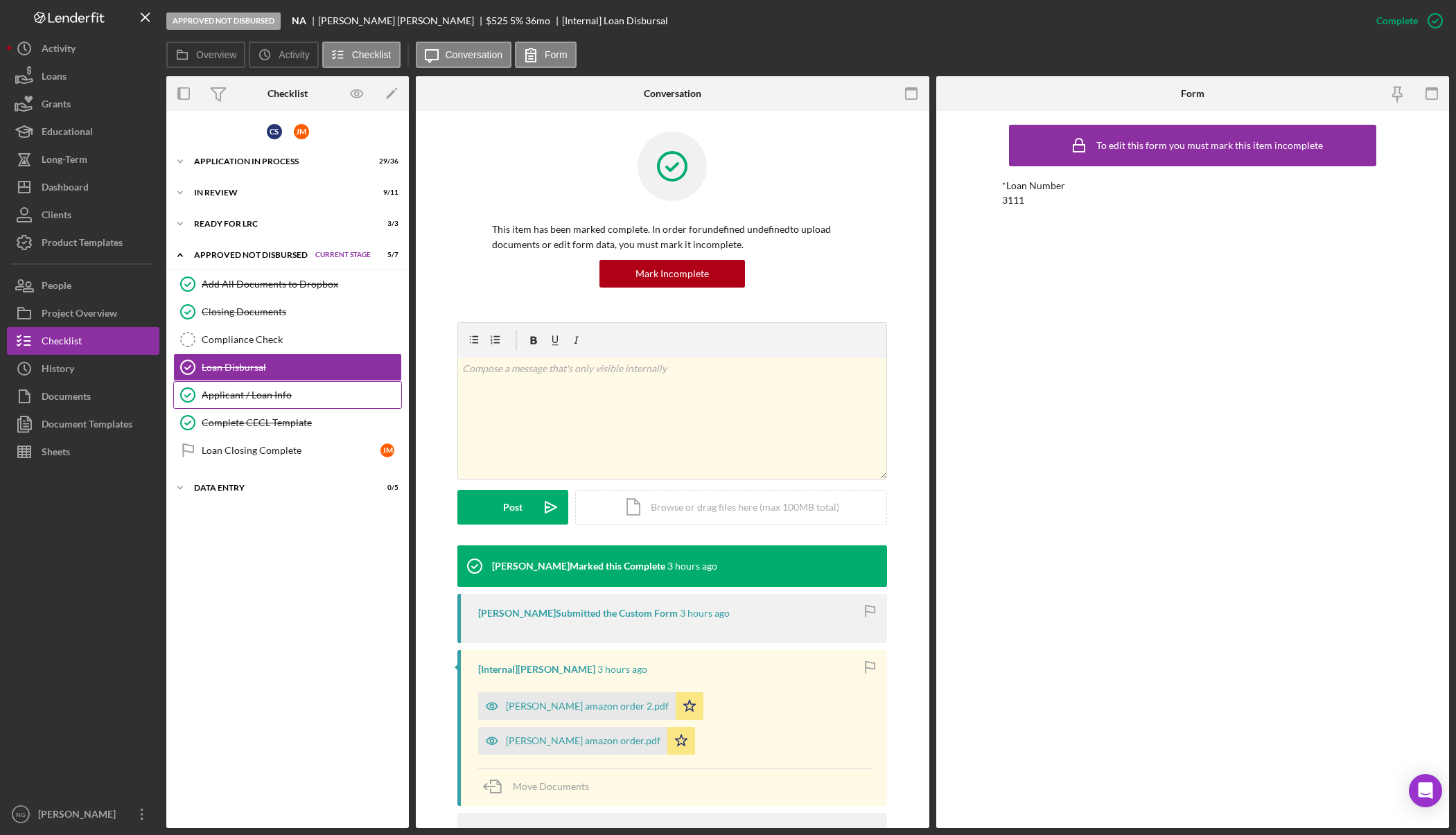
click at [218, 398] on div "Applicant / Loan Info" at bounding box center [301, 395] width 200 height 11
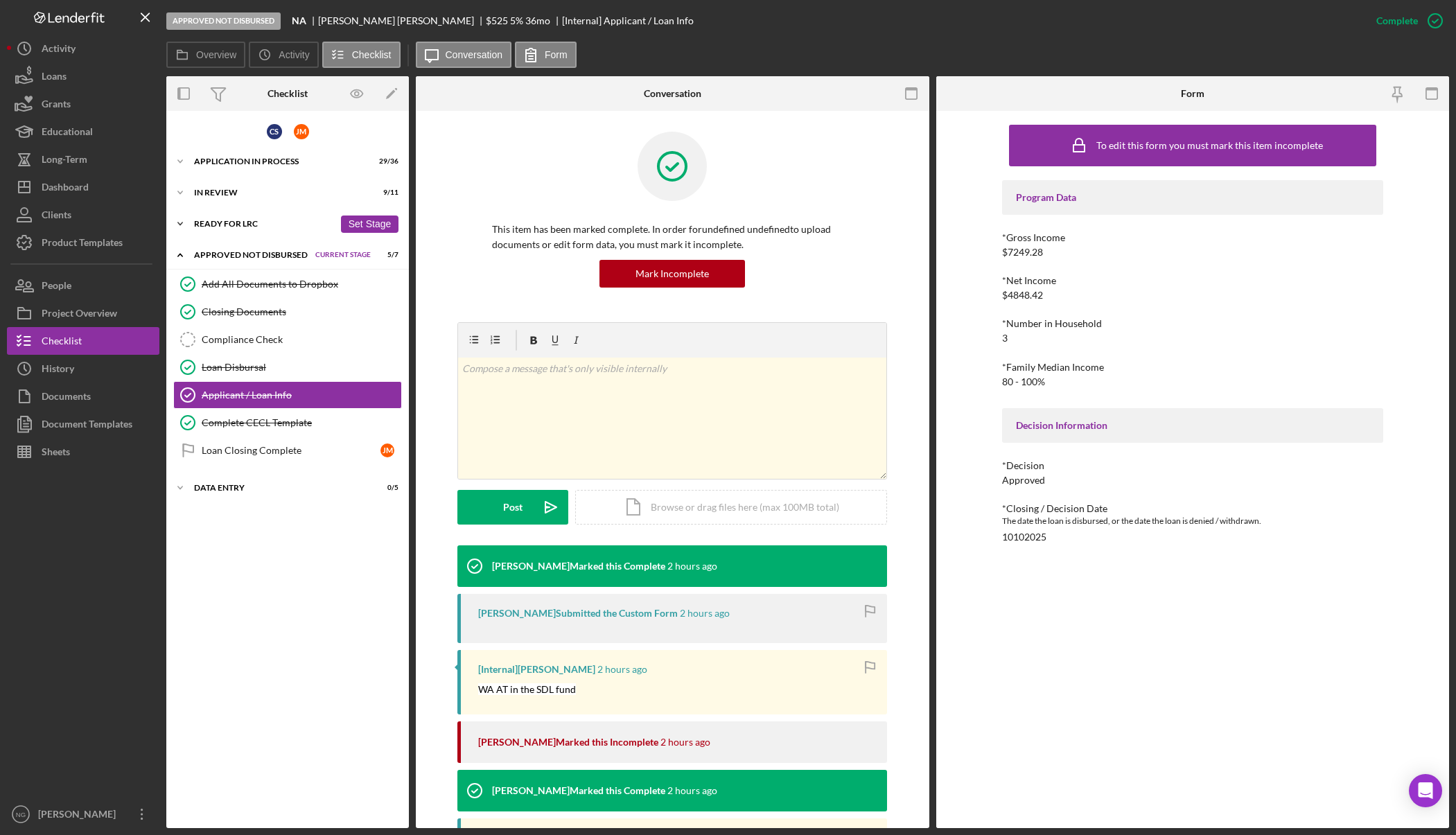
click at [260, 220] on div "Ready for LRC" at bounding box center [264, 224] width 140 height 9
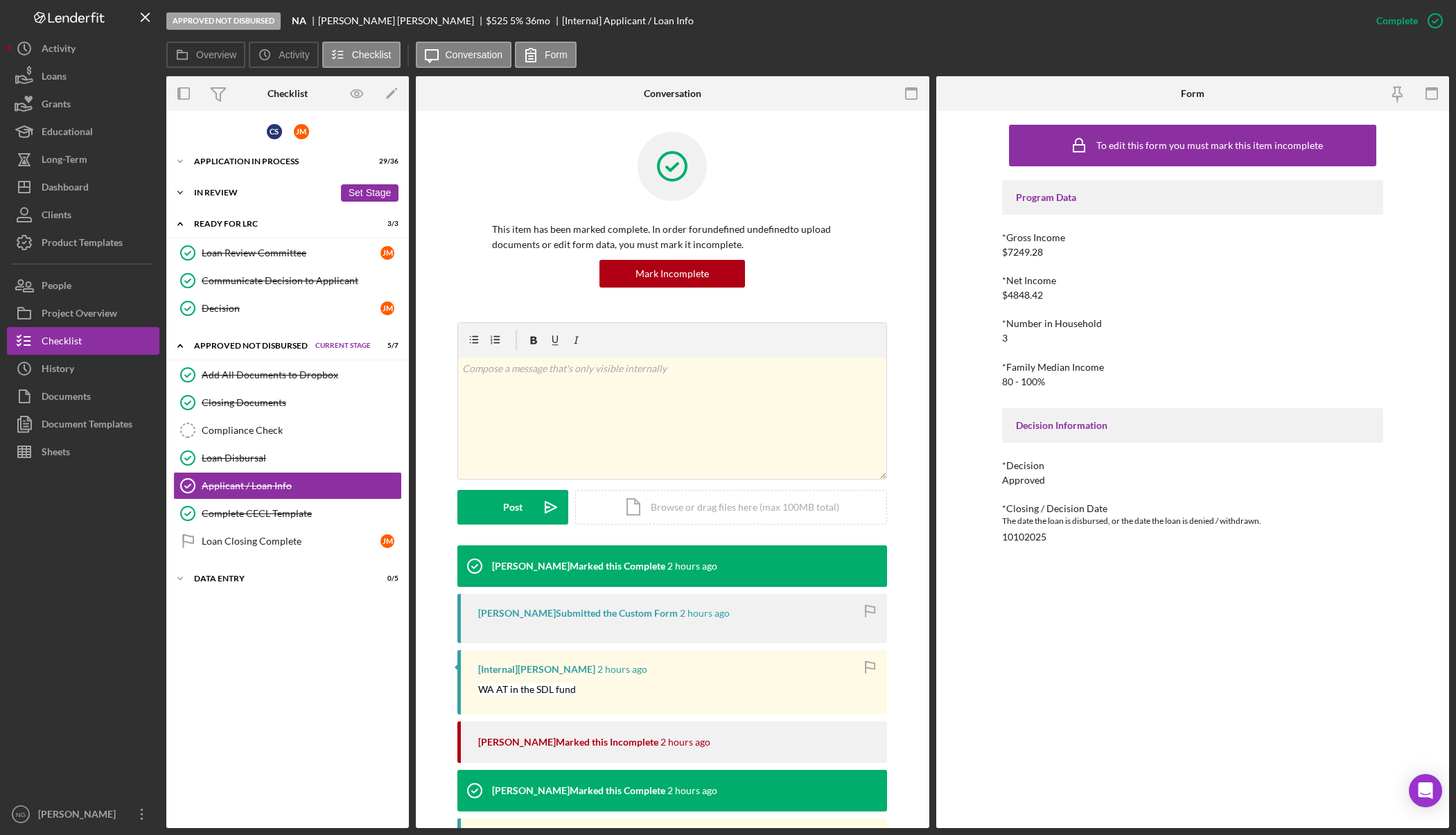
click at [267, 198] on div "Icon/Expander In Review 9 / 11 Set Stage" at bounding box center [287, 192] width 243 height 28
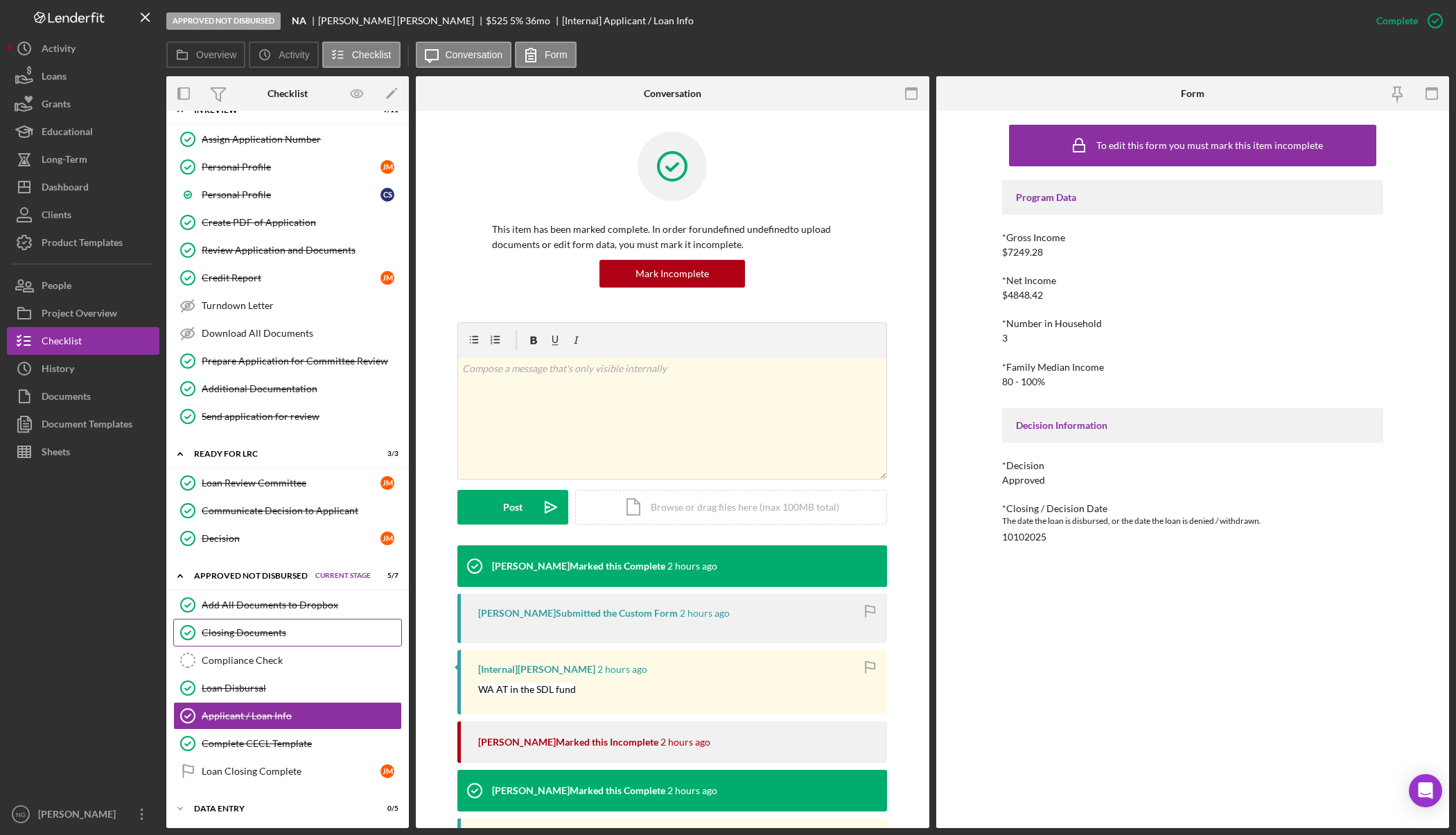
scroll to position [85, 0]
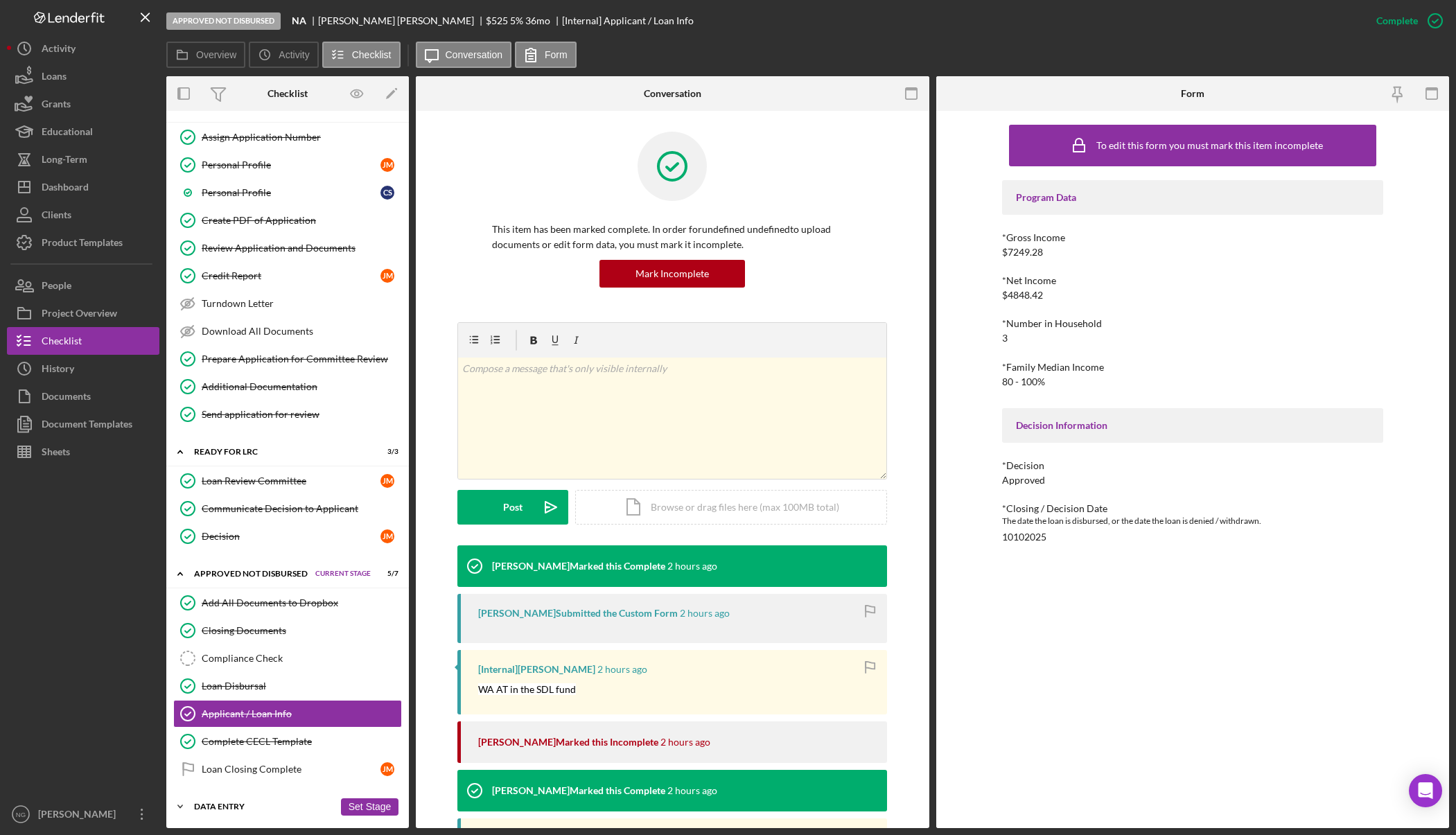
click at [292, 798] on div "Icon/Expander Data Entry 0 / 5 Set Stage" at bounding box center [287, 806] width 243 height 28
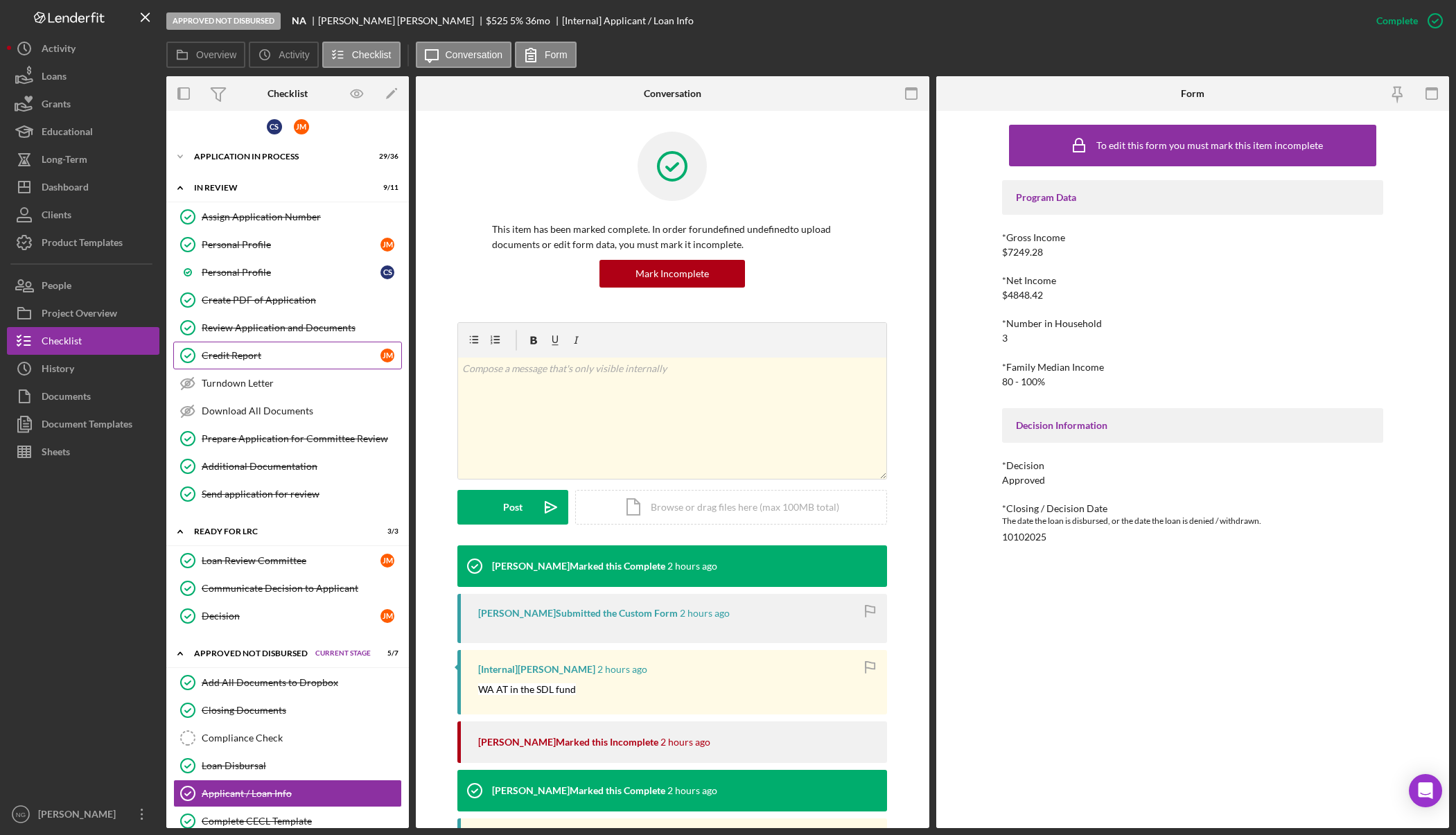
scroll to position [0, 0]
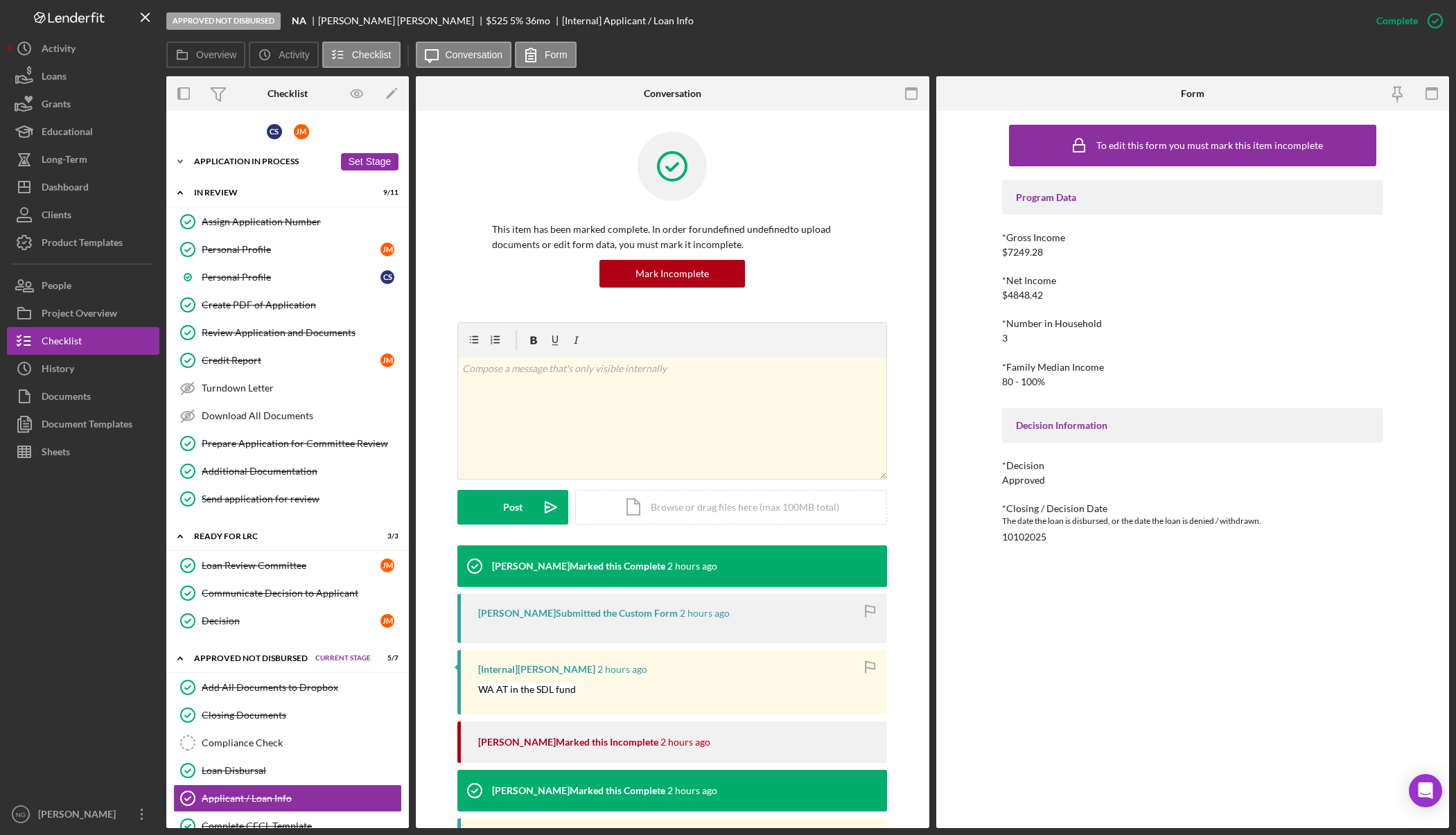
click at [279, 163] on div "Application In Process" at bounding box center [264, 161] width 140 height 9
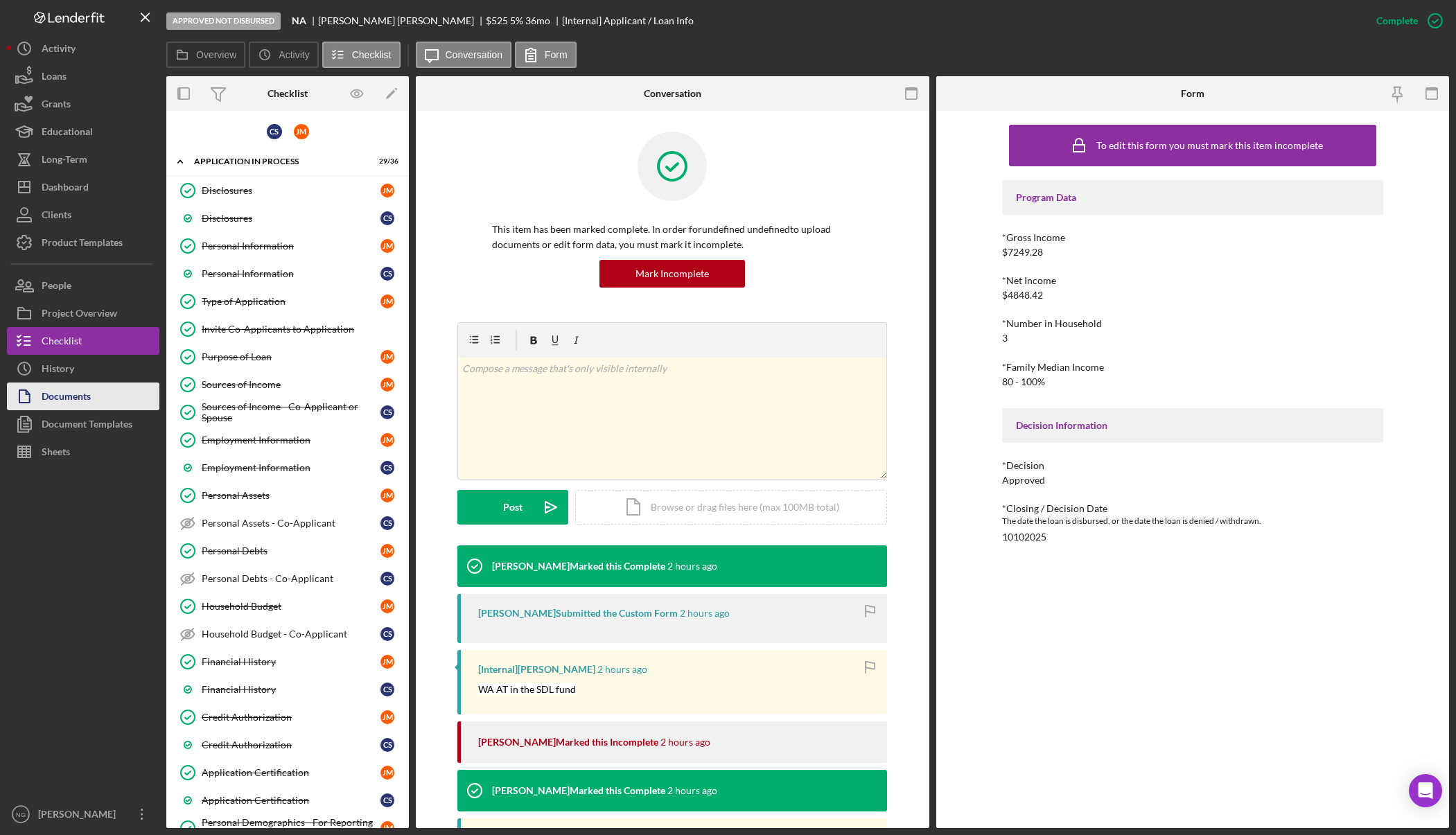
click at [64, 393] on div "Documents" at bounding box center [65, 398] width 49 height 31
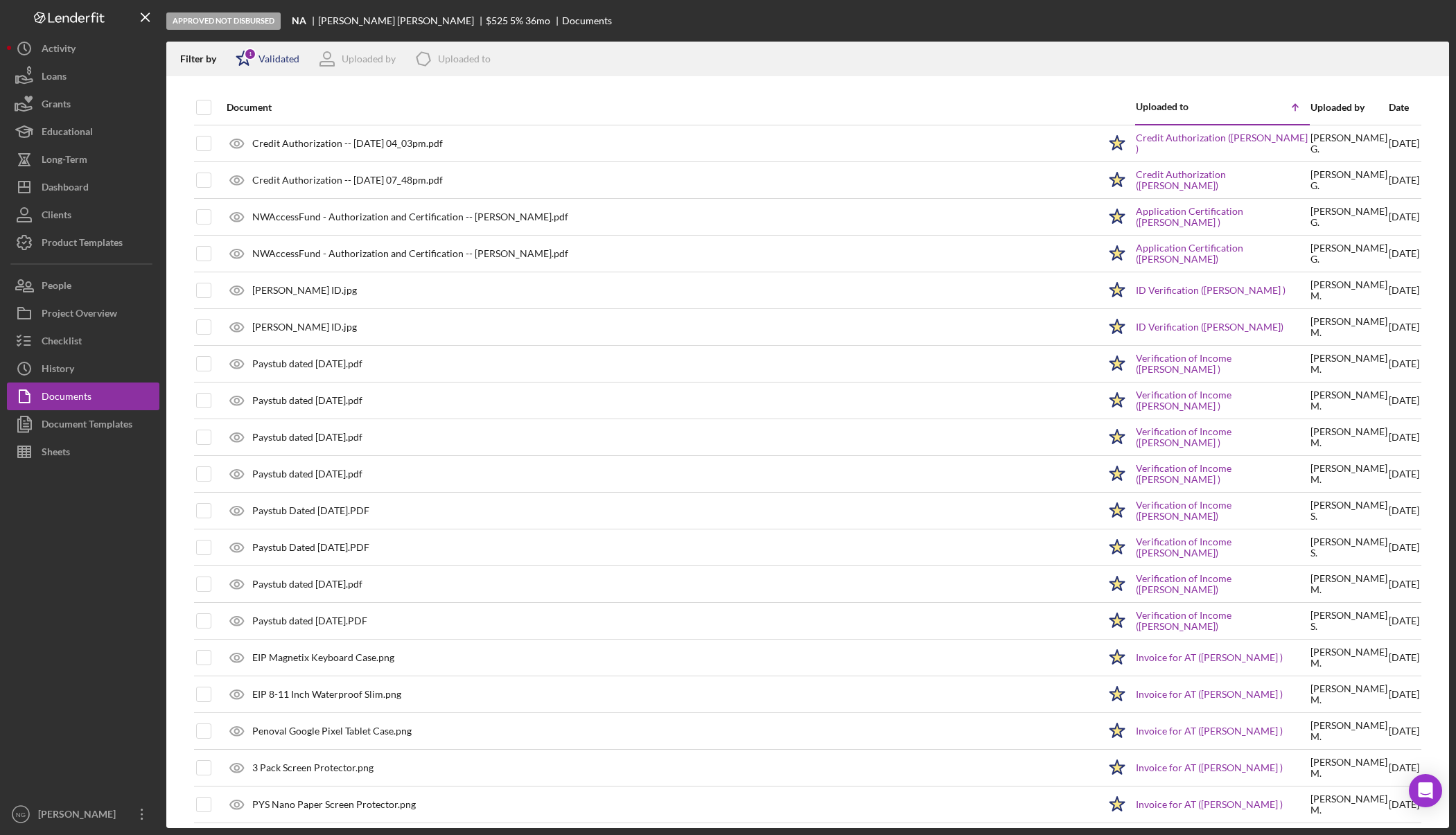
click at [268, 58] on div "Validated" at bounding box center [278, 59] width 41 height 11
click at [260, 132] on div "Not validated" at bounding box center [286, 132] width 58 height 11
checkbox input "true"
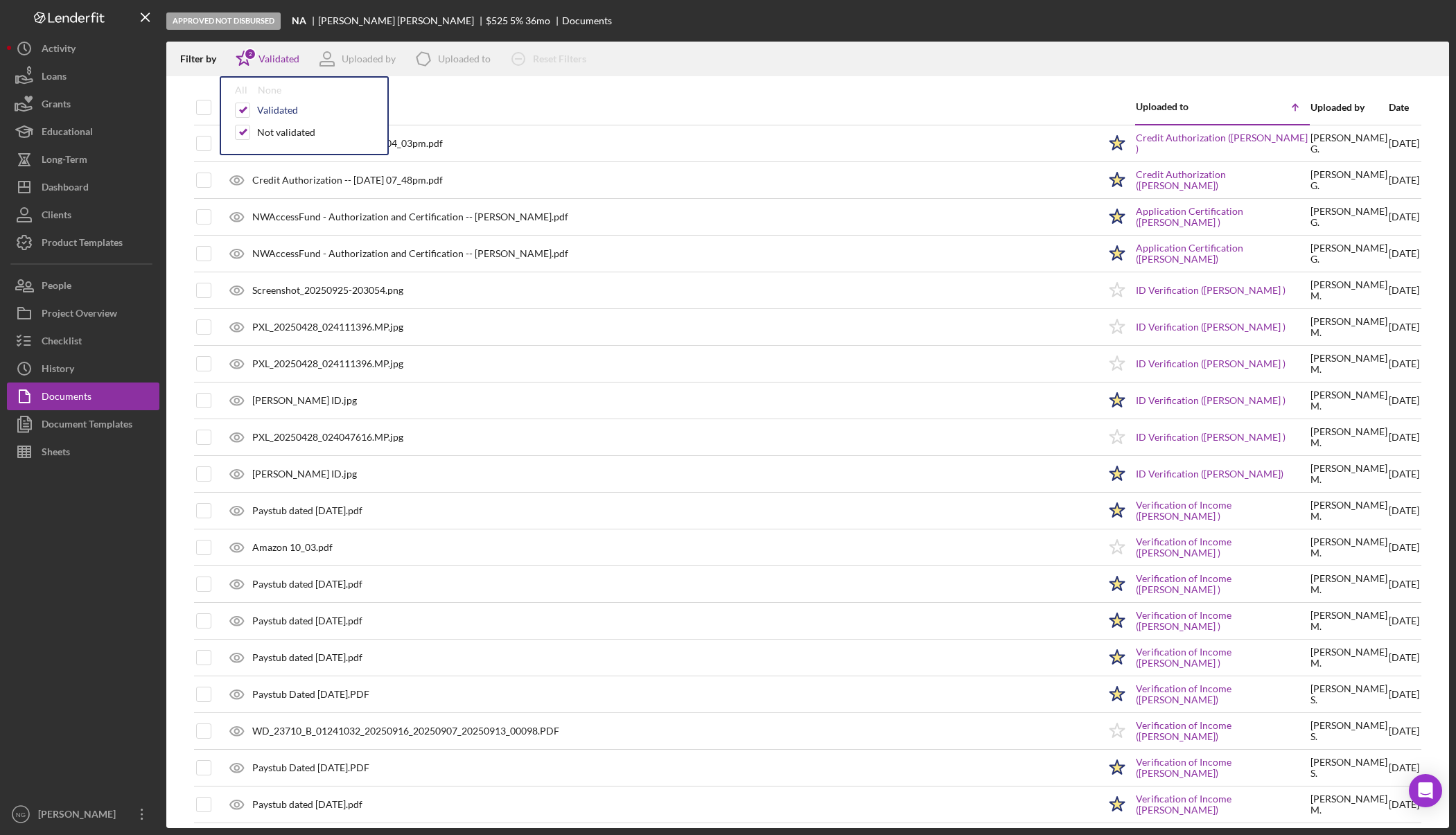
click at [278, 105] on div "Validated" at bounding box center [277, 110] width 41 height 11
checkbox input "false"
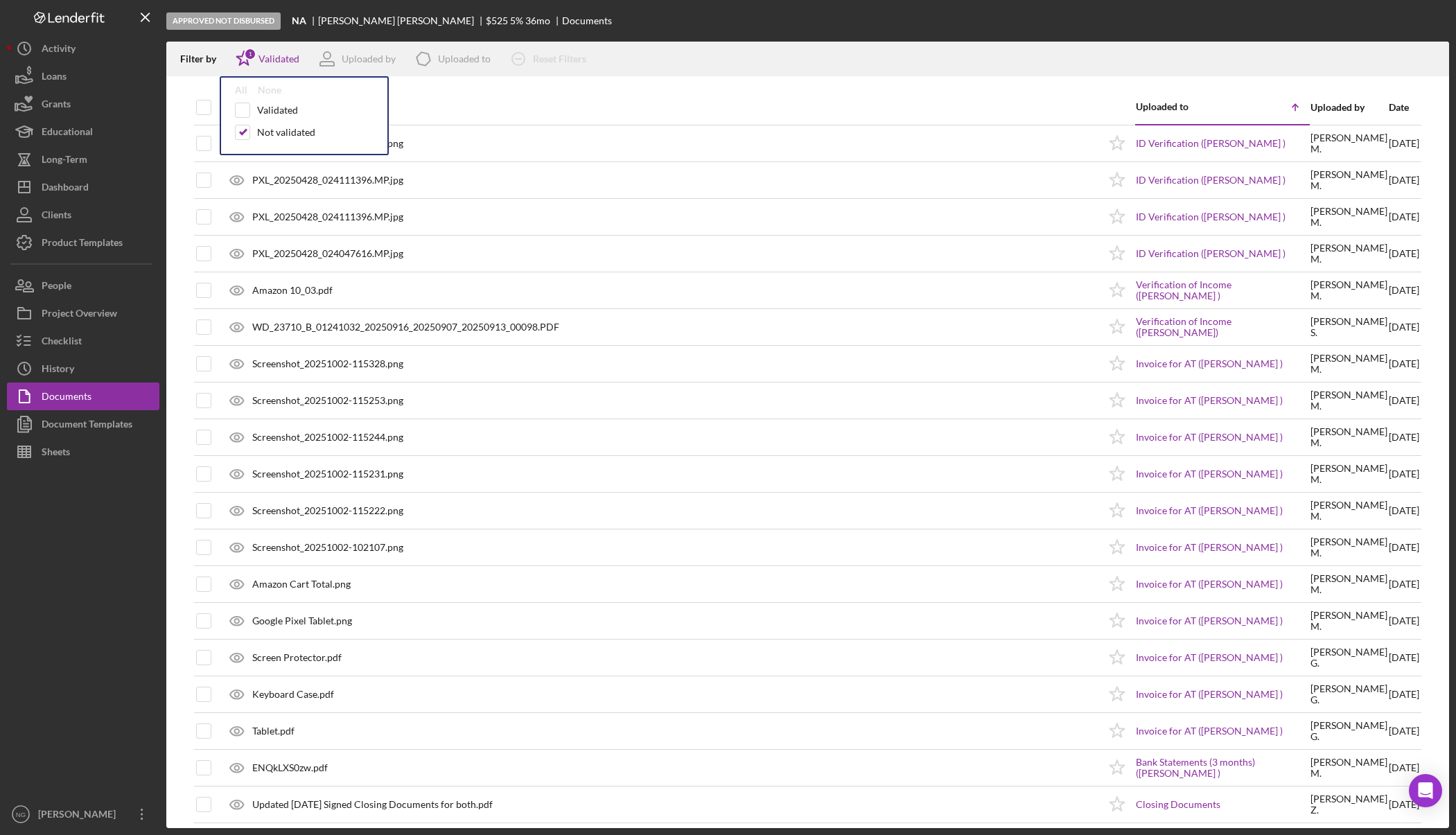
click at [708, 87] on div at bounding box center [807, 83] width 1282 height 14
click at [259, 56] on icon "Icon/Star" at bounding box center [244, 58] width 35 height 35
click at [251, 110] on div "Validated" at bounding box center [304, 110] width 139 height 15
click at [244, 136] on input "checkbox" at bounding box center [242, 132] width 14 height 14
checkbox input "false"
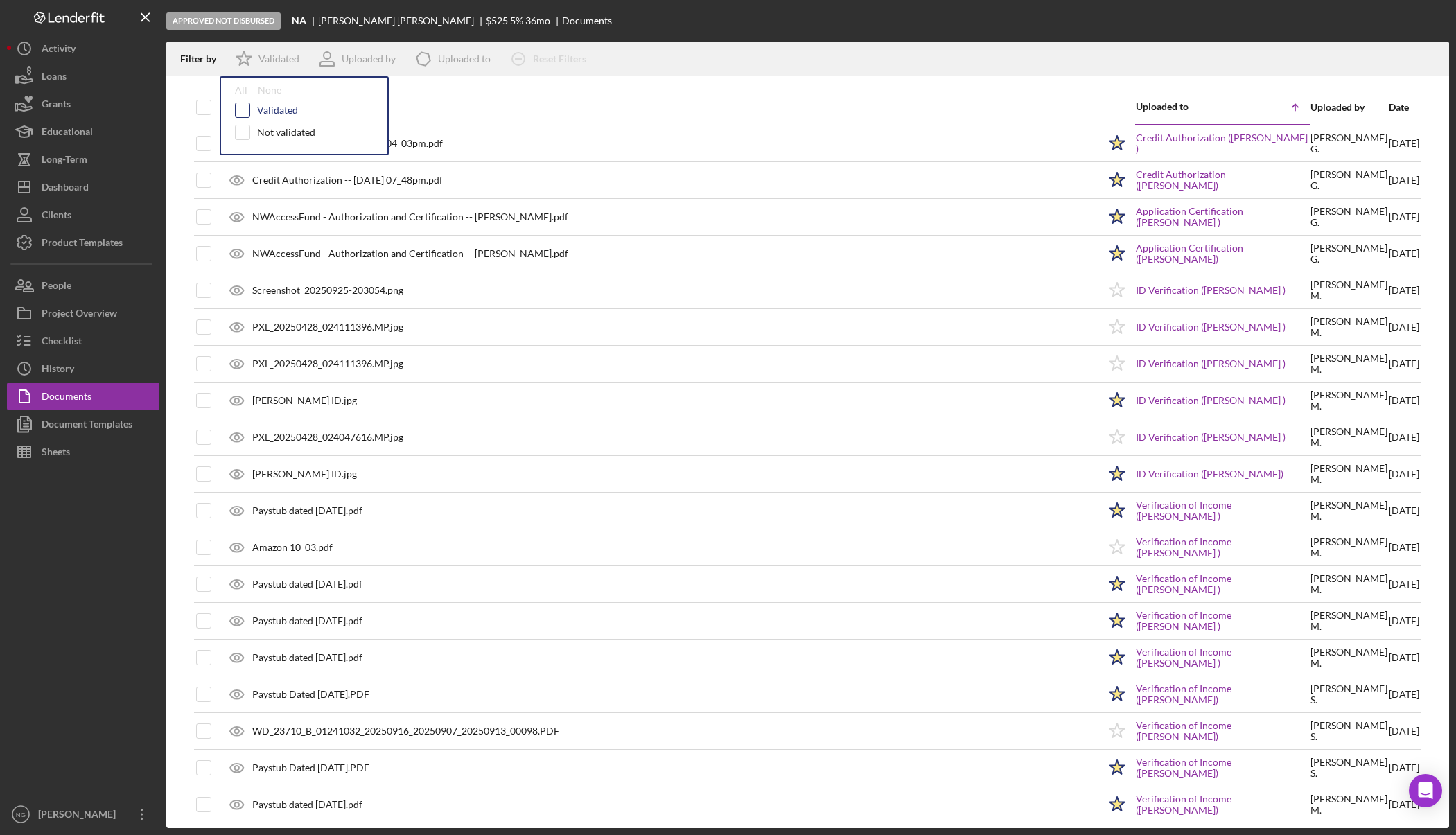
click at [240, 112] on input "checkbox" at bounding box center [242, 110] width 14 height 14
checkbox input "true"
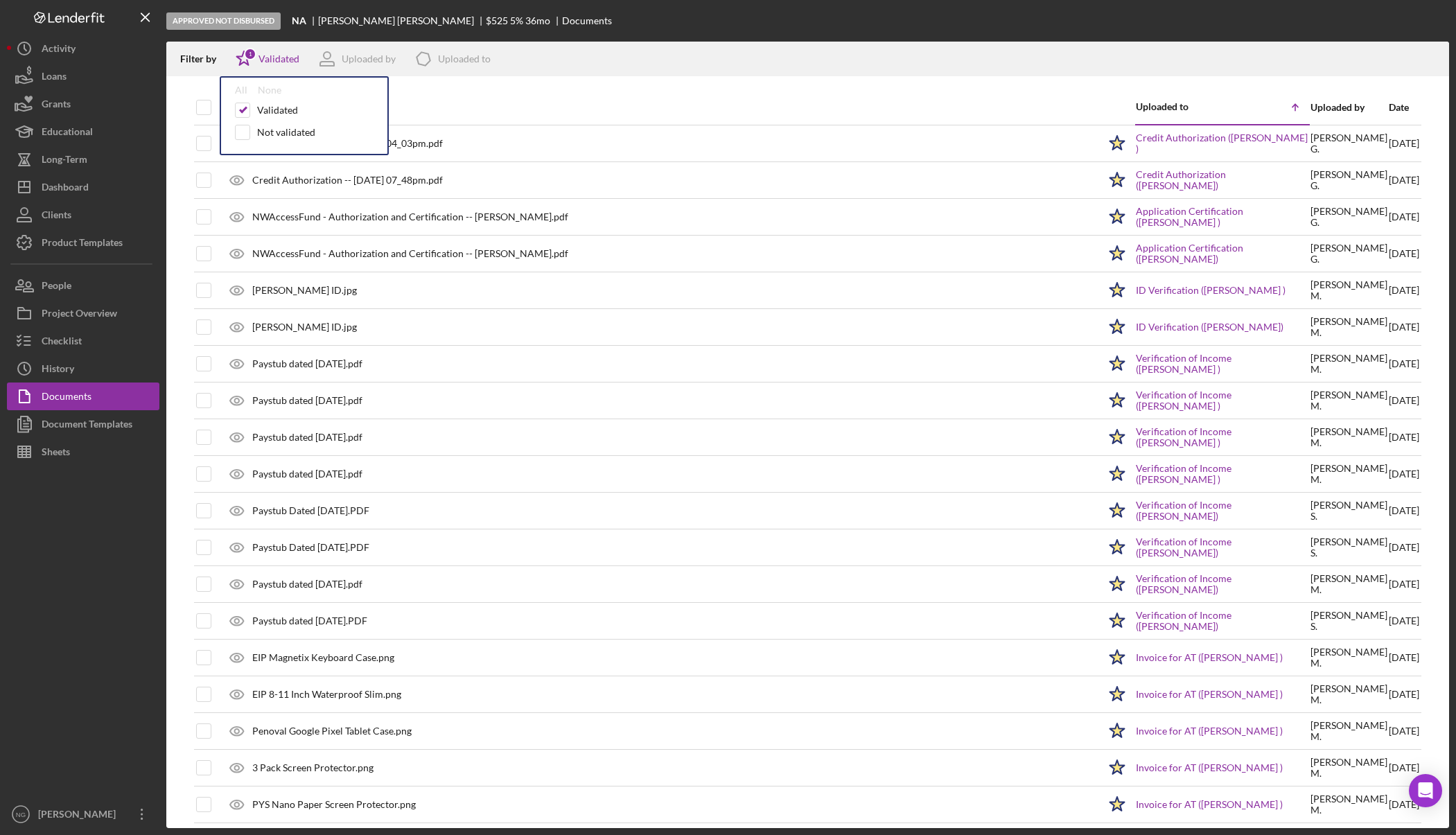
click at [84, 598] on div at bounding box center [83, 633] width 152 height 335
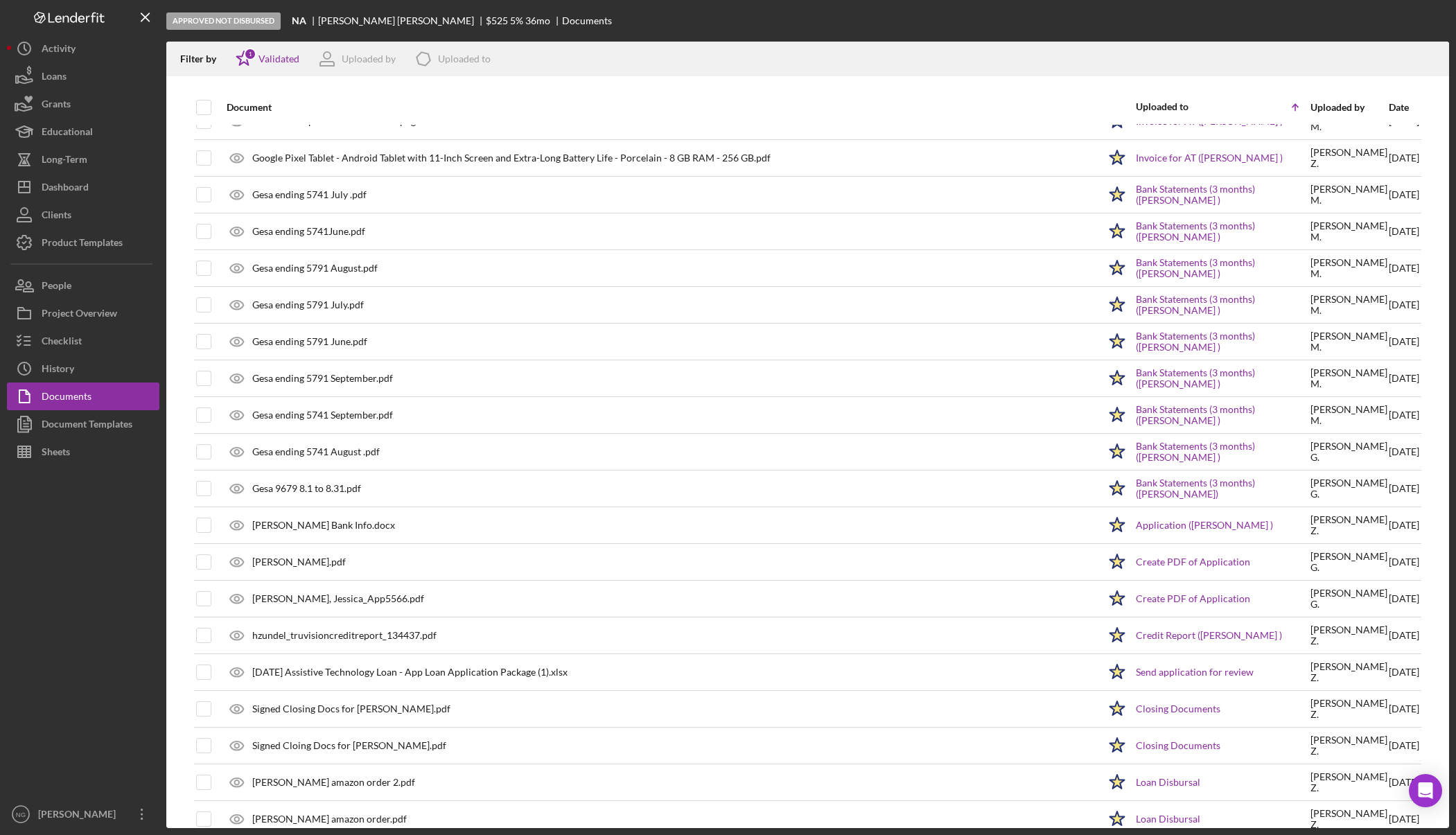
scroll to position [743, 0]
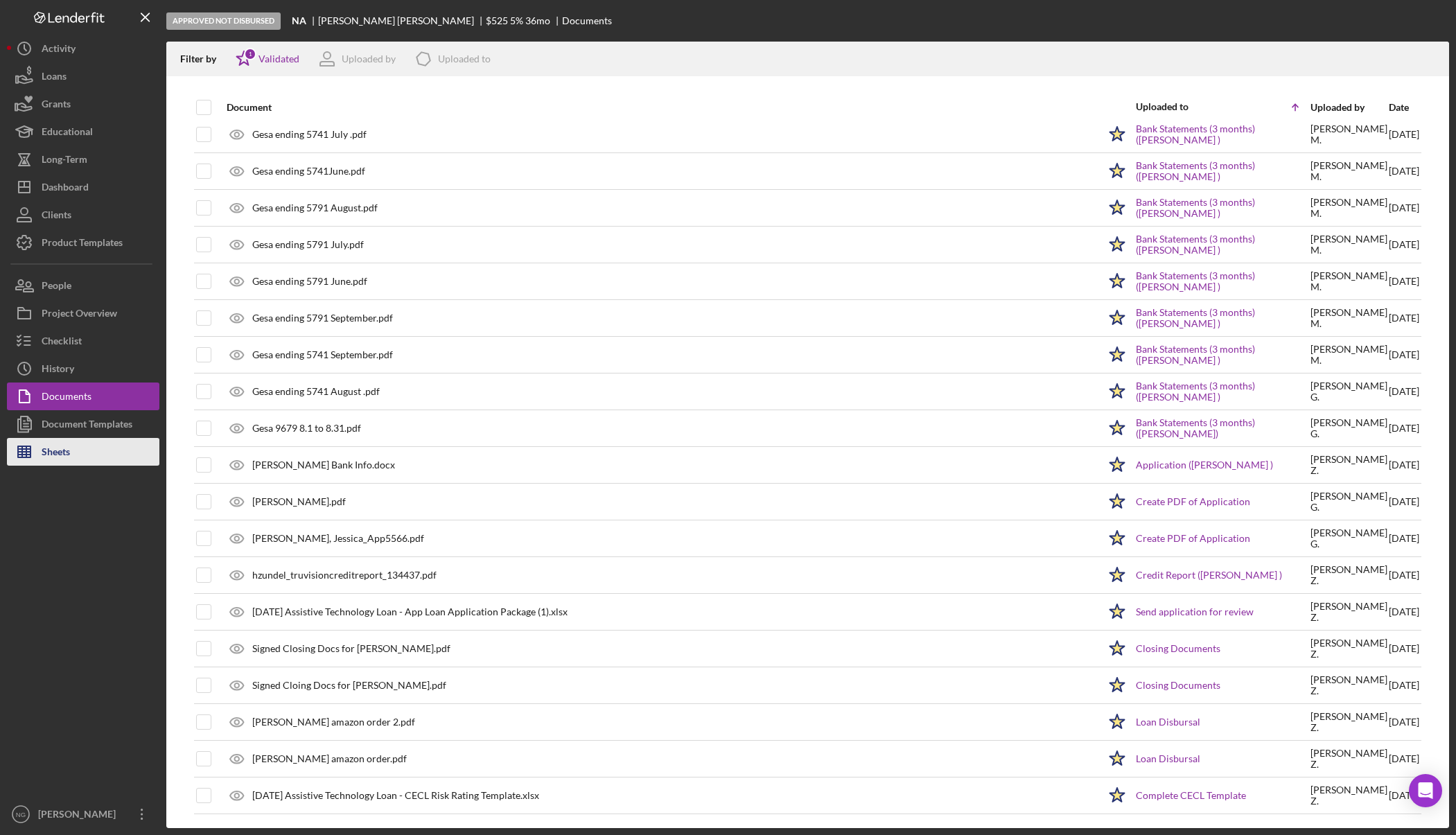
click at [48, 445] on div "Sheets" at bounding box center [55, 454] width 28 height 31
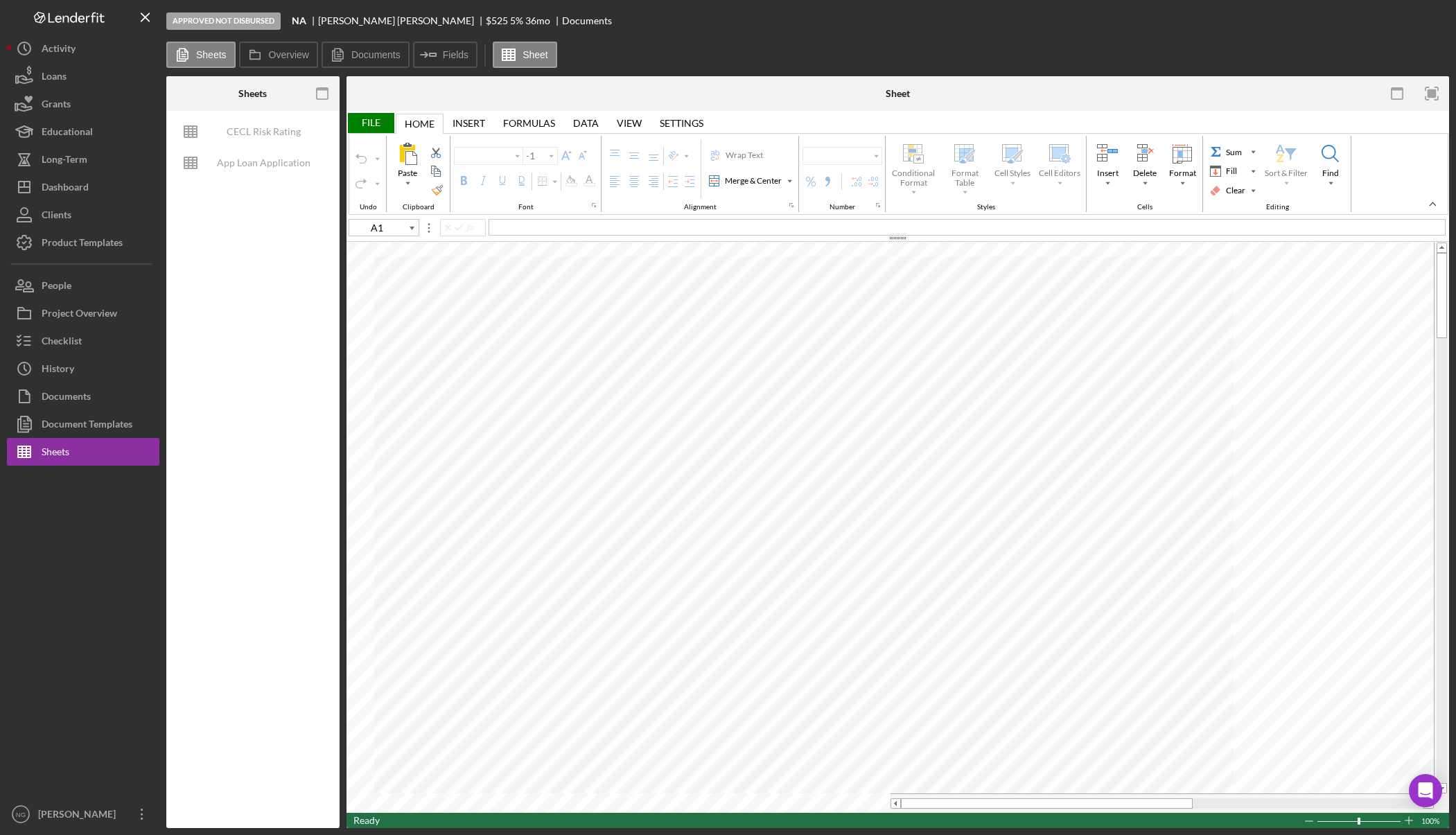
type input "Aptos Narrow"
type input "12"
type input "H40"
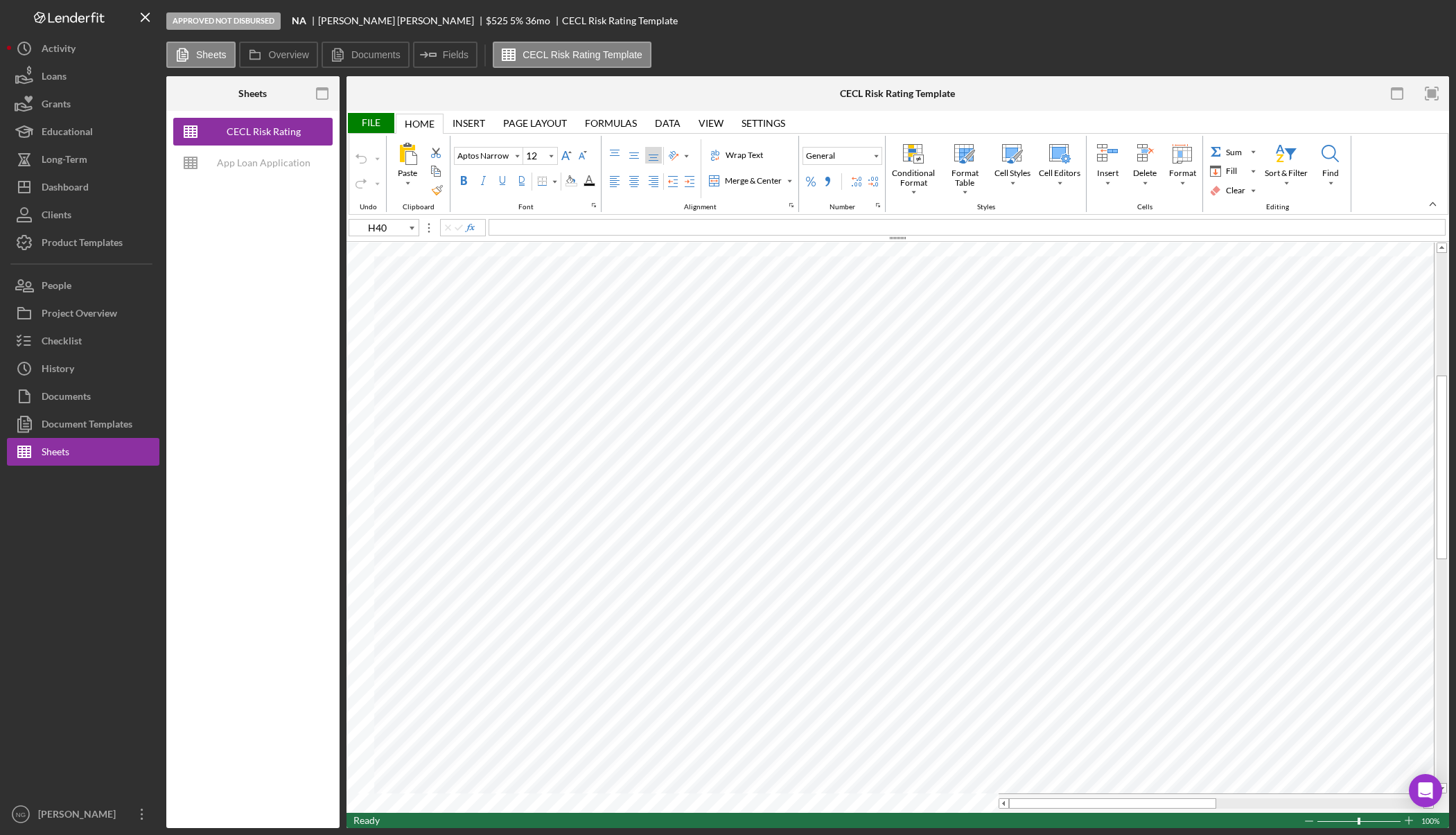
click at [218, 687] on div "CECL Risk Rating Template App Loan Application Package" at bounding box center [253, 469] width 174 height 717
click at [106, 191] on button "Icon/Dashboard Dashboard" at bounding box center [83, 187] width 152 height 28
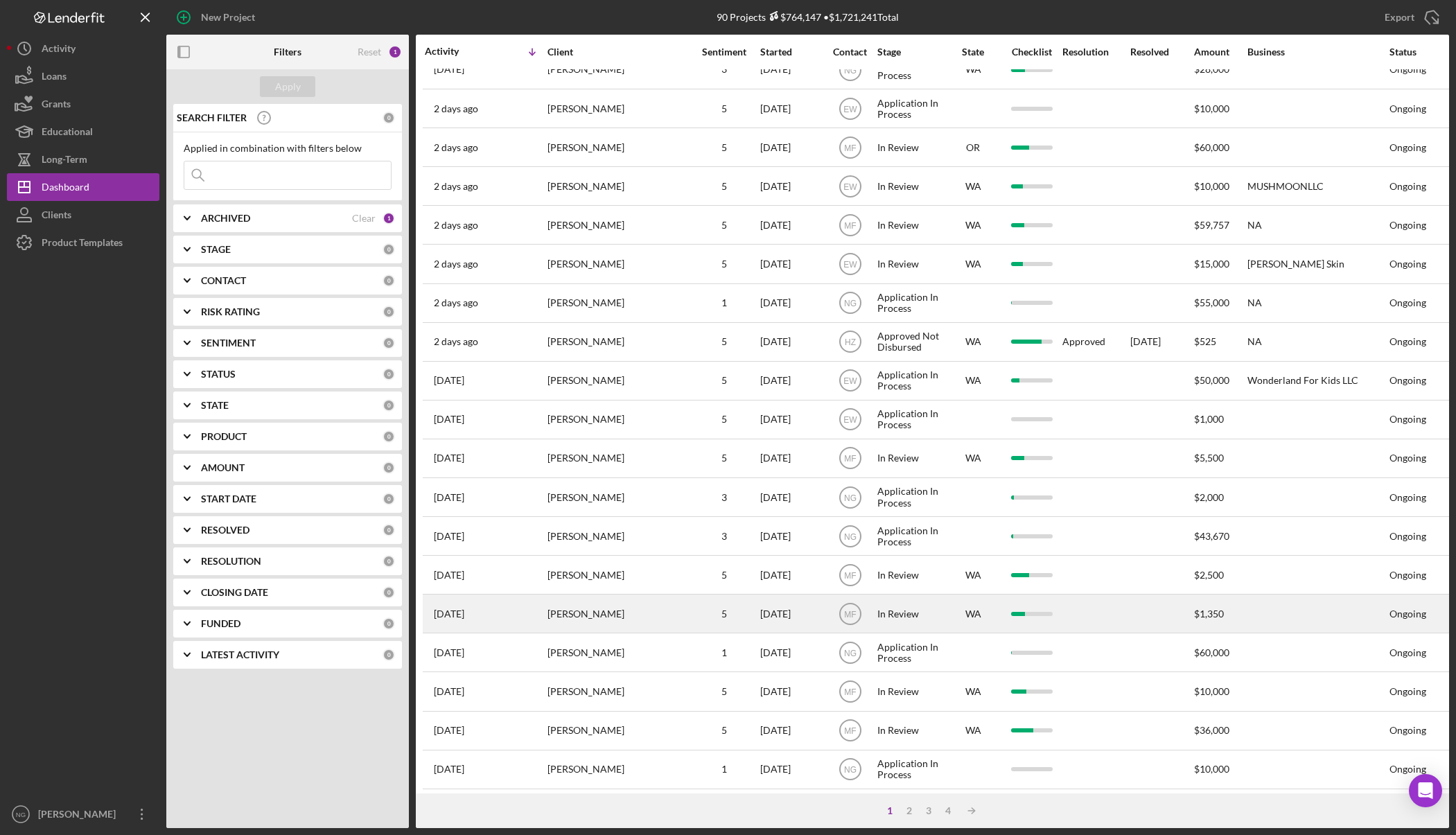
scroll to position [265, 0]
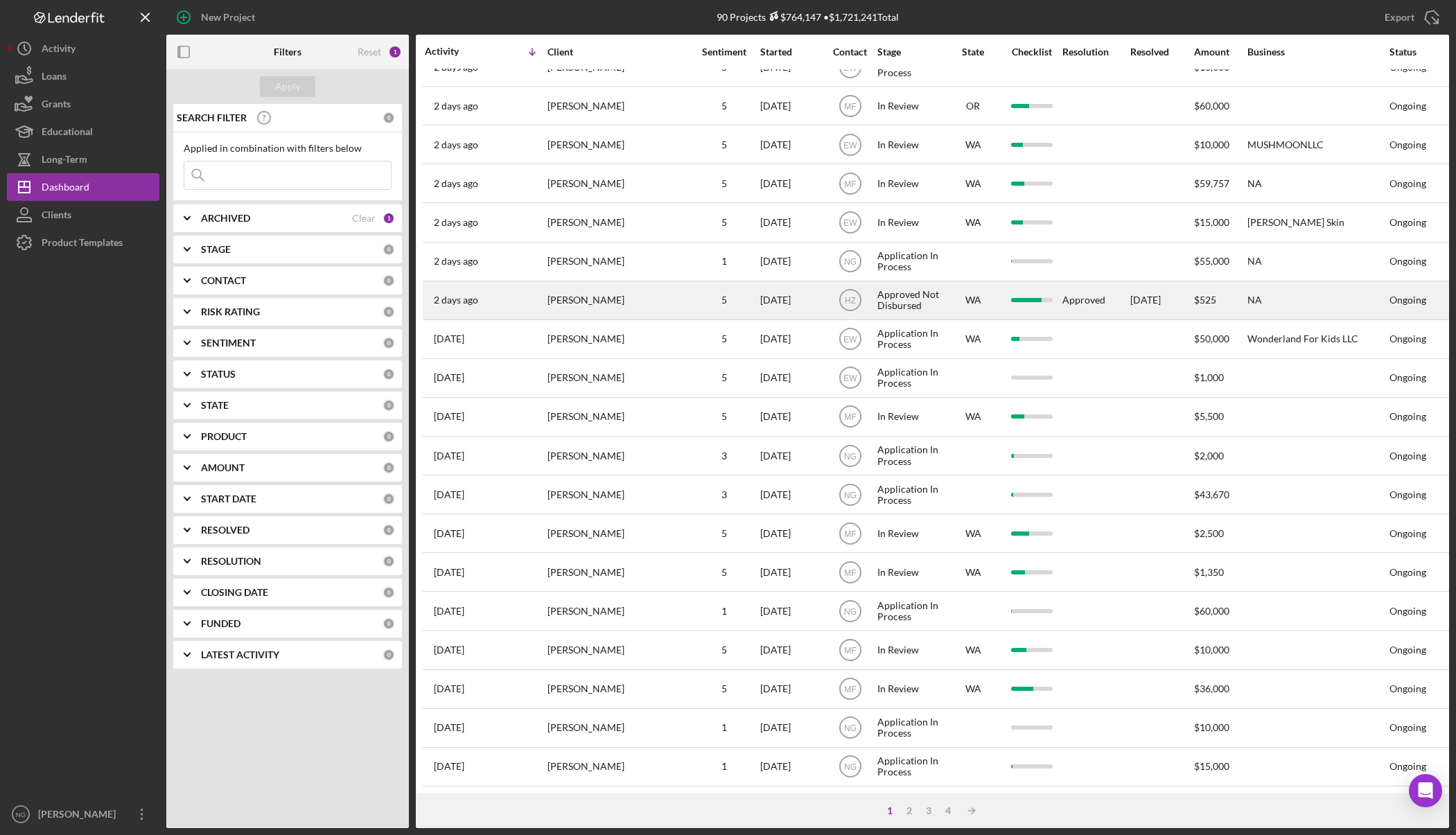
click at [639, 302] on div "[PERSON_NAME]" at bounding box center [617, 300] width 139 height 37
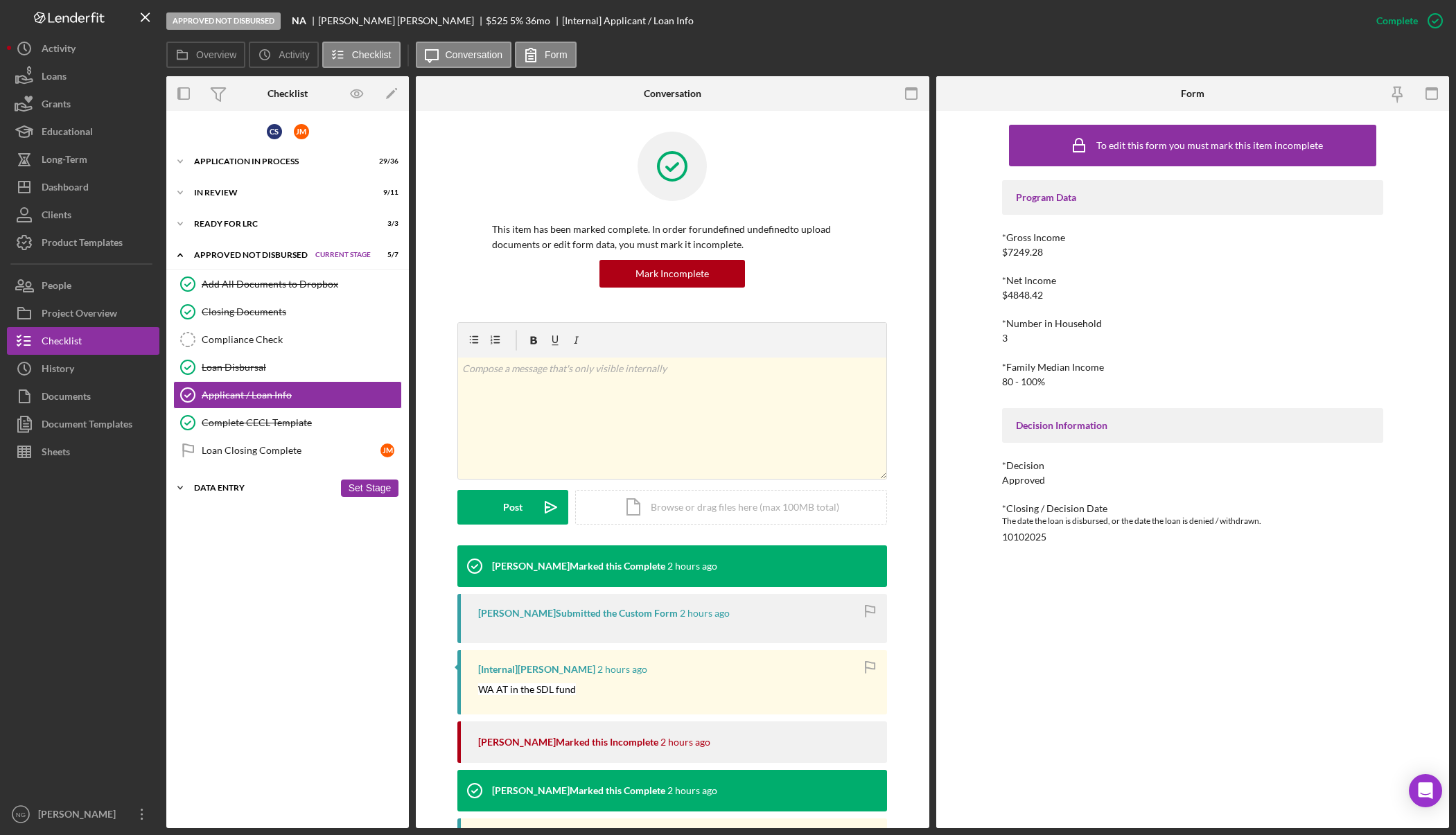
click at [244, 487] on div "Data Entry" at bounding box center [264, 488] width 140 height 9
click at [237, 541] on div "Update Airtable" at bounding box center [301, 545] width 200 height 11
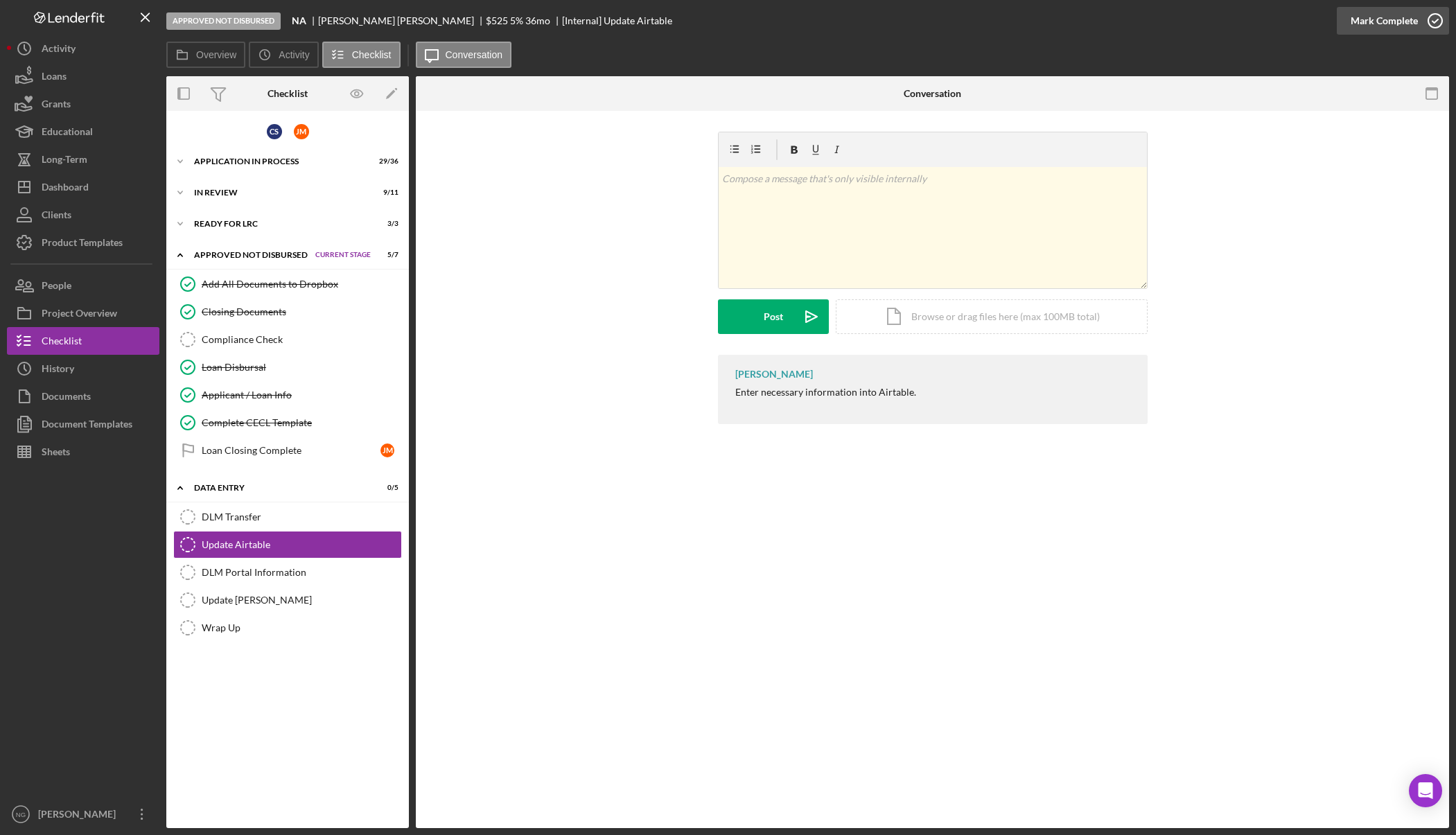
click at [1438, 25] on icon "button" at bounding box center [1435, 21] width 35 height 35
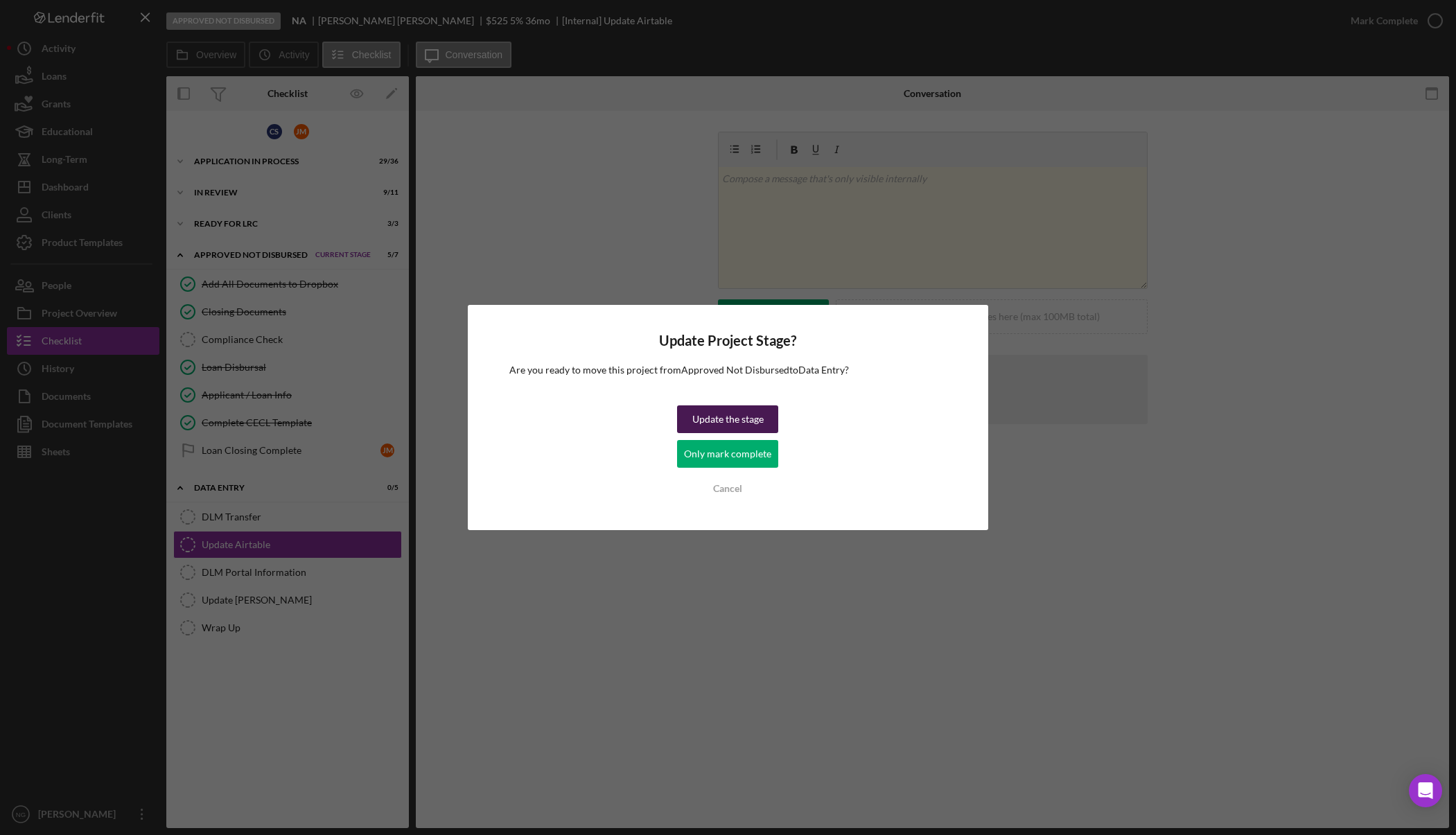
click at [713, 425] on div "Update the stage" at bounding box center [728, 419] width 71 height 28
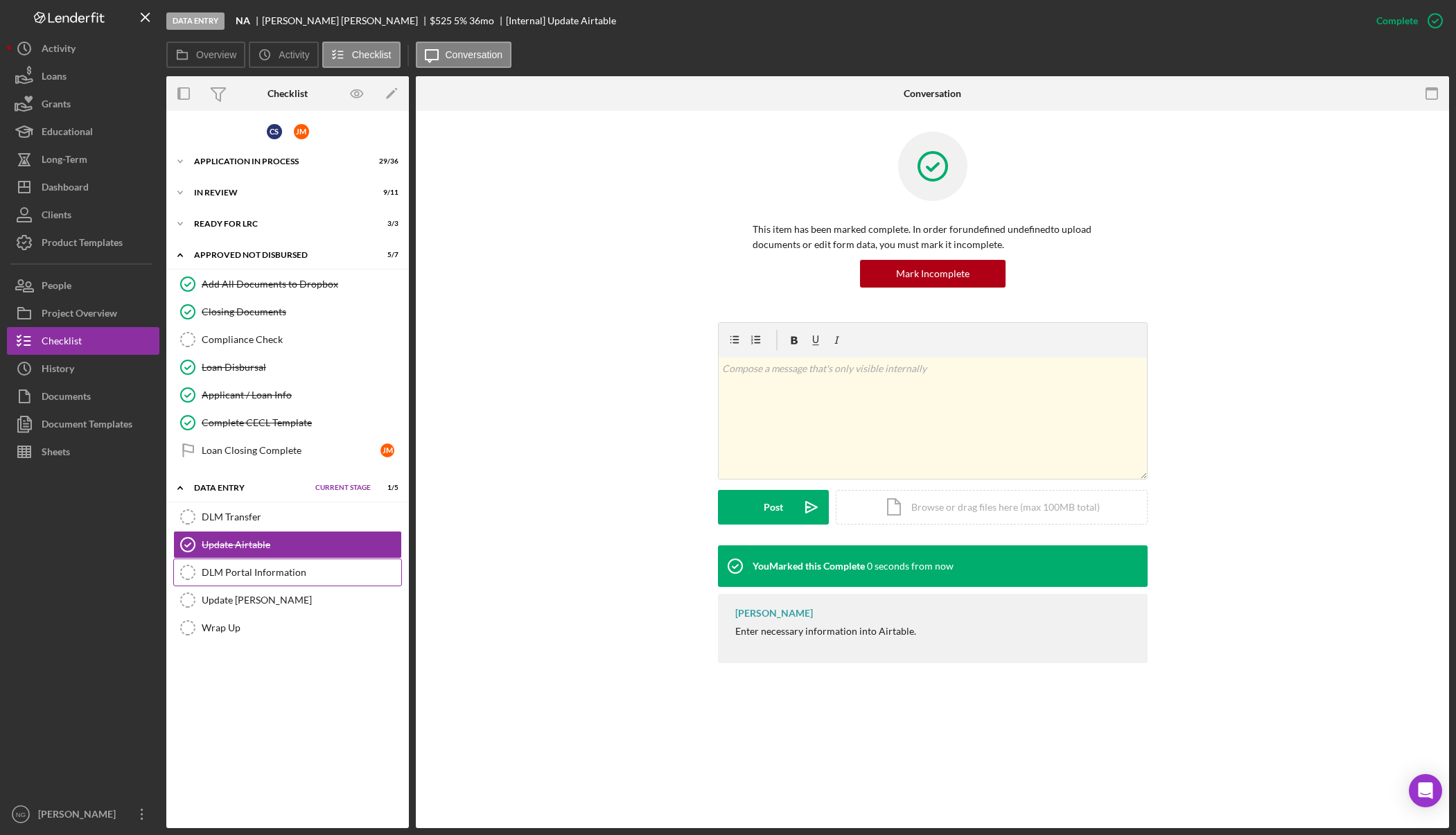
click at [265, 578] on div "DLM Portal Information" at bounding box center [301, 573] width 200 height 11
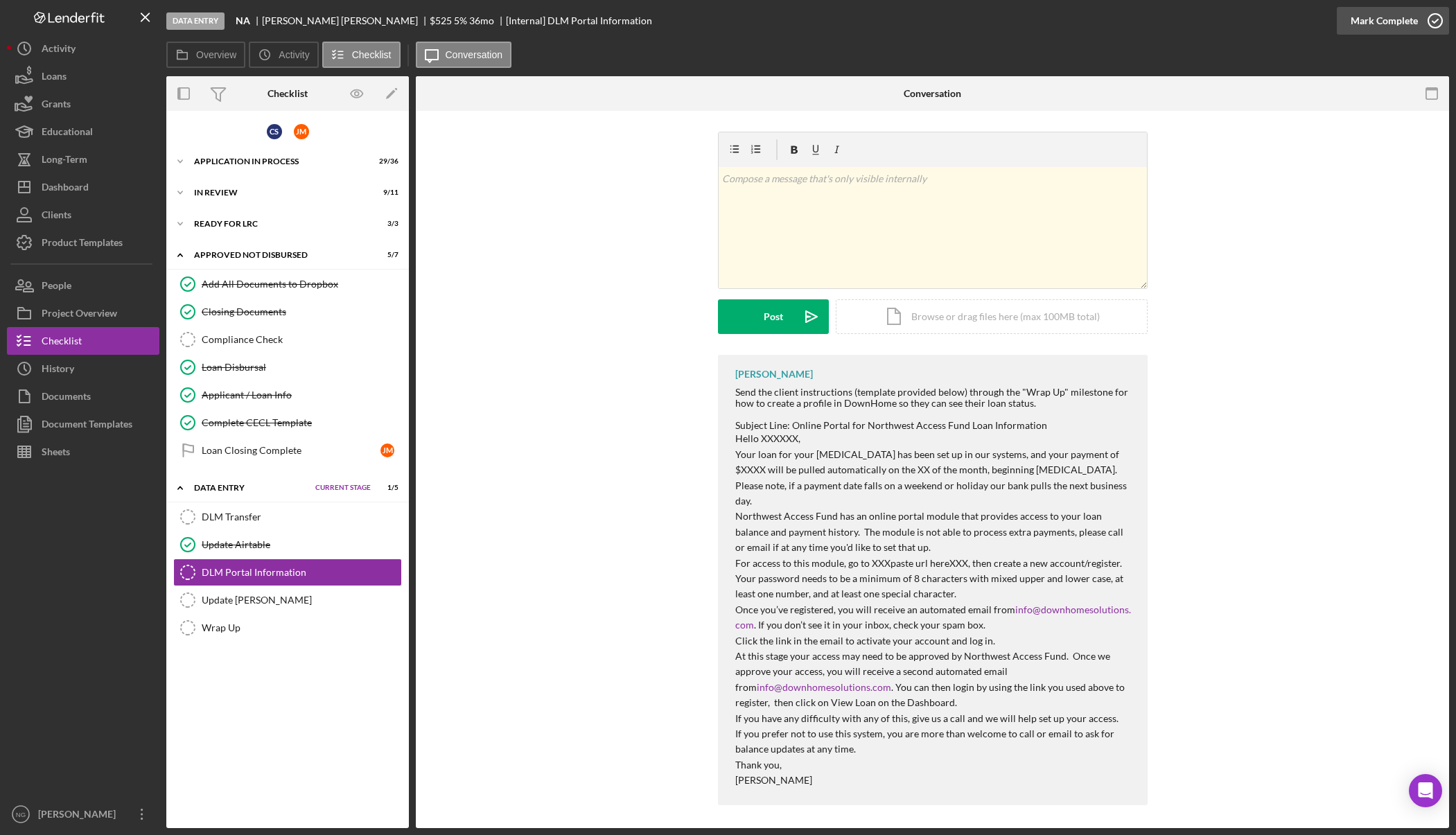
click at [1423, 23] on icon "button" at bounding box center [1435, 21] width 35 height 35
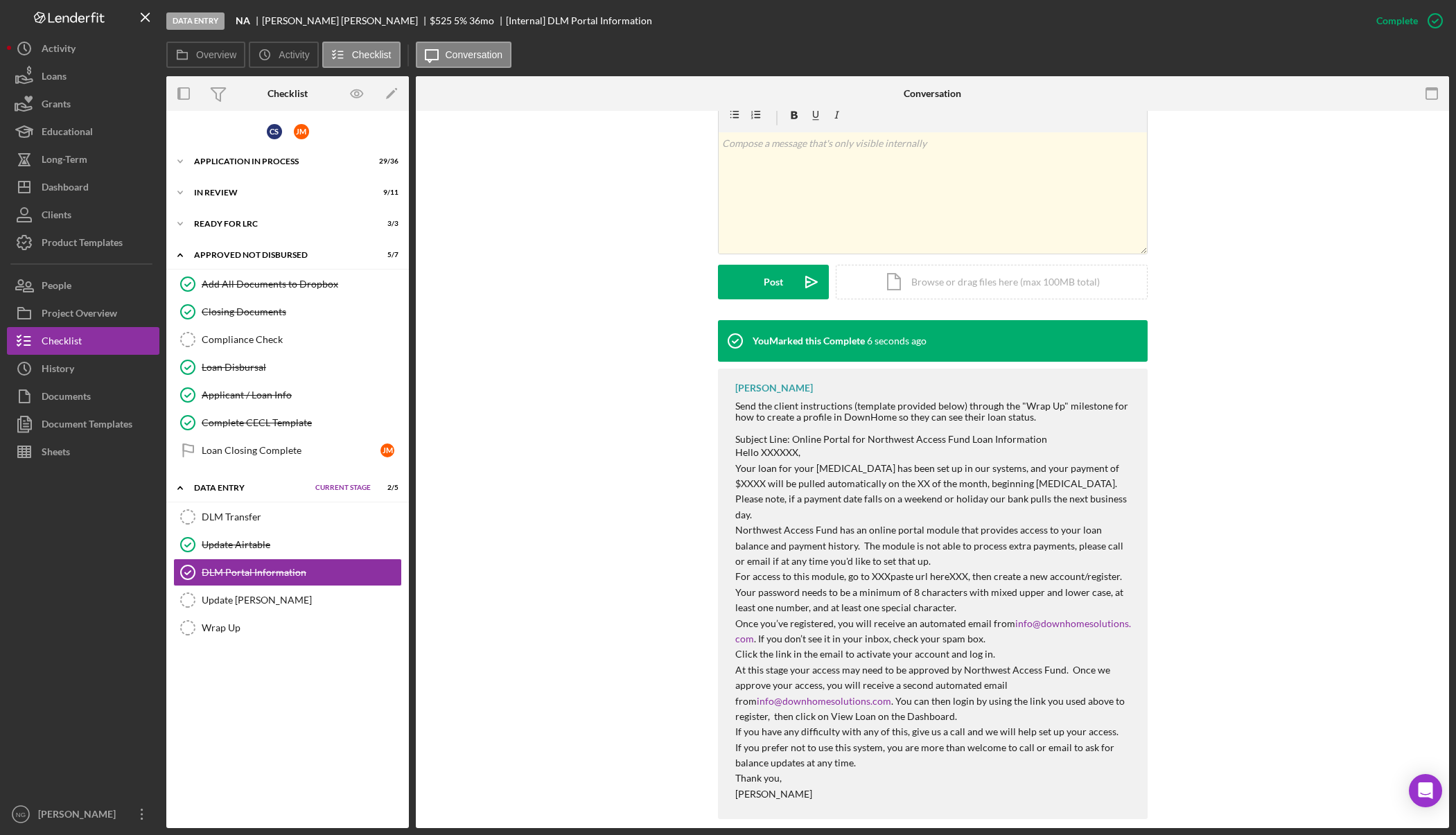
scroll to position [228, 0]
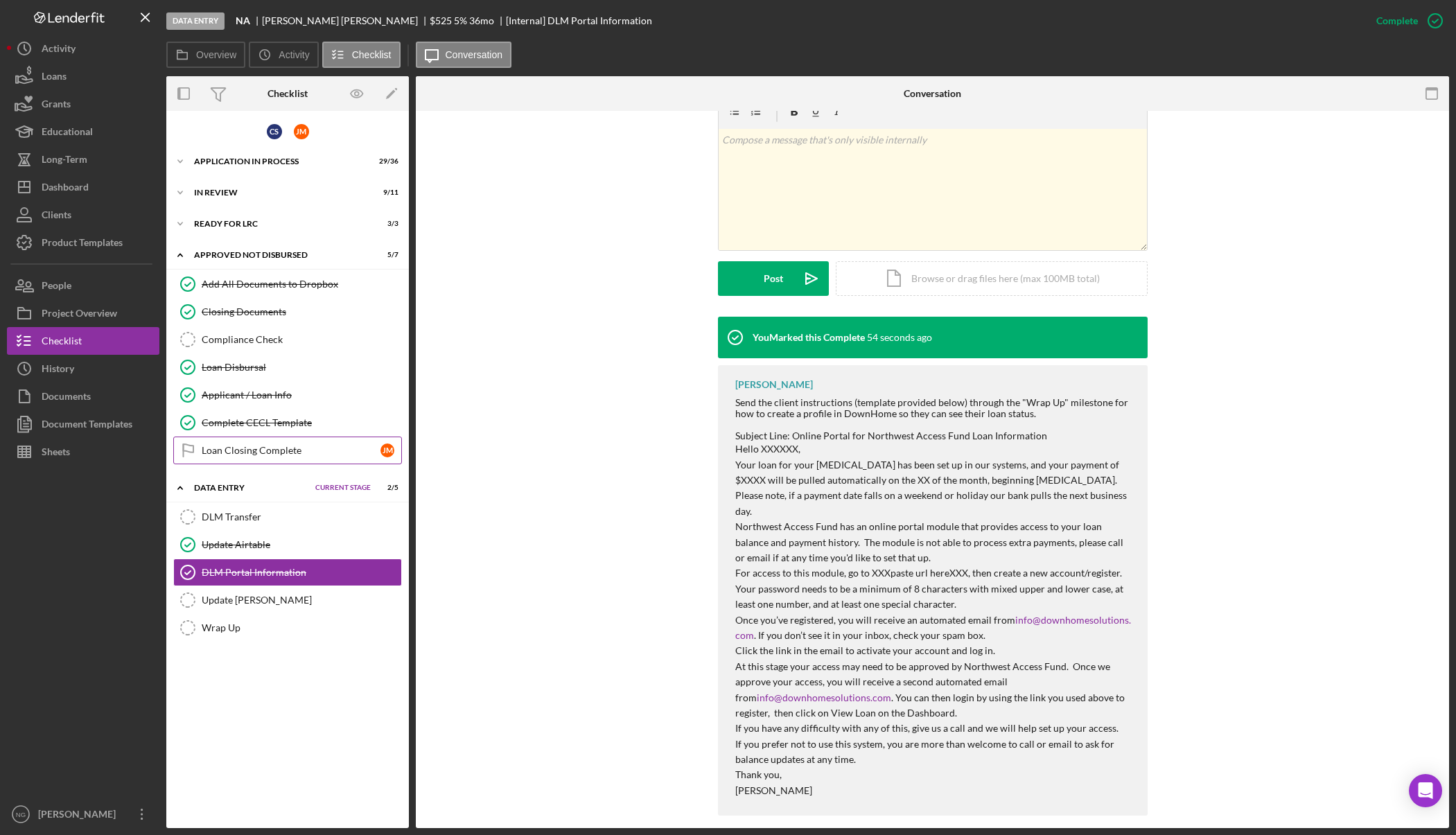
click at [334, 452] on div "Loan Closing Complete" at bounding box center [290, 450] width 179 height 11
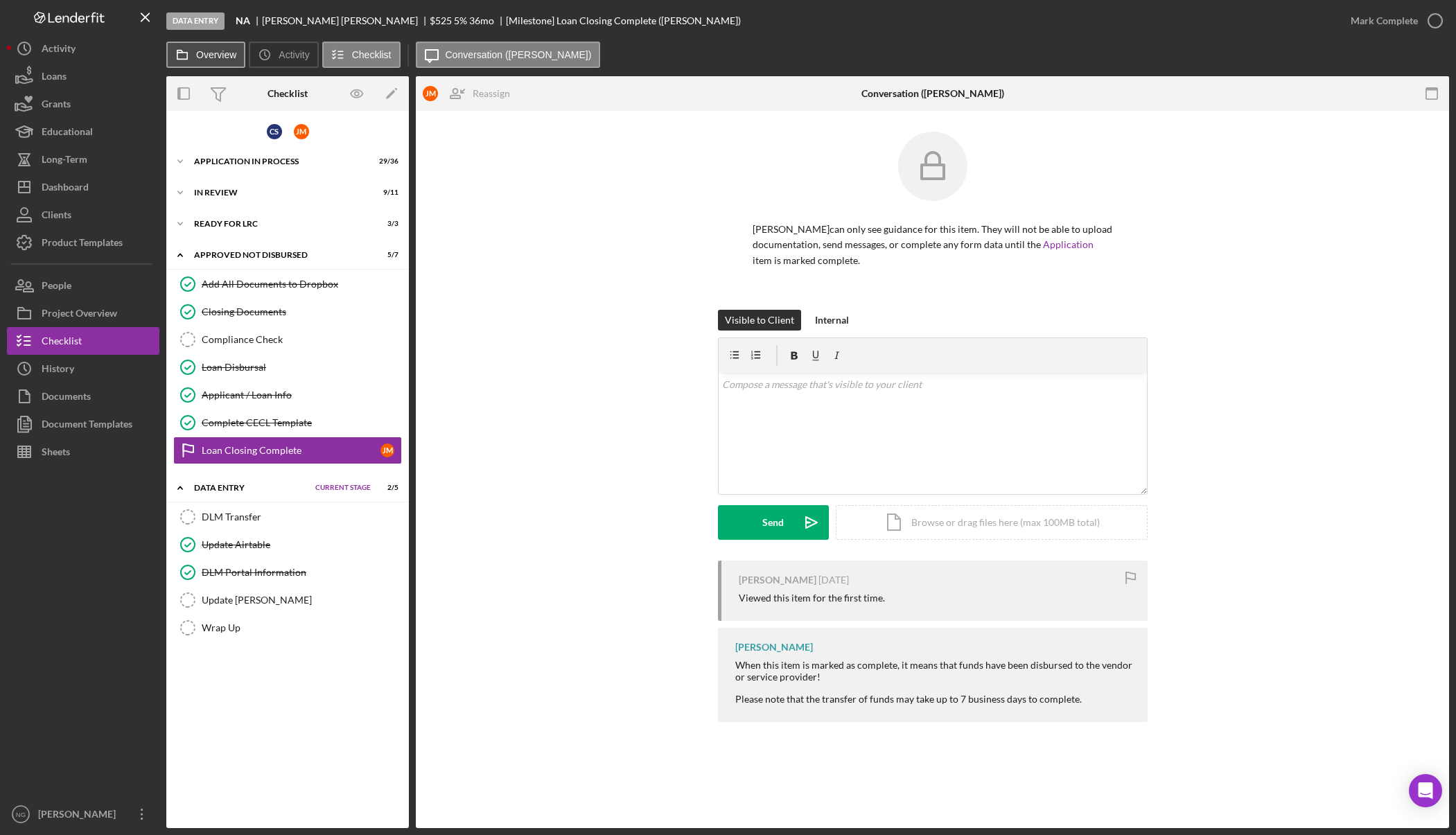
click at [230, 65] on button "Overview" at bounding box center [206, 54] width 79 height 26
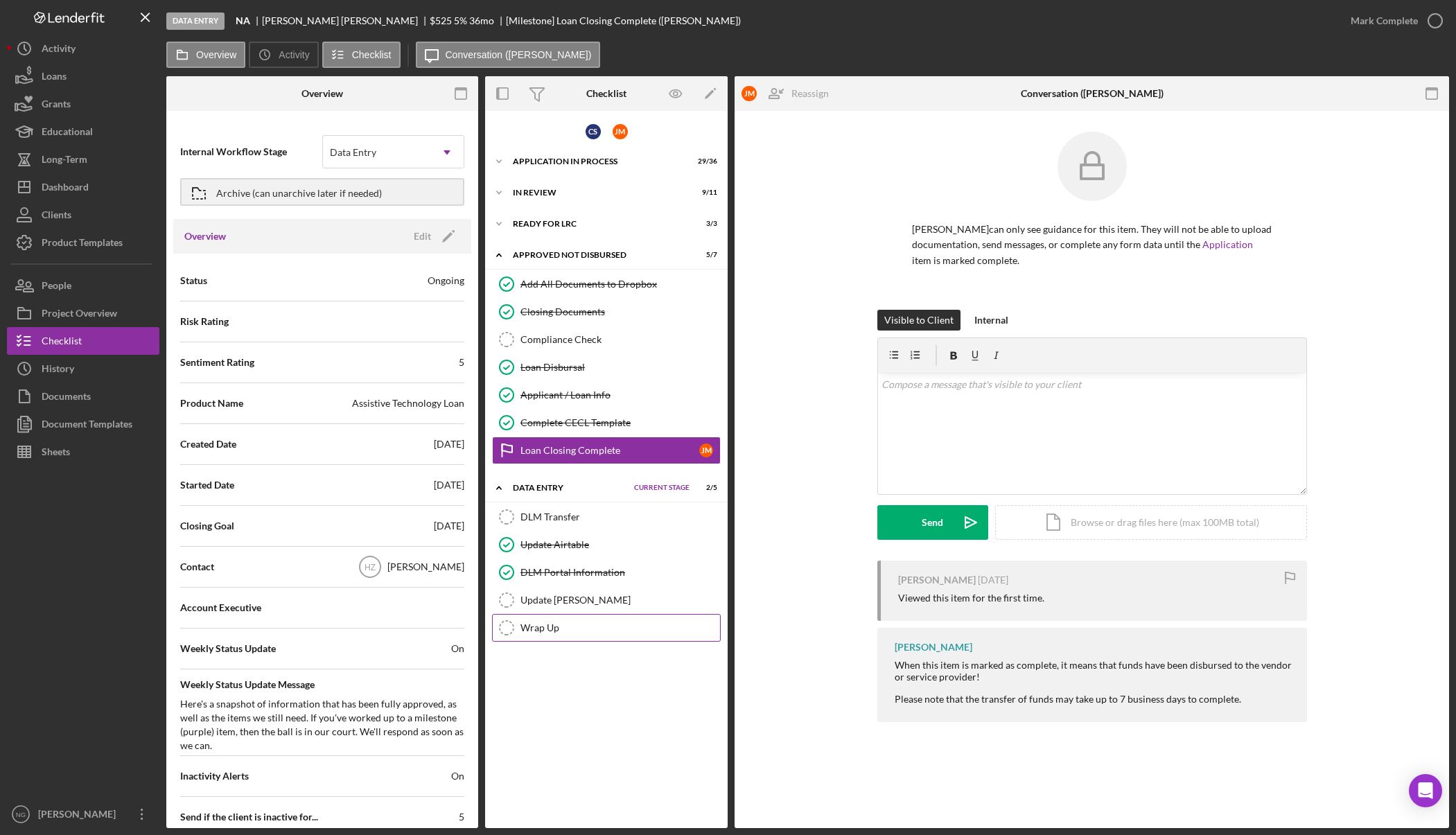
click at [556, 637] on link "Wrap Up Wrap Up" at bounding box center [606, 627] width 228 height 28
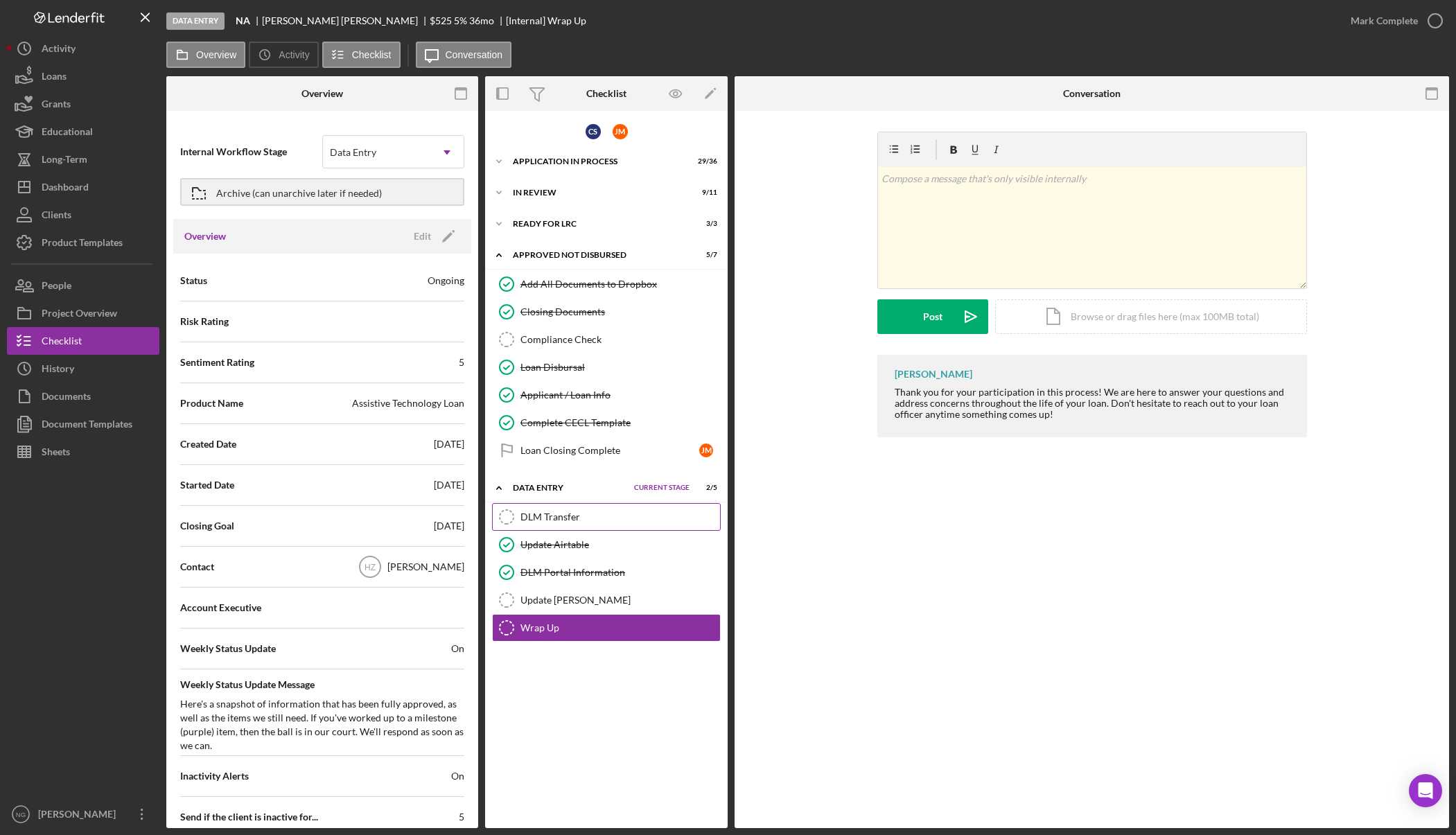
click at [624, 518] on div "DLM Transfer" at bounding box center [620, 517] width 200 height 11
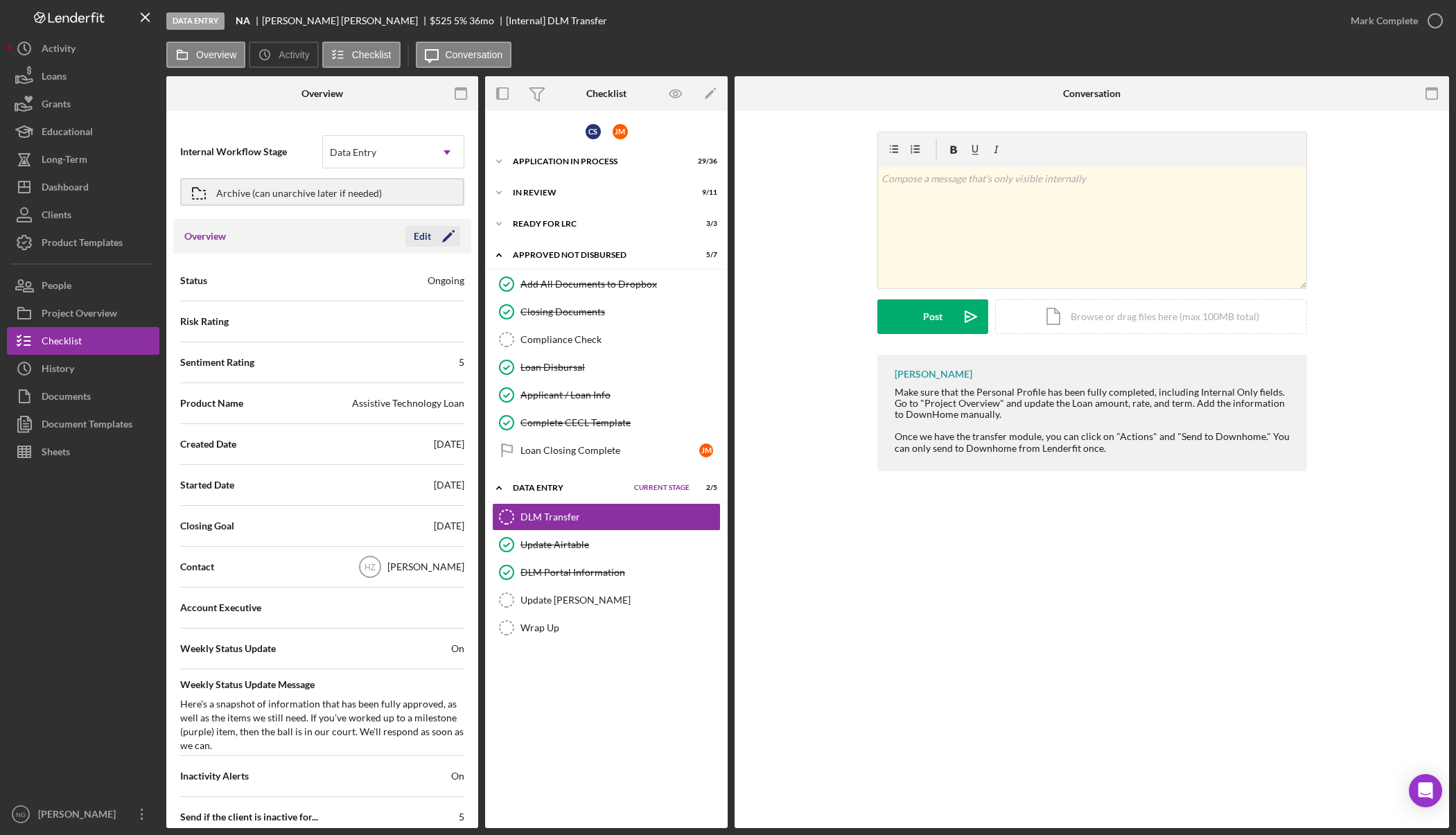
click at [442, 240] on polygon "button" at bounding box center [447, 237] width 11 height 11
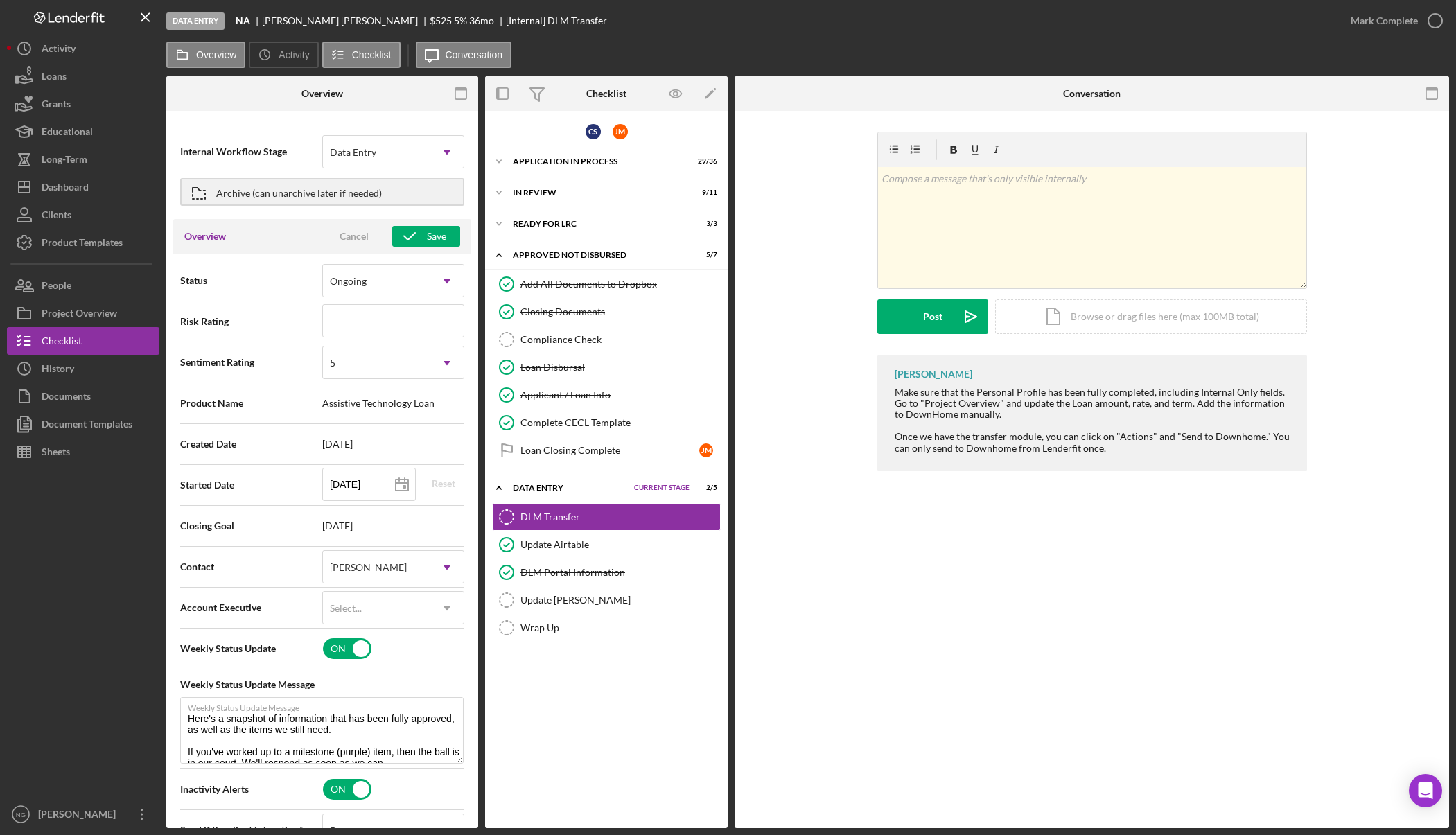
click at [414, 105] on div at bounding box center [426, 93] width 104 height 35
click at [73, 655] on div at bounding box center [83, 633] width 152 height 335
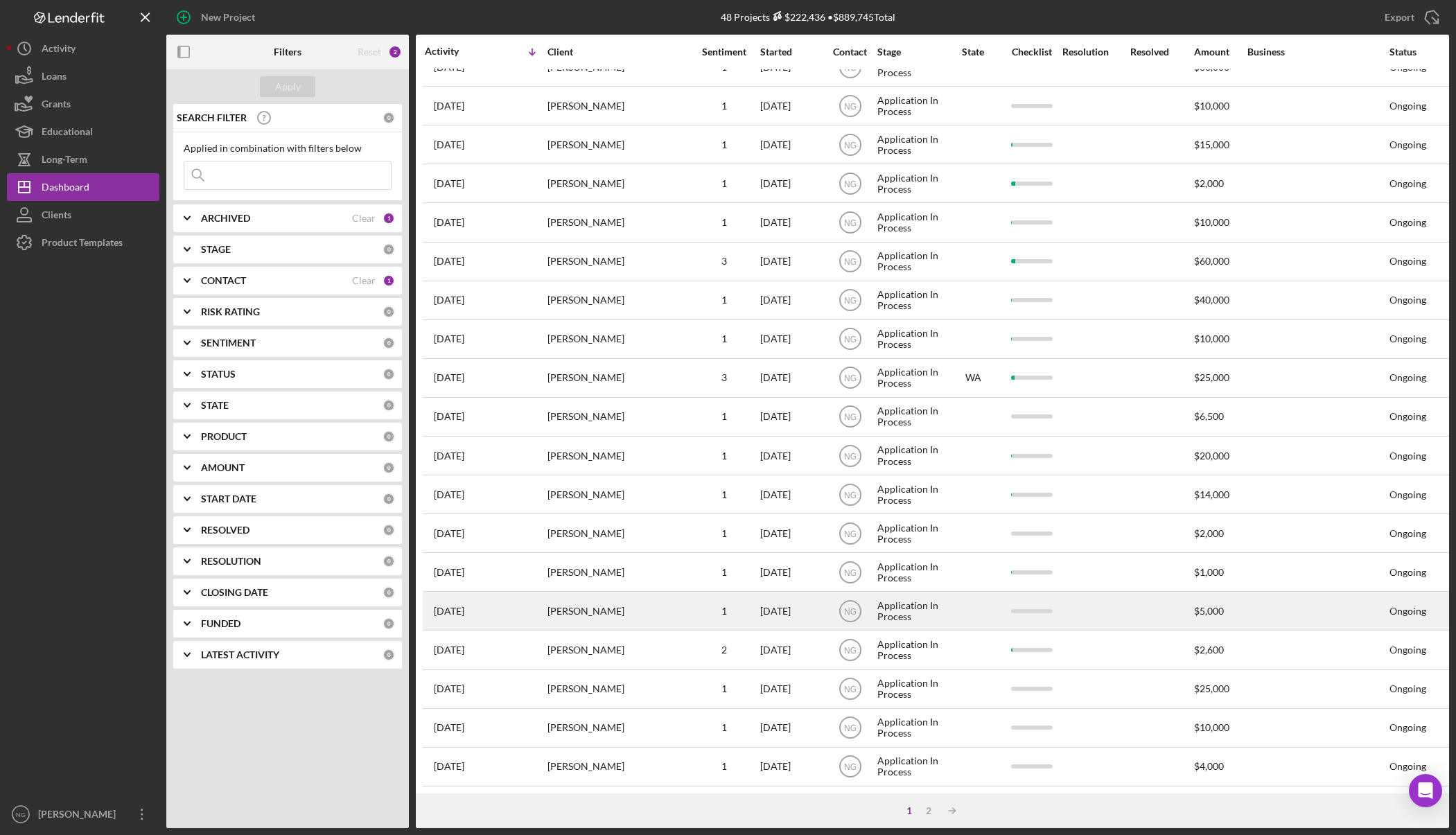
scroll to position [265, 0]
